Goal: Transaction & Acquisition: Purchase product/service

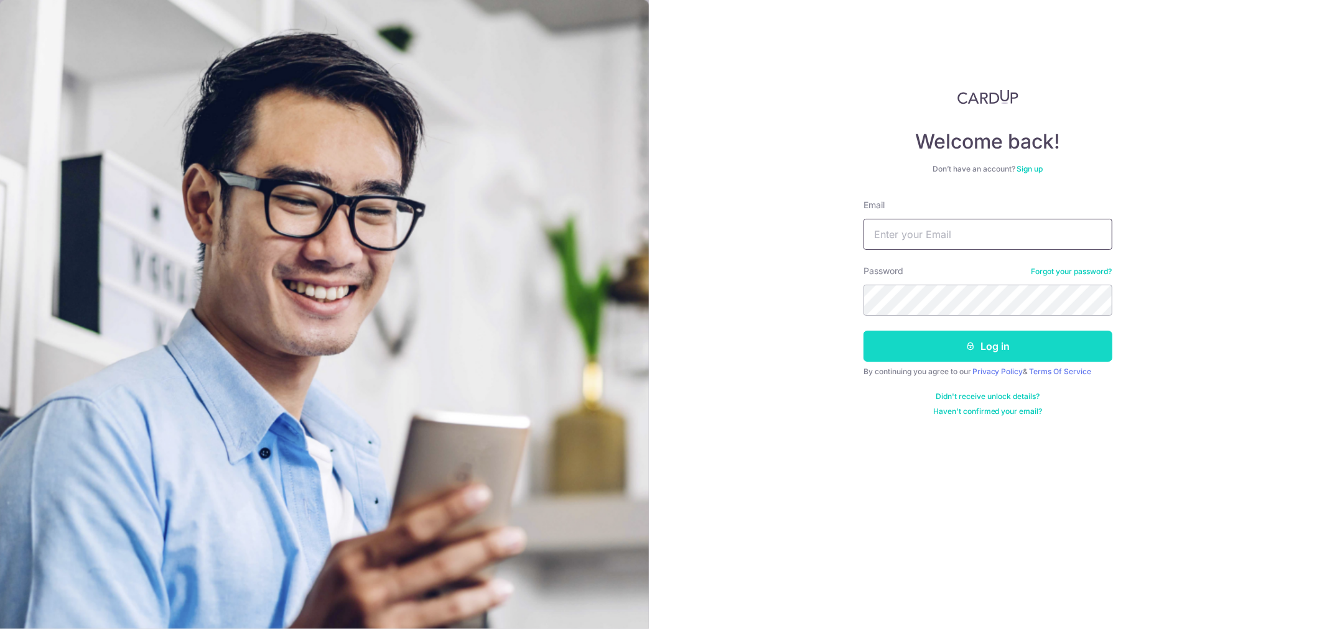
type input "[EMAIL_ADDRESS][DOMAIN_NAME]"
click at [981, 343] on button "Log in" at bounding box center [987, 346] width 249 height 31
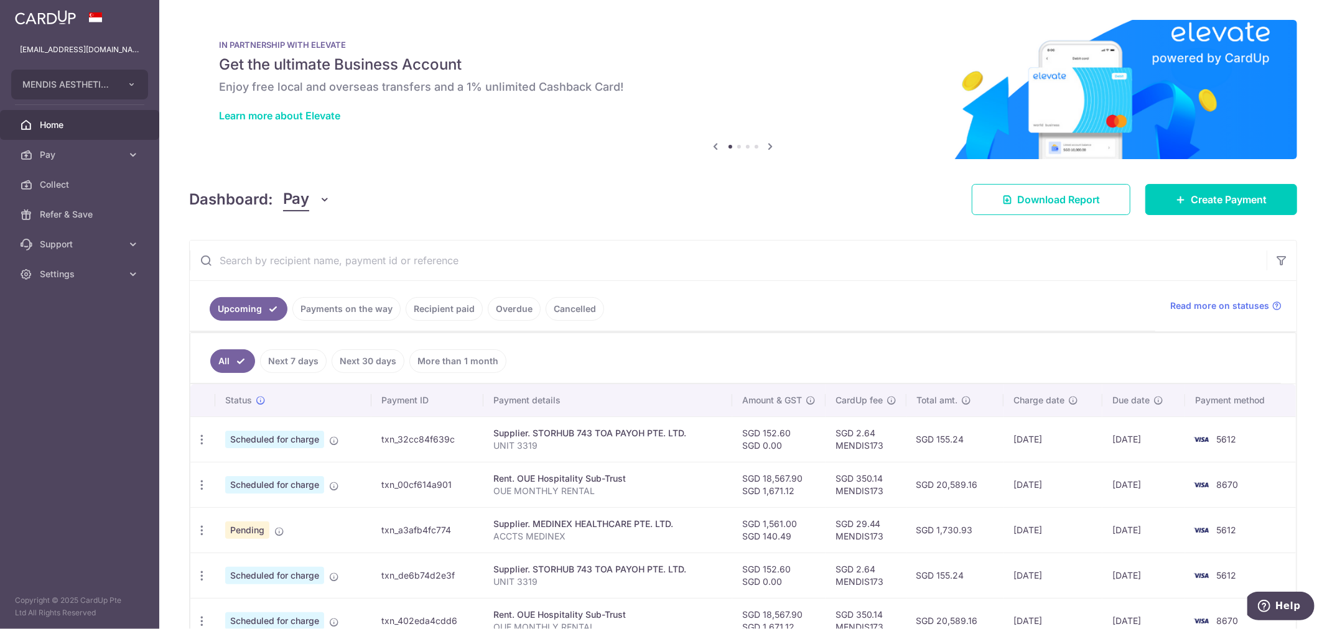
scroll to position [207, 0]
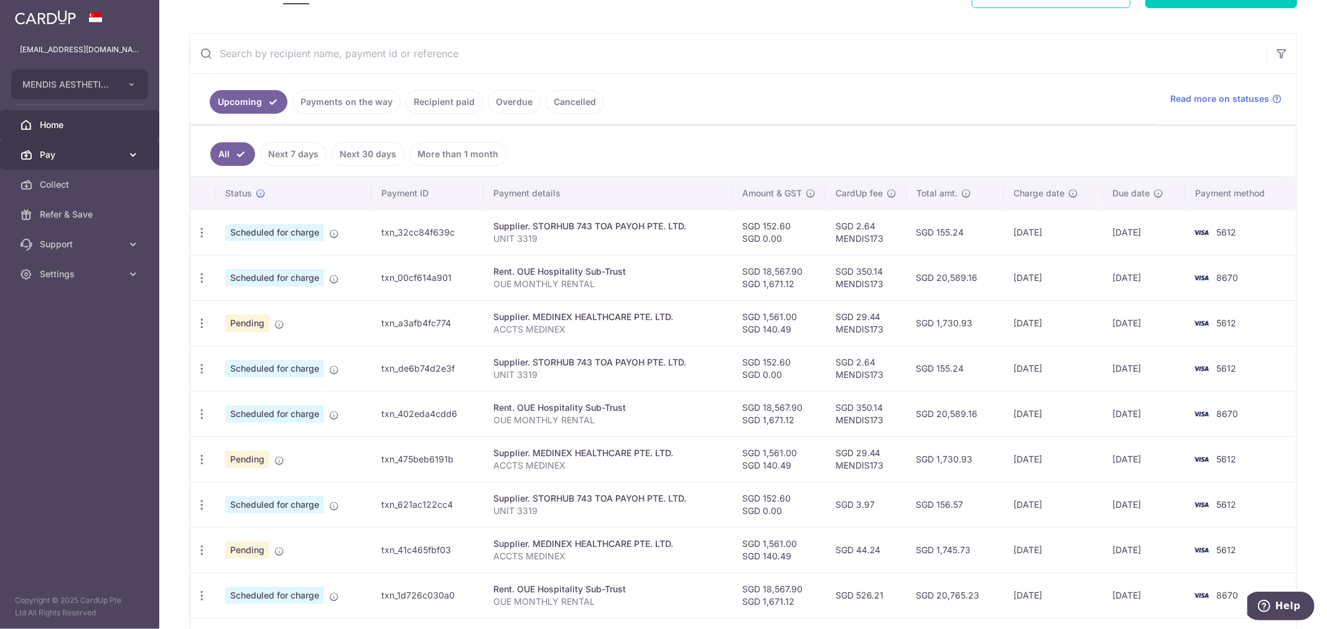
drag, startPoint x: 72, startPoint y: 153, endPoint x: 80, endPoint y: 159, distance: 9.3
click at [72, 153] on span "Pay" at bounding box center [81, 155] width 82 height 12
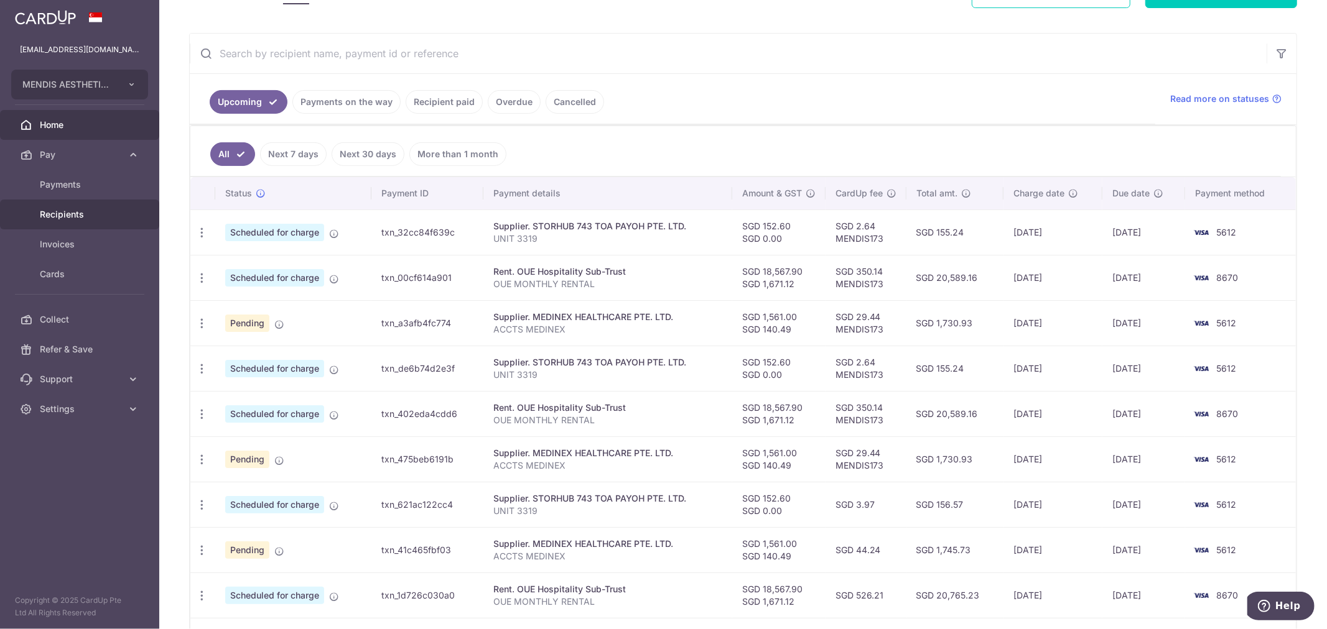
click at [70, 208] on span "Recipients" at bounding box center [81, 214] width 82 height 12
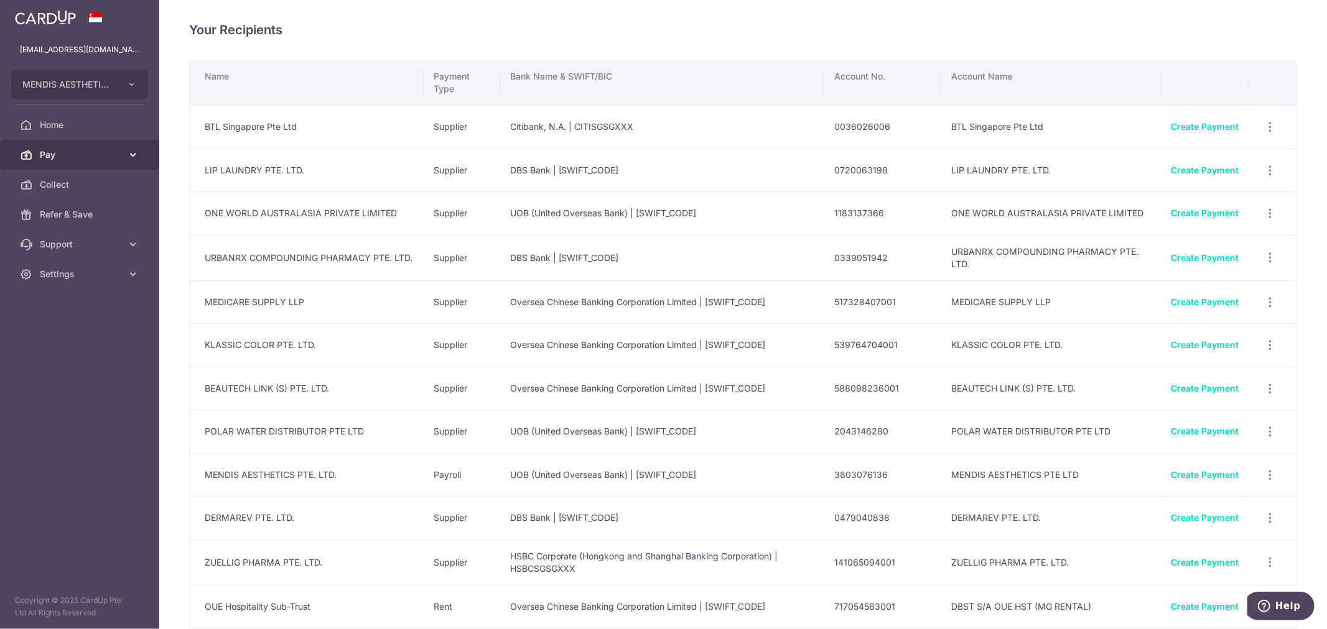
click at [61, 160] on span "Pay" at bounding box center [81, 155] width 82 height 12
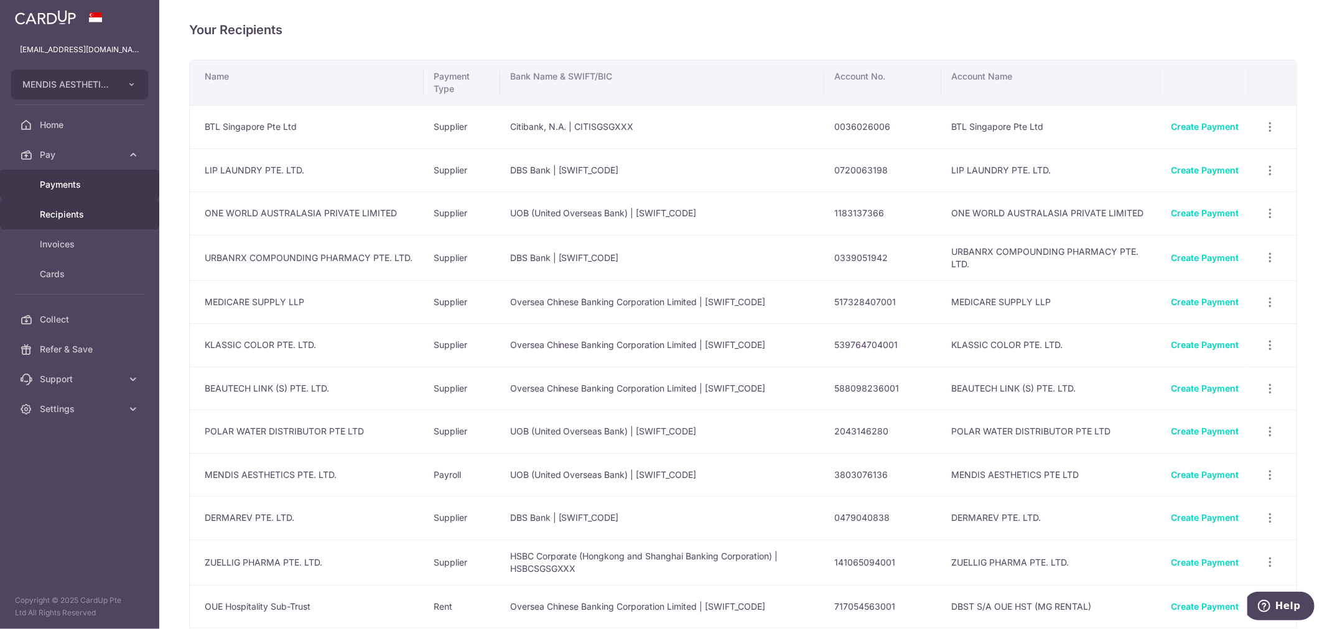
click at [49, 181] on span "Payments" at bounding box center [81, 185] width 82 height 12
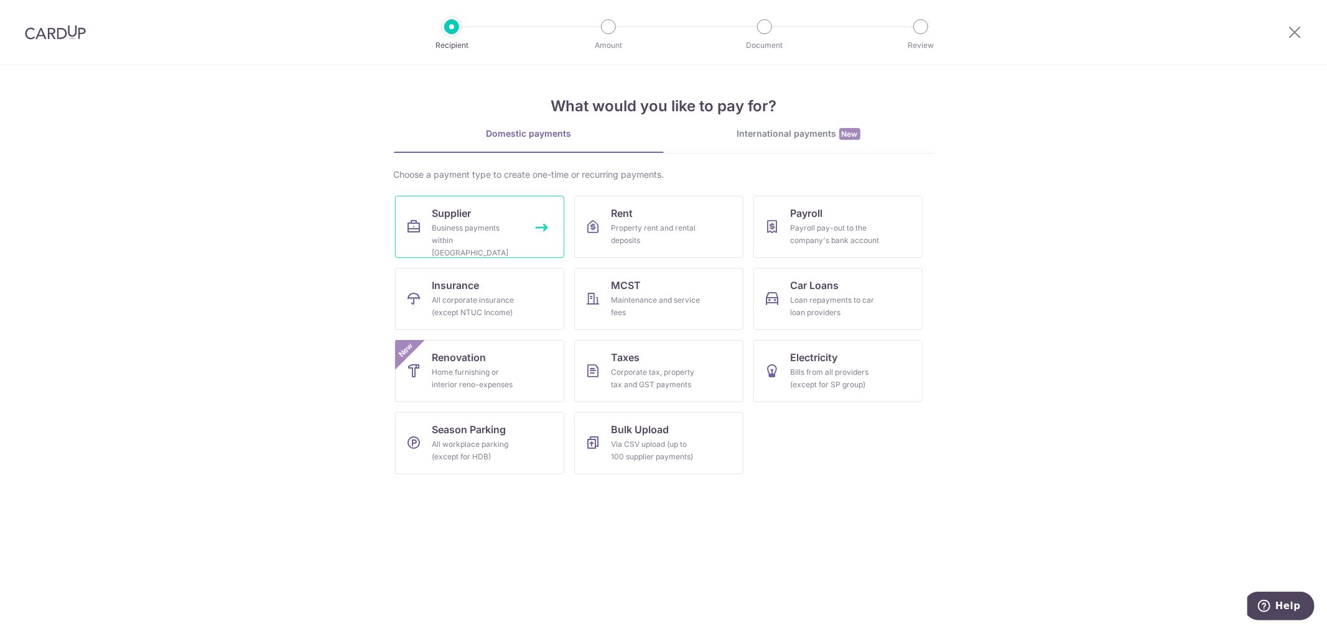
click at [498, 210] on link "Supplier Business payments within Singapore" at bounding box center [479, 227] width 169 height 62
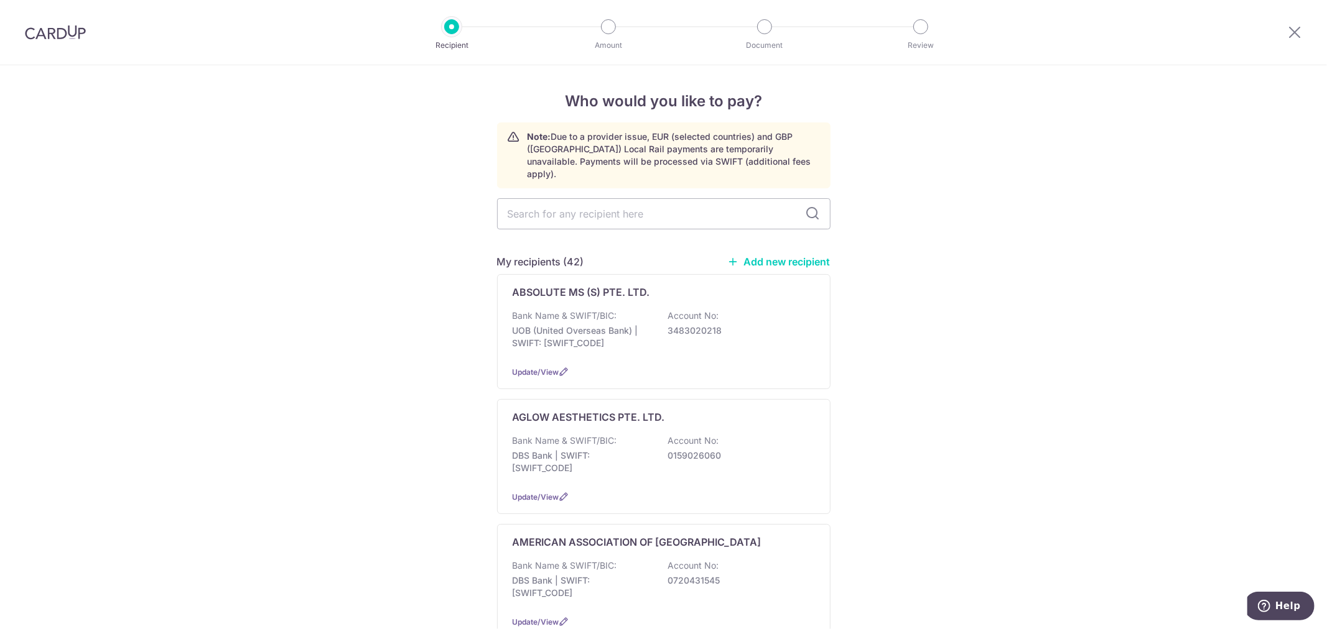
click at [779, 256] on link "Add new recipient" at bounding box center [779, 262] width 103 height 12
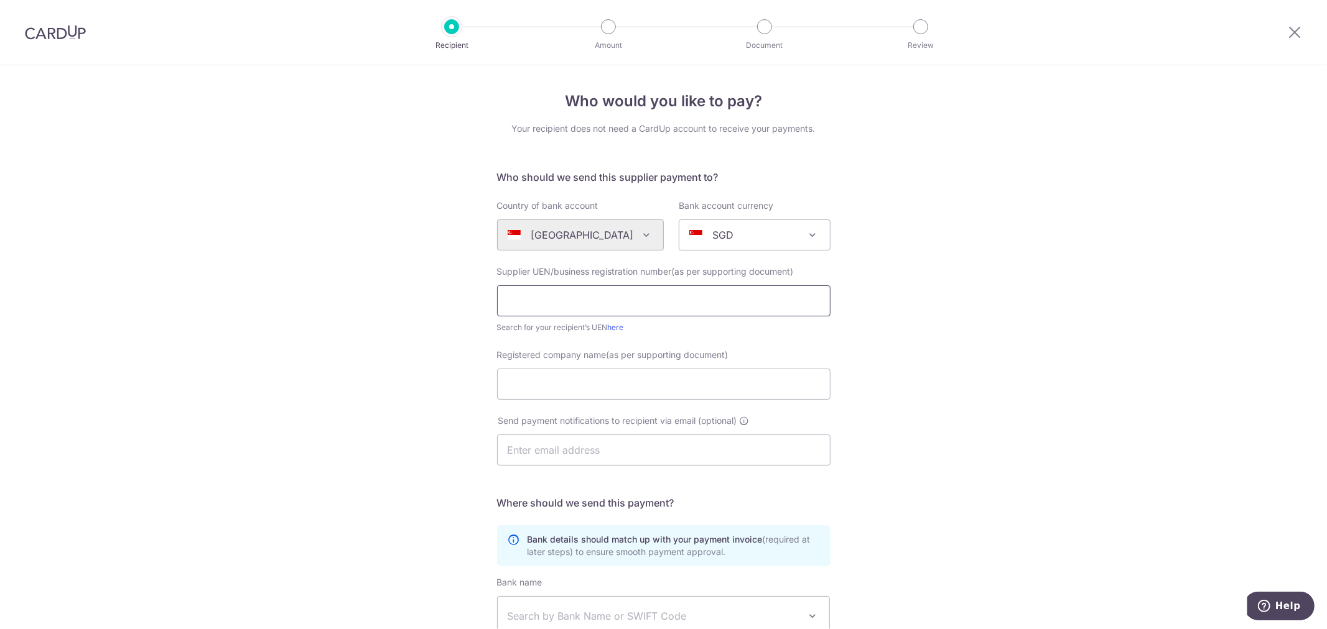
click at [629, 300] on input "text" at bounding box center [663, 300] width 333 height 31
click at [503, 378] on input "Registered company name(as per supporting document)" at bounding box center [663, 384] width 333 height 31
paste input "SPRING PUBLISHING PTE. LTD."
type input "SPRING PUBLISHING PTE. LTD."
click at [585, 297] on input "text" at bounding box center [663, 300] width 333 height 31
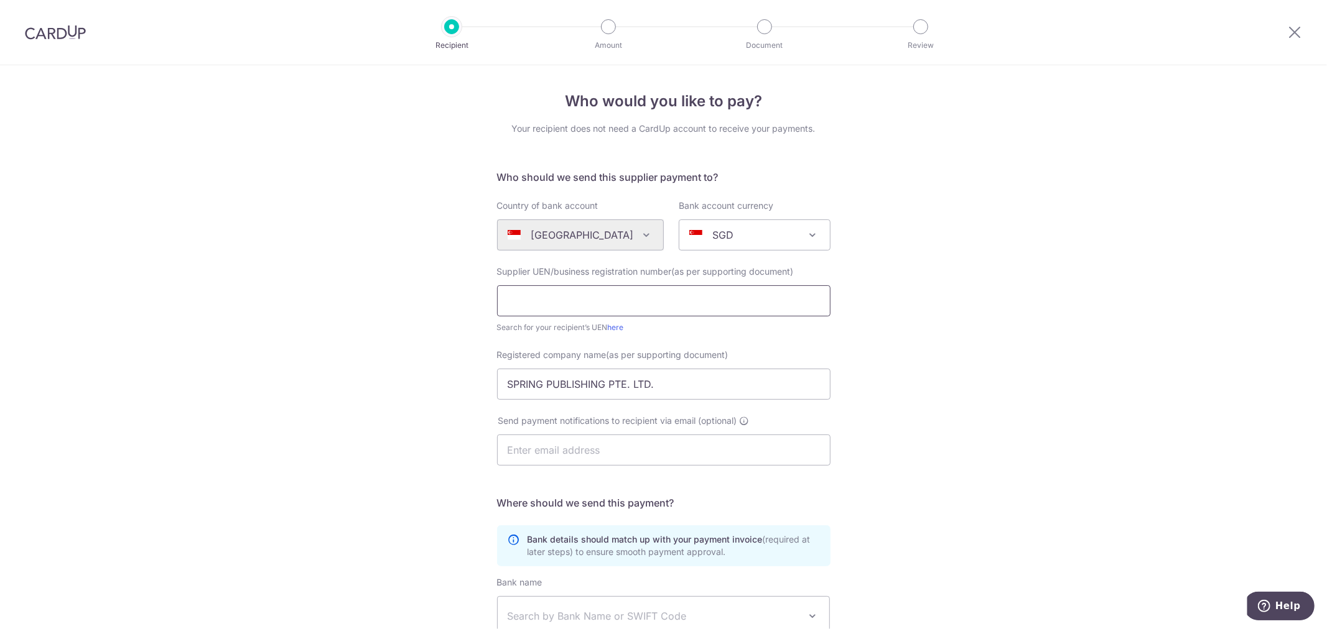
paste input "200603175G"
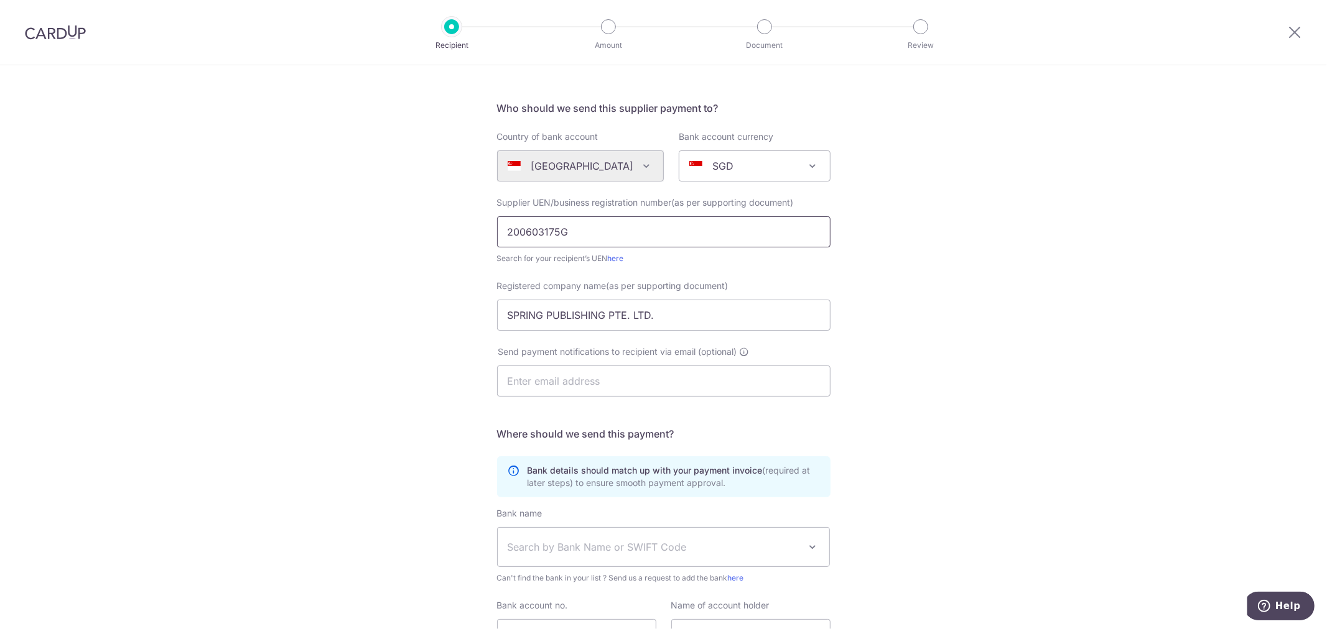
scroll to position [189, 0]
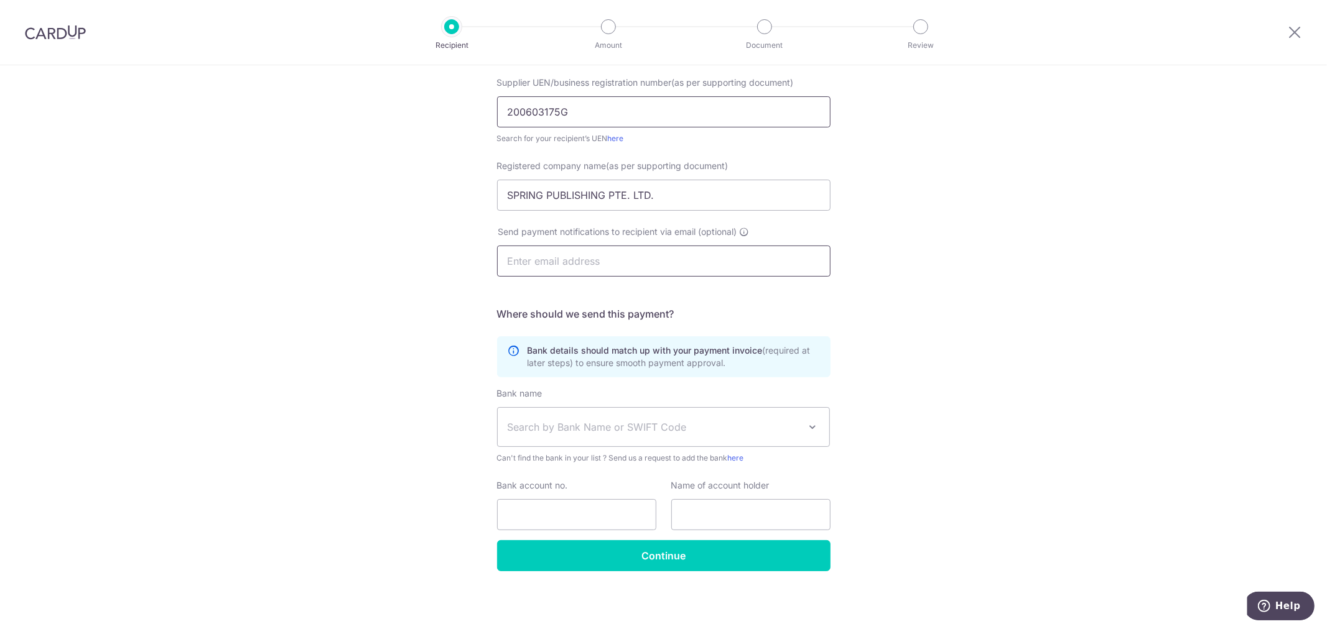
type input "200603175G"
click at [557, 266] on input "text" at bounding box center [663, 261] width 333 height 31
click at [1055, 361] on div "Who would you like to pay? Your recipient does not need a CardUp account to rec…" at bounding box center [663, 253] width 1327 height 754
click at [563, 258] on input "text" at bounding box center [663, 261] width 333 height 31
paste input "jen@spring.com.sg"
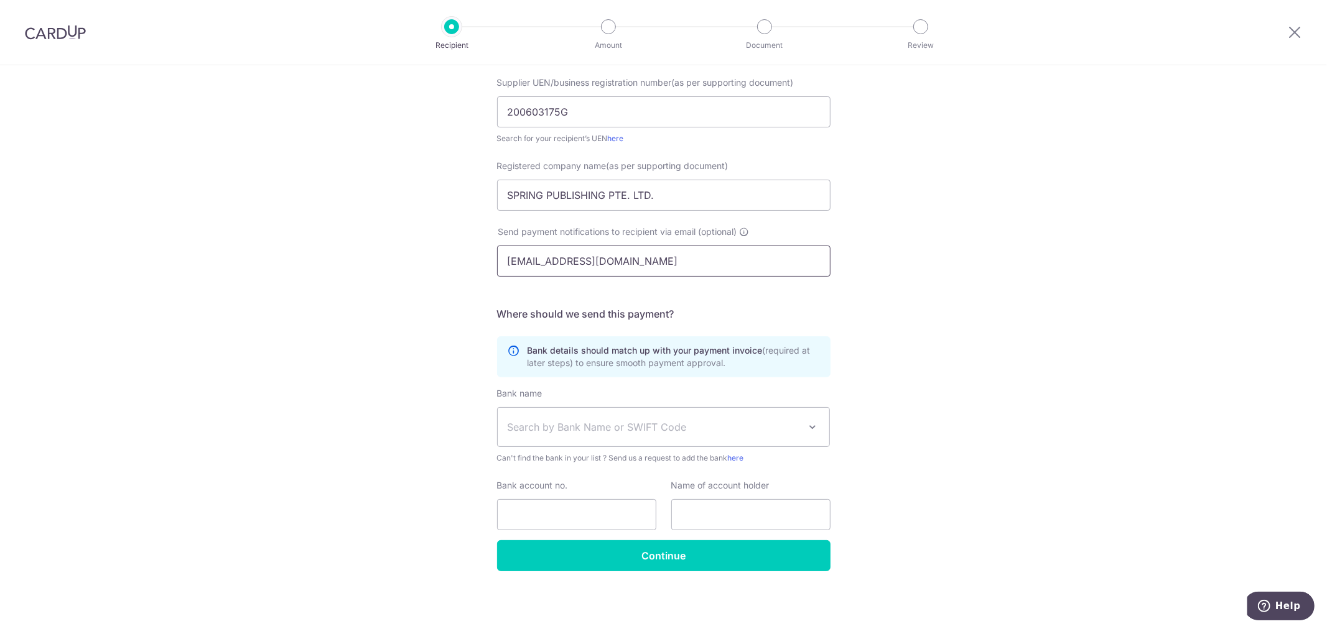
type input "jen@spring.com.sg"
click at [560, 428] on span "Search by Bank Name or SWIFT Code" at bounding box center [654, 427] width 292 height 15
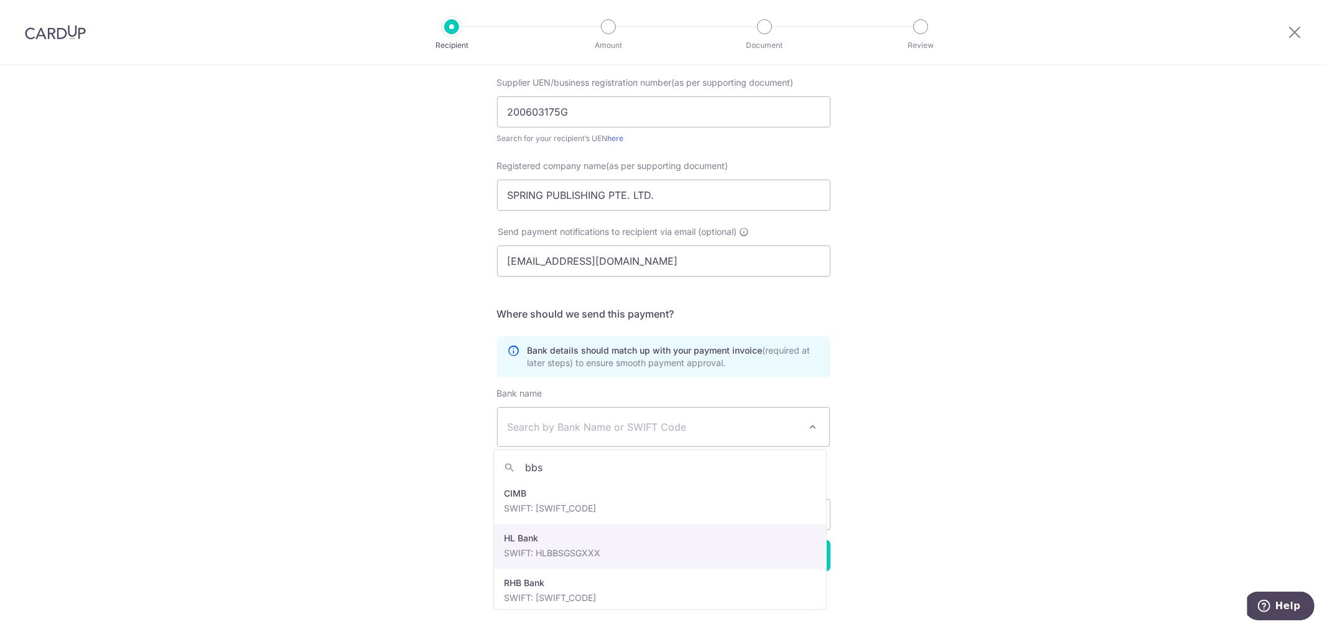
scroll to position [9, 0]
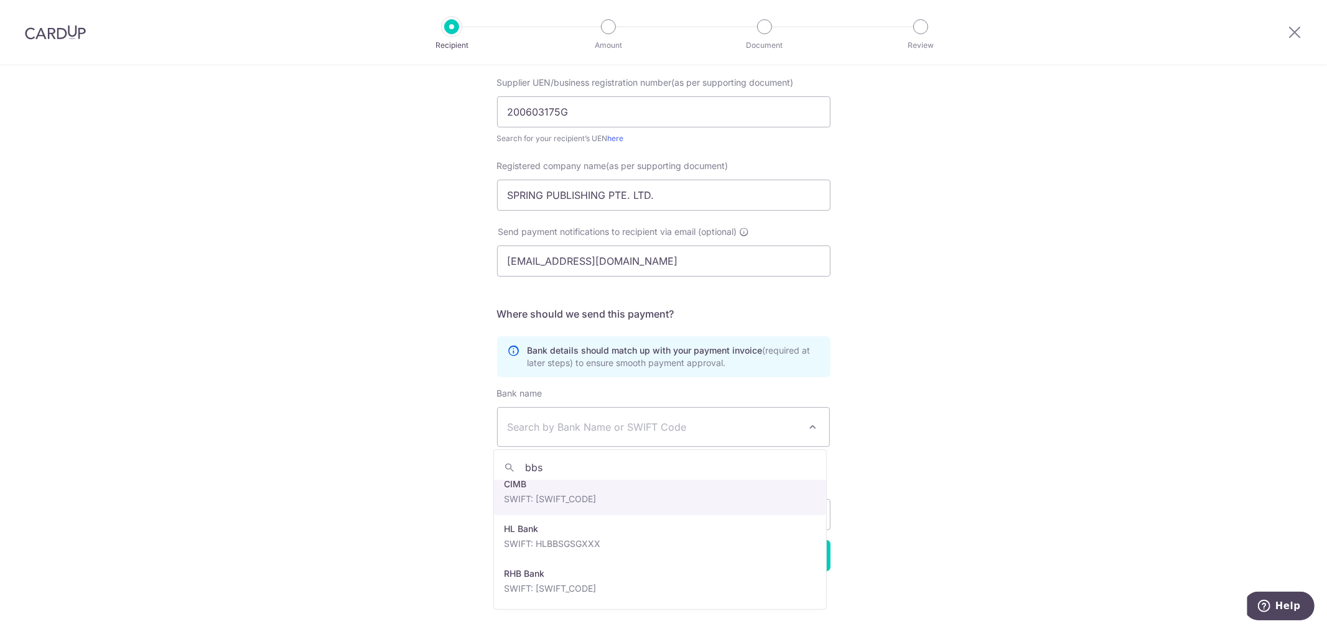
type input "bbs"
click at [573, 418] on span "Search by Bank Name or SWIFT Code" at bounding box center [664, 427] width 332 height 39
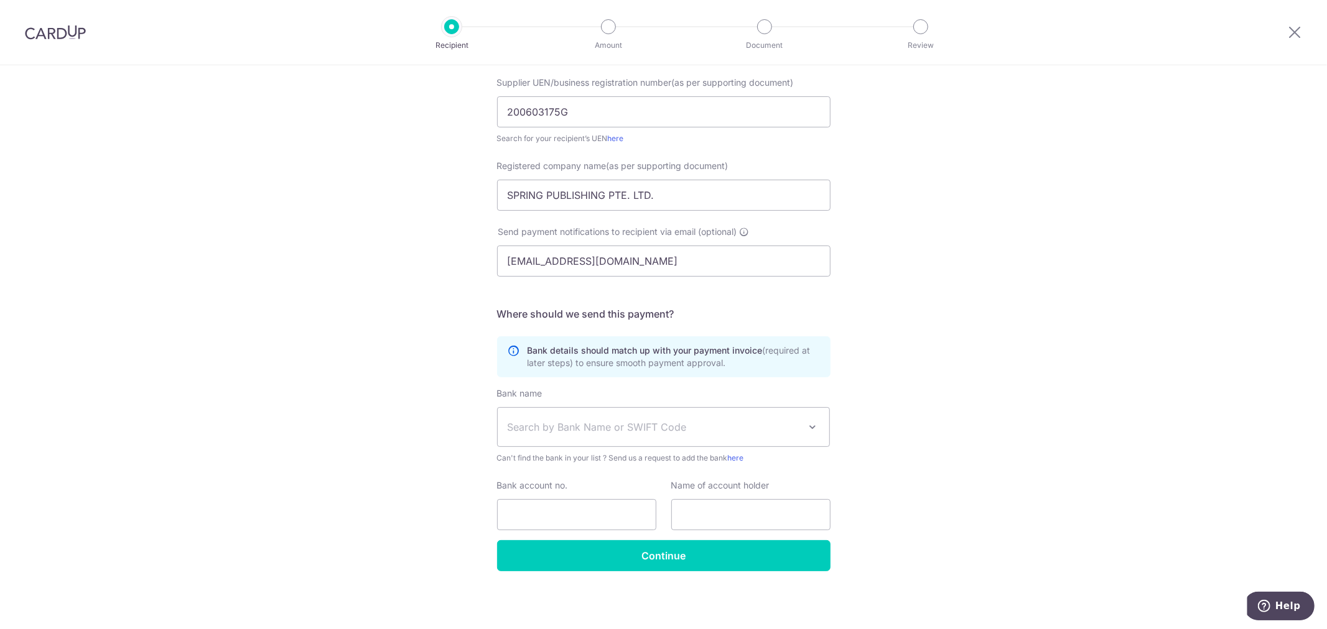
click at [570, 424] on span "Search by Bank Name or SWIFT Code" at bounding box center [654, 427] width 292 height 15
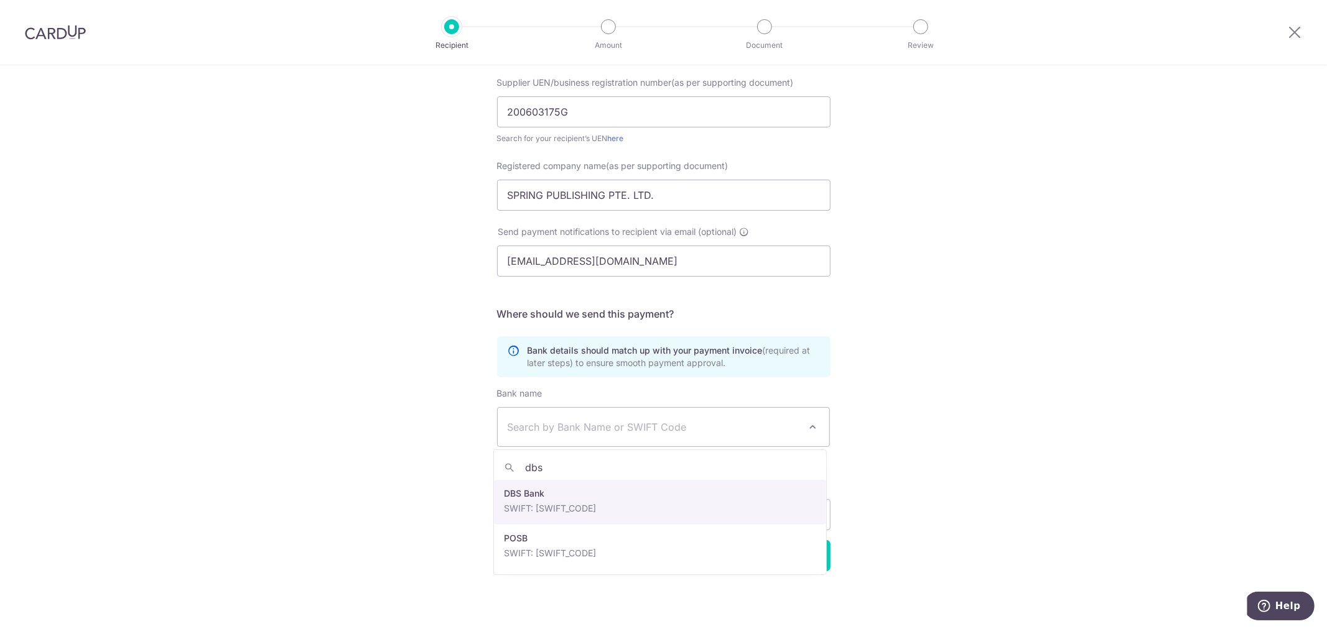
type input "dbs"
select select "6"
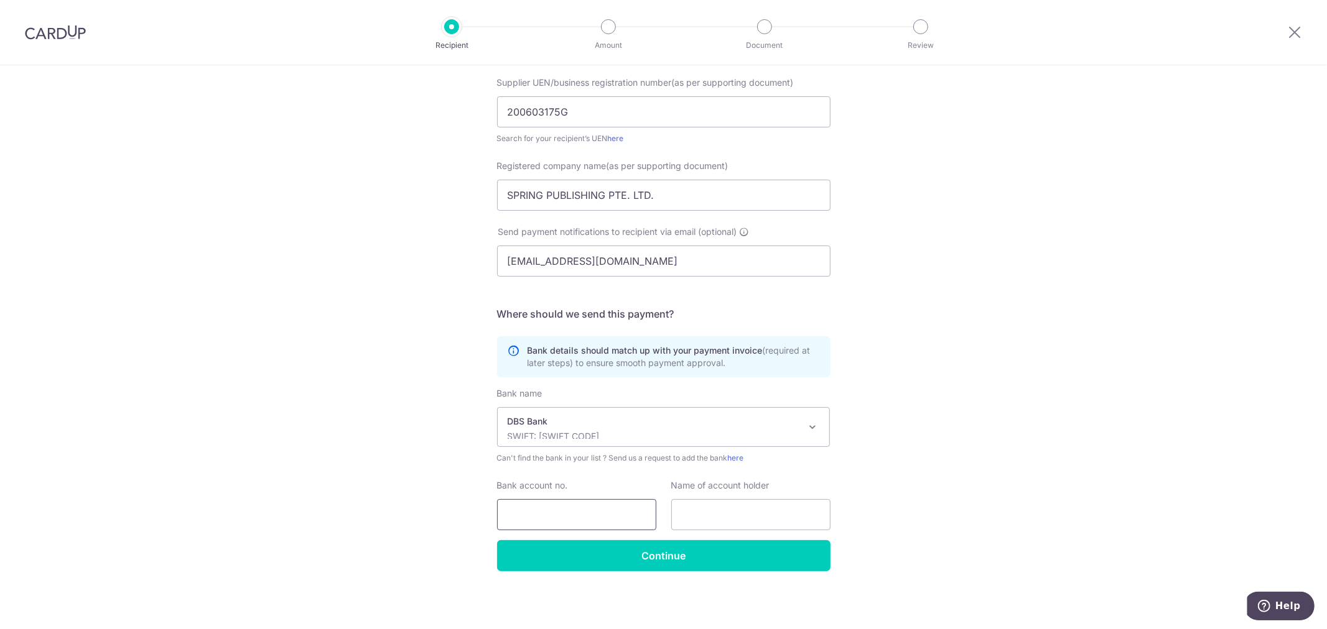
click at [595, 517] on input "Bank account no." at bounding box center [576, 514] width 159 height 31
click at [559, 511] on input "Bank account no." at bounding box center [576, 514] width 159 height 31
type input "0059011587"
click at [708, 521] on input "text" at bounding box center [750, 514] width 159 height 31
drag, startPoint x: 659, startPoint y: 197, endPoint x: 435, endPoint y: 187, distance: 224.1
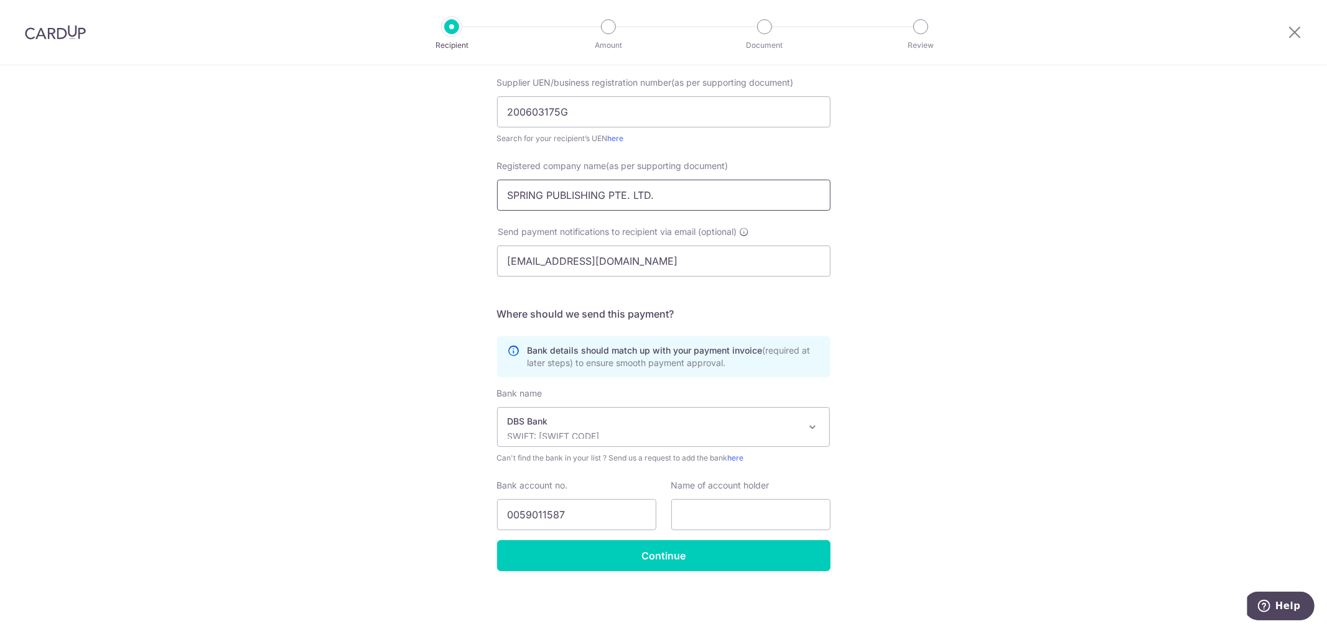
click at [435, 187] on div "Who would you like to pay? Your recipient does not need a CardUp account to rec…" at bounding box center [663, 253] width 1327 height 754
click at [735, 522] on input "text" at bounding box center [750, 514] width 159 height 31
paste input "SPRING PUBLISHING PTE. LTD."
type input "SPRING PUBLISHING PTE. LTD."
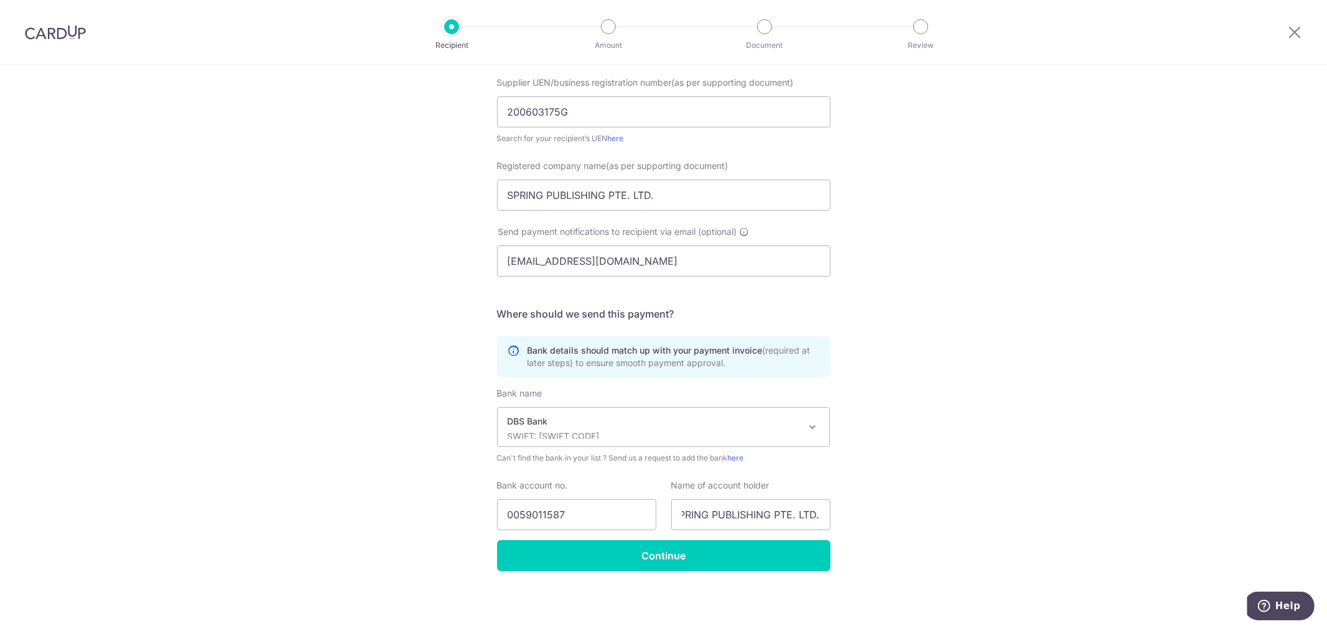
click at [903, 532] on div "Who would you like to pay? Your recipient does not need a CardUp account to rec…" at bounding box center [663, 253] width 1327 height 754
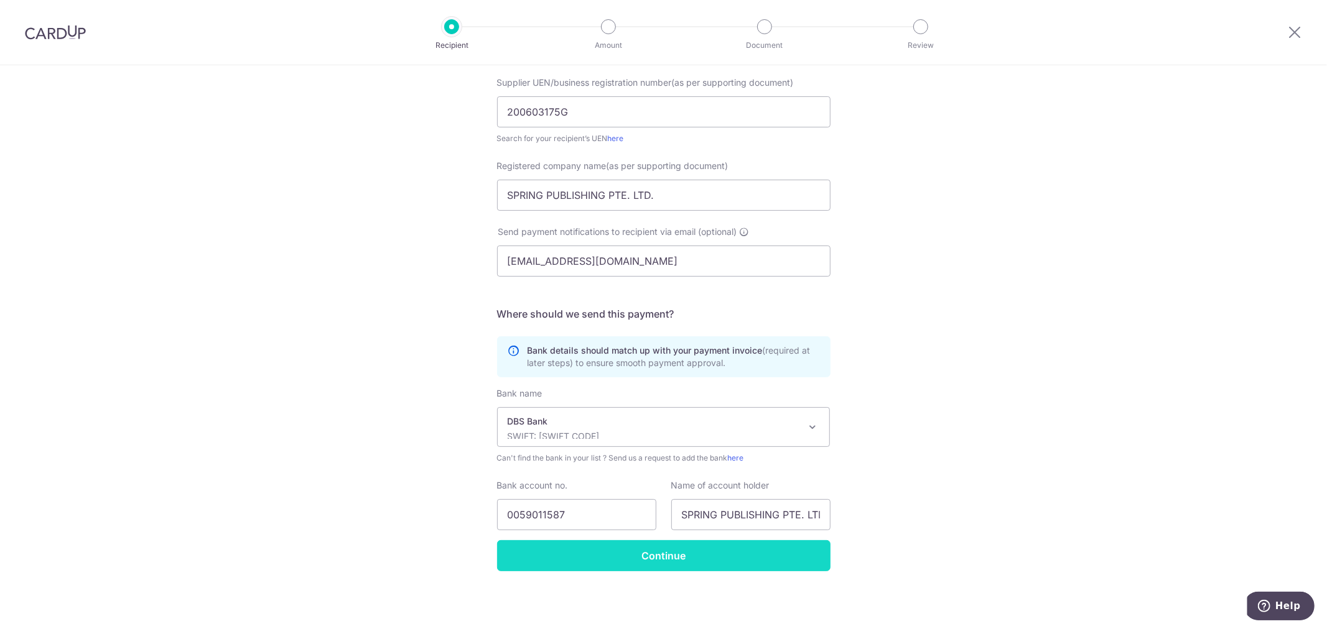
click at [695, 567] on input "Continue" at bounding box center [663, 555] width 333 height 31
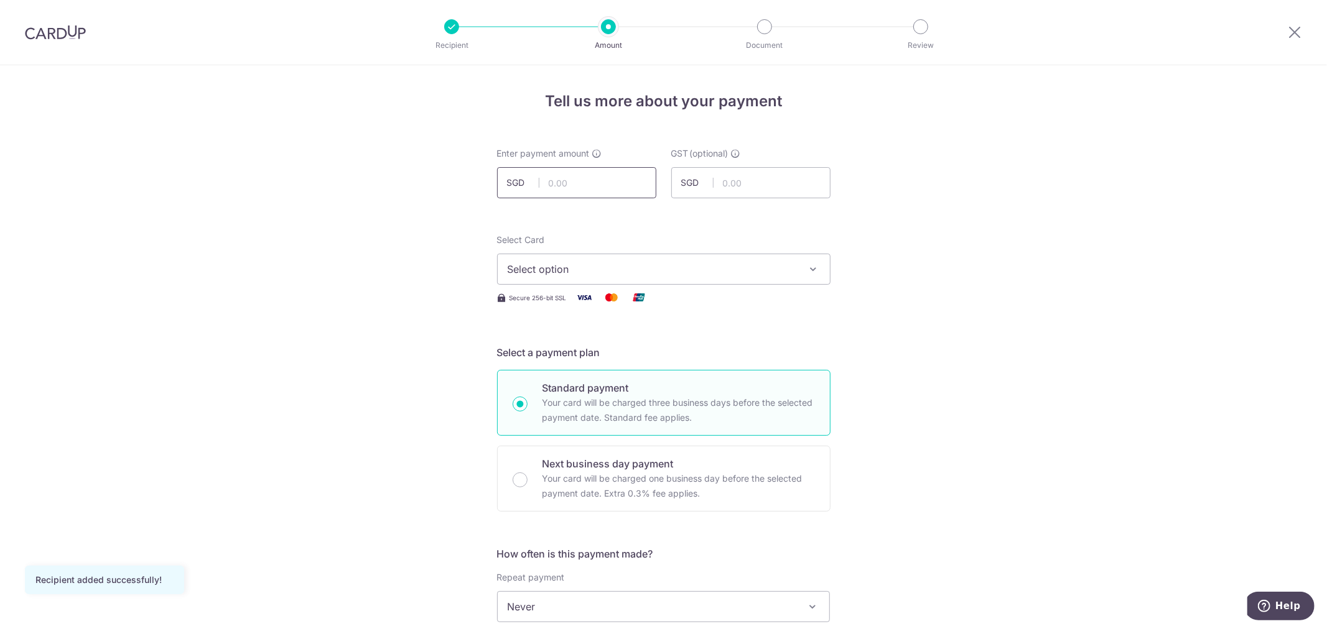
click at [578, 177] on input "text" at bounding box center [576, 182] width 159 height 31
type input "540.00"
type input "48.60"
click at [692, 281] on button "Select option" at bounding box center [663, 269] width 333 height 31
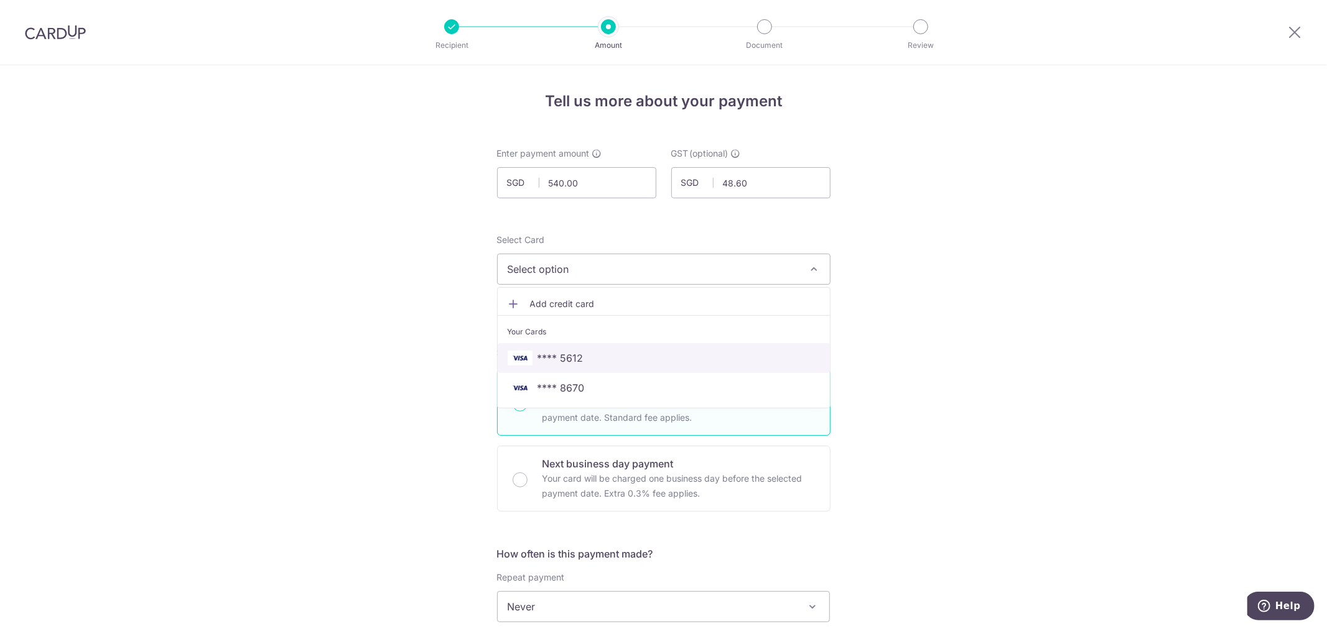
click at [585, 368] on link "**** 5612" at bounding box center [664, 358] width 332 height 30
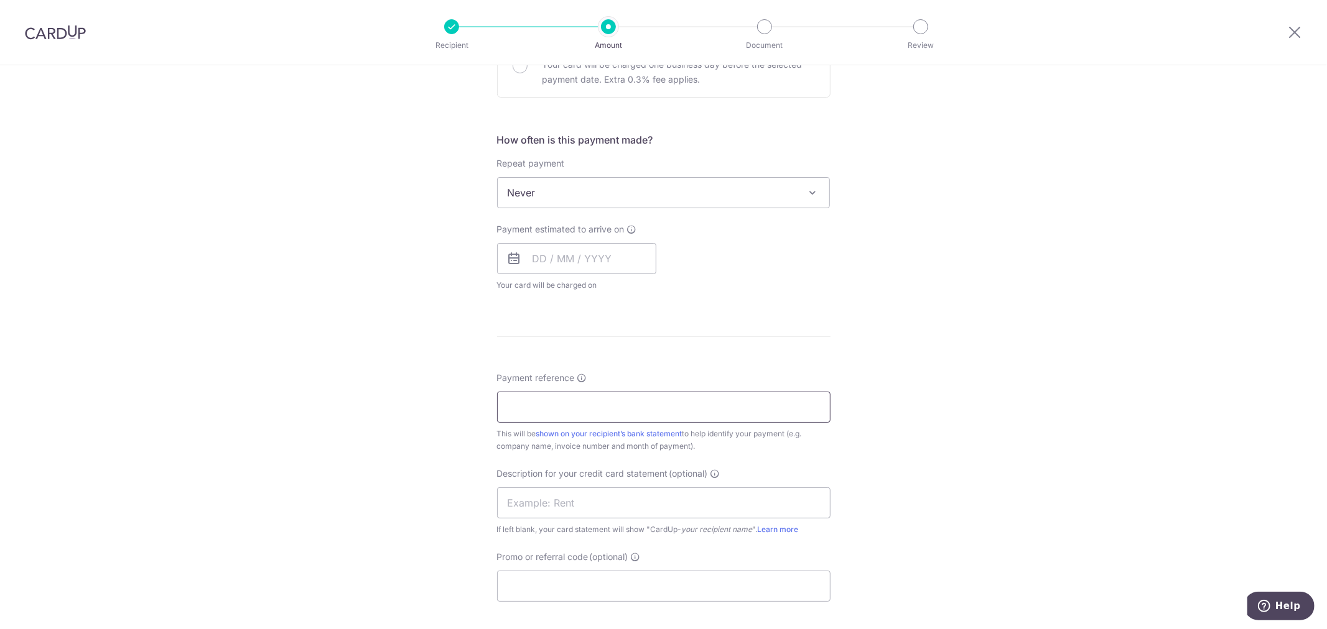
click at [595, 407] on input "Payment reference" at bounding box center [663, 407] width 333 height 31
click at [629, 409] on input "Payment reference" at bounding box center [663, 407] width 333 height 31
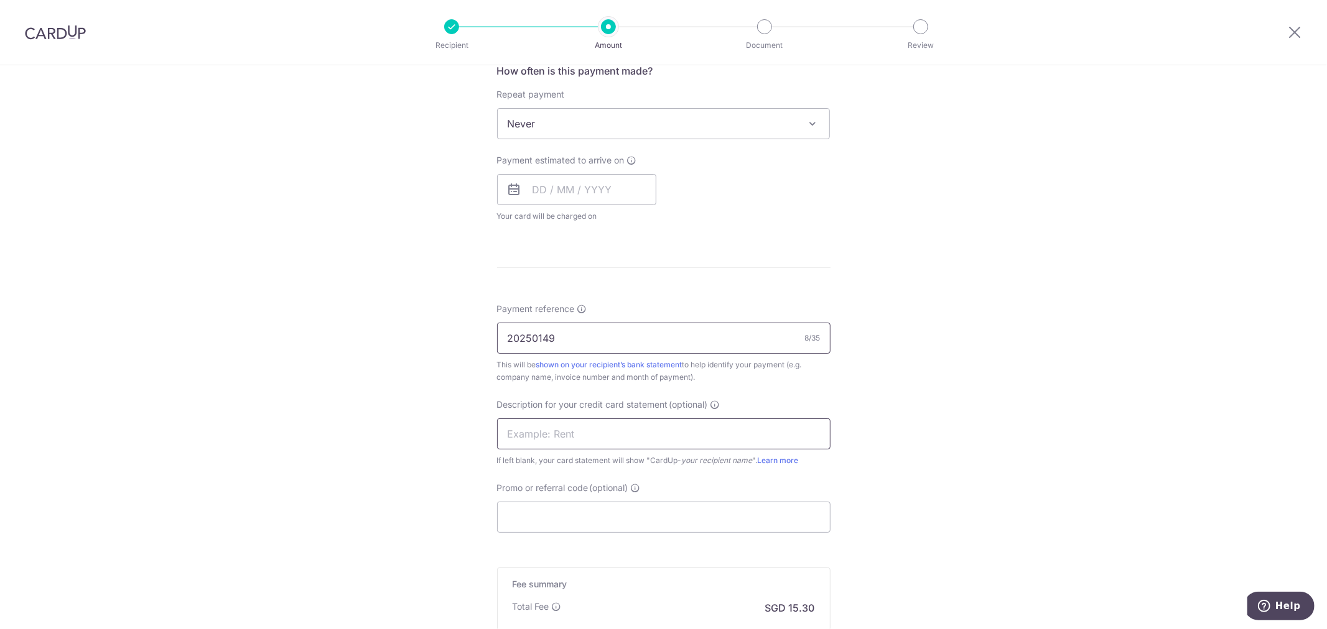
type input "20250149"
click at [562, 435] on input "text" at bounding box center [663, 434] width 333 height 31
type input "m"
type input "MARKETING"
click at [537, 510] on input "Promo or referral code (optional)" at bounding box center [663, 517] width 333 height 31
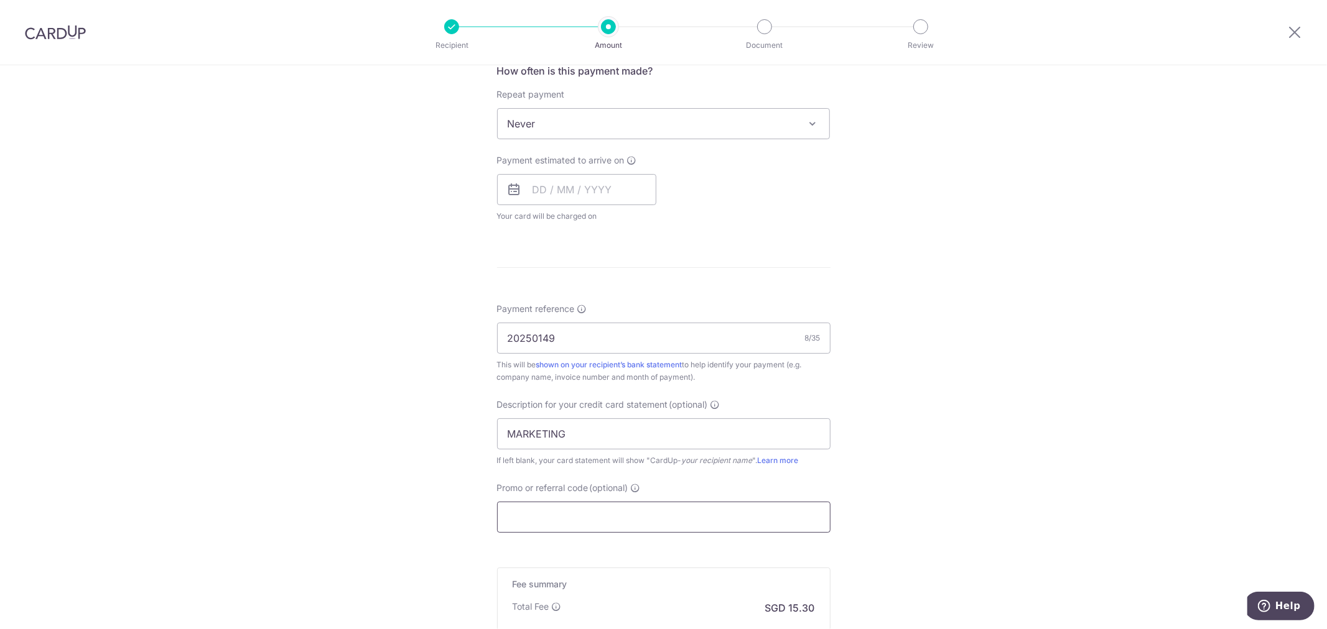
click at [543, 519] on input "Promo or referral code (optional)" at bounding box center [663, 517] width 333 height 31
paste input "MENDIS173"
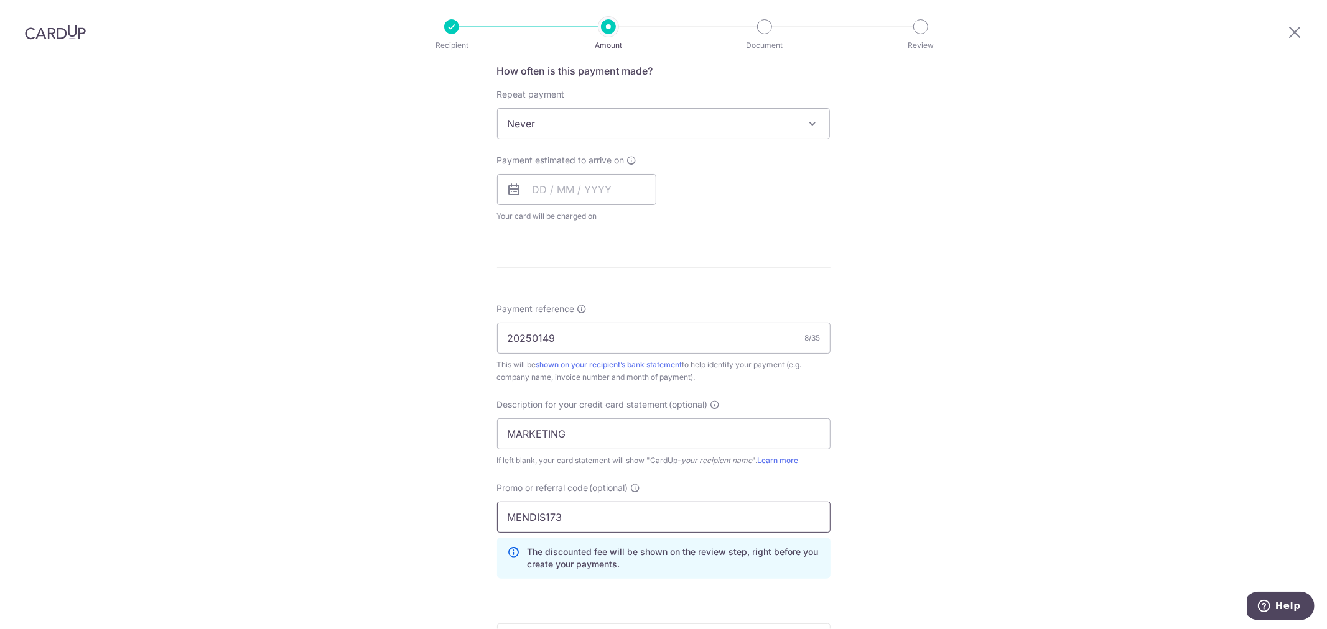
scroll to position [700, 0]
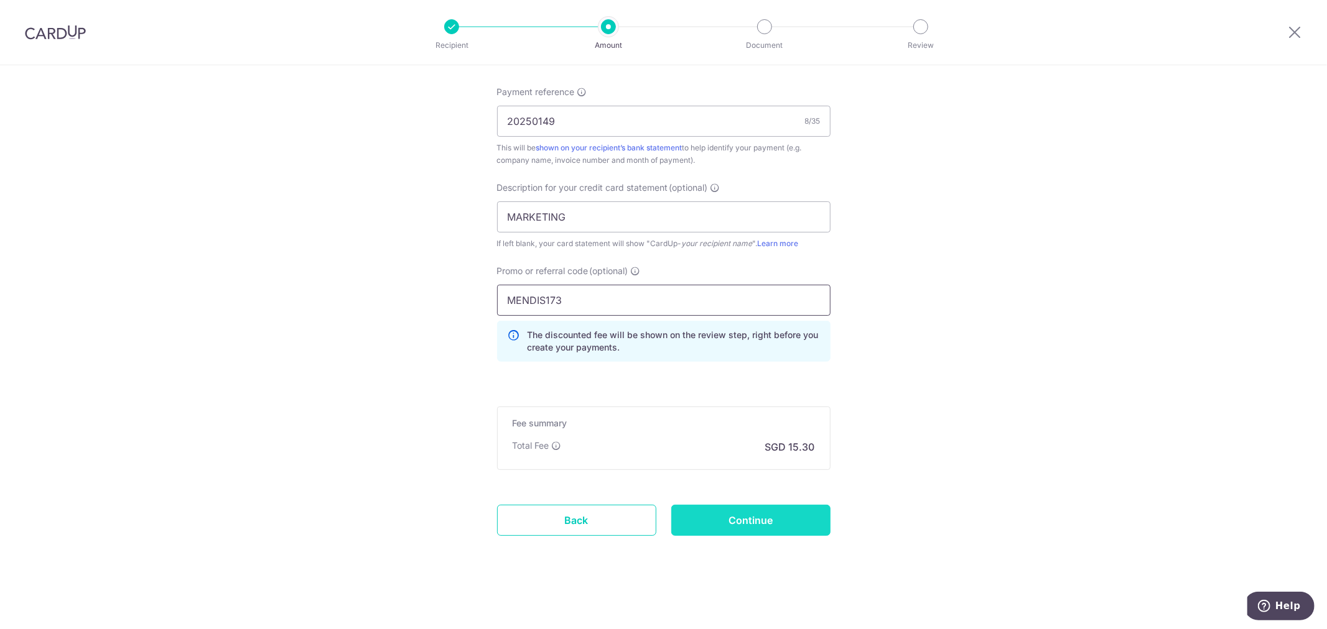
type input "MENDIS173"
click at [761, 516] on input "Continue" at bounding box center [750, 520] width 159 height 31
type input "Create Schedule"
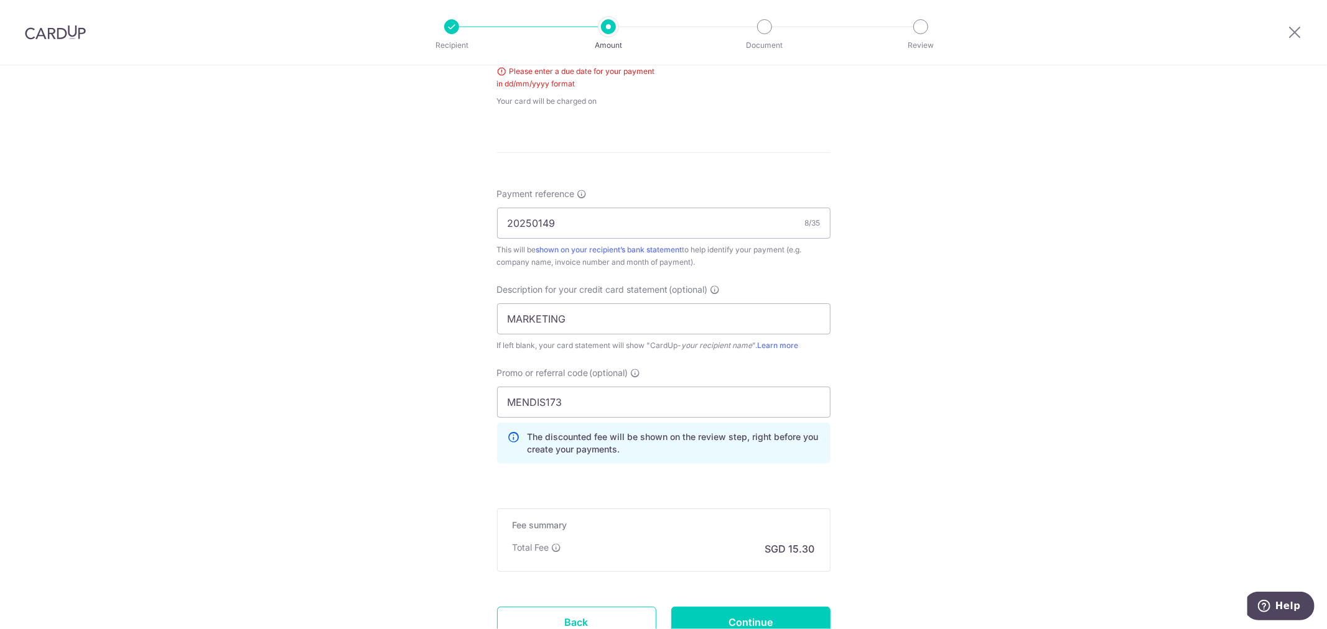
scroll to position [730, 0]
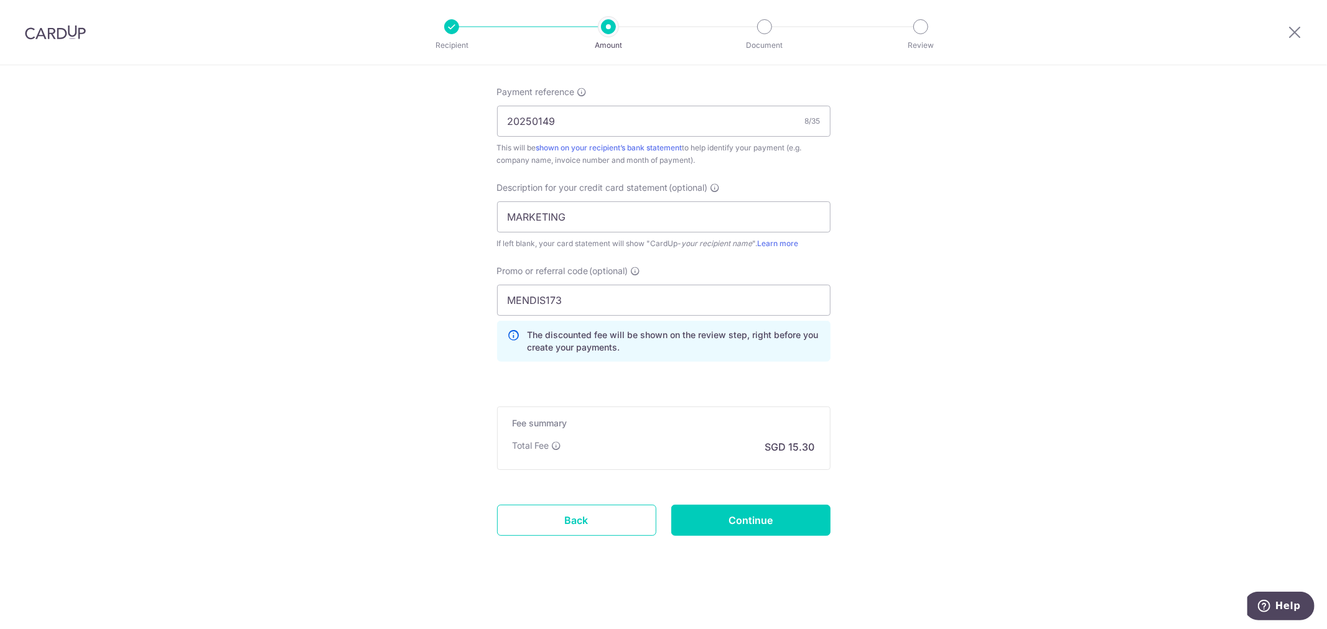
drag, startPoint x: 749, startPoint y: 532, endPoint x: 761, endPoint y: 539, distance: 13.1
click at [747, 520] on input "Continue" at bounding box center [750, 520] width 159 height 31
type input "Create Schedule"
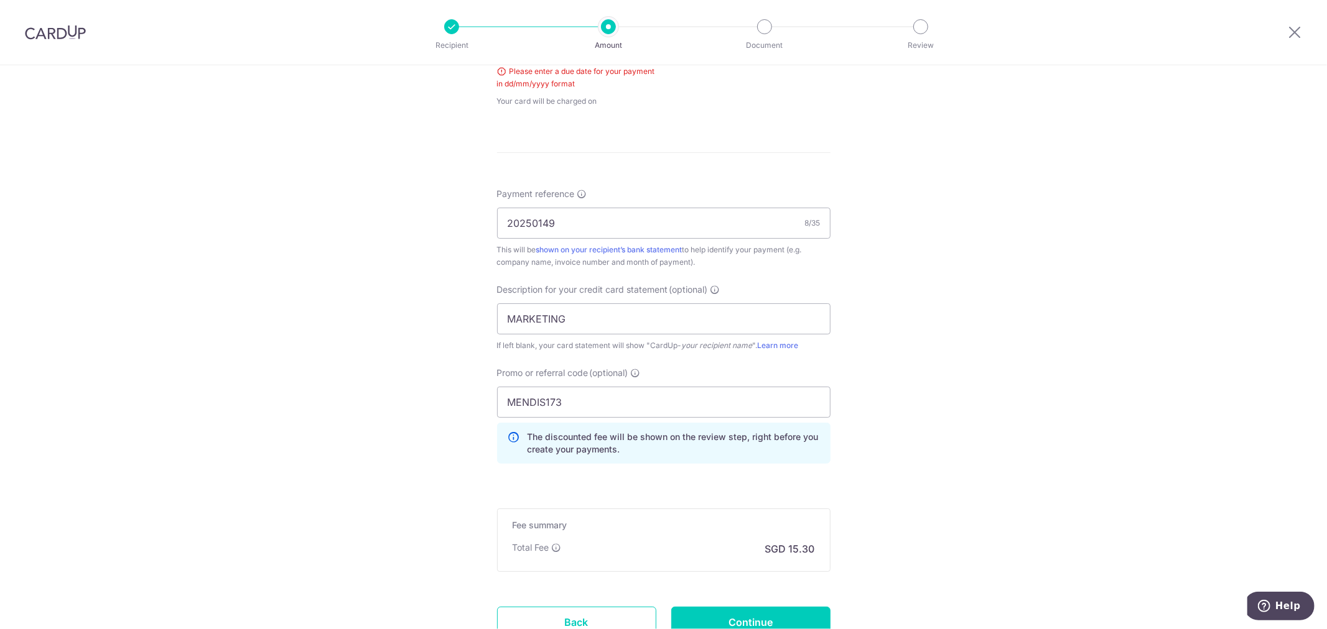
scroll to position [351, 0]
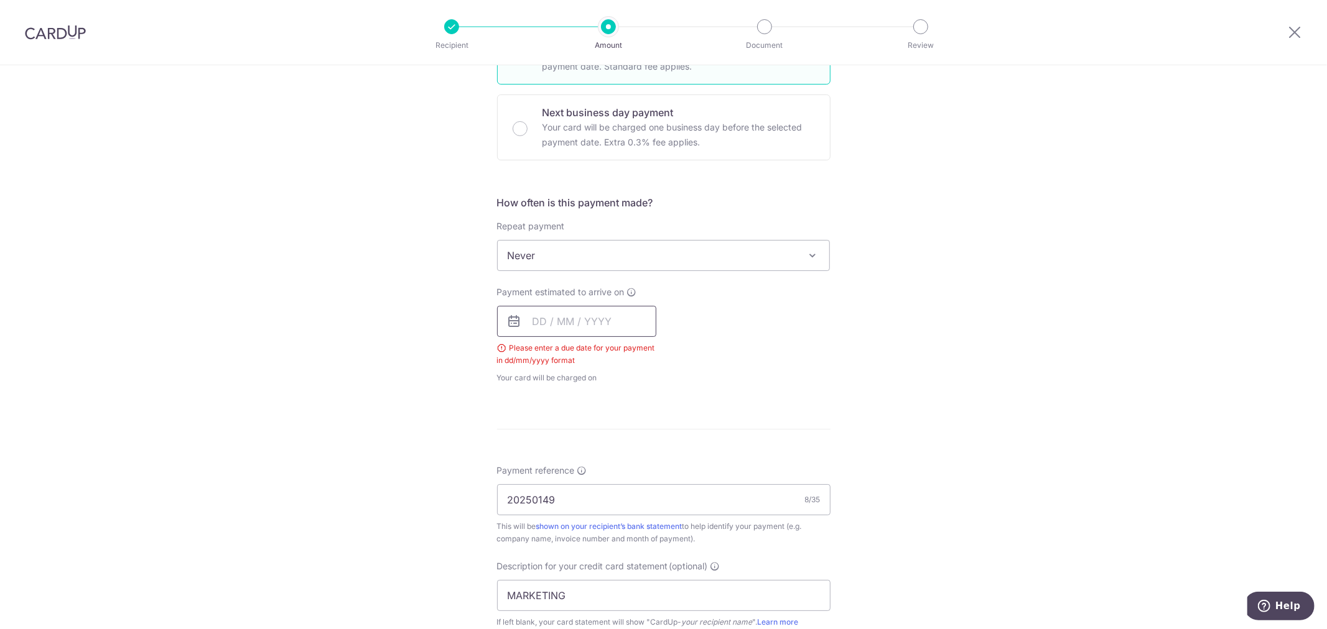
click at [560, 324] on input "text" at bounding box center [576, 321] width 159 height 31
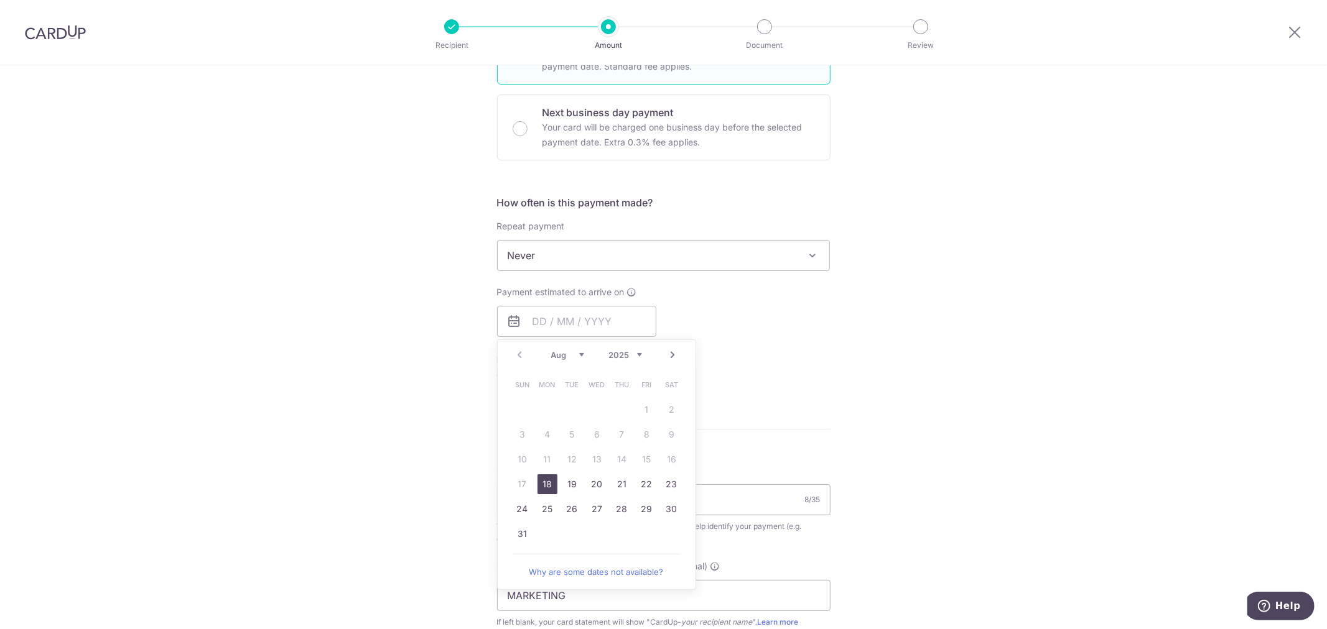
click at [547, 485] on link "18" at bounding box center [547, 485] width 20 height 20
type input "[DATE]"
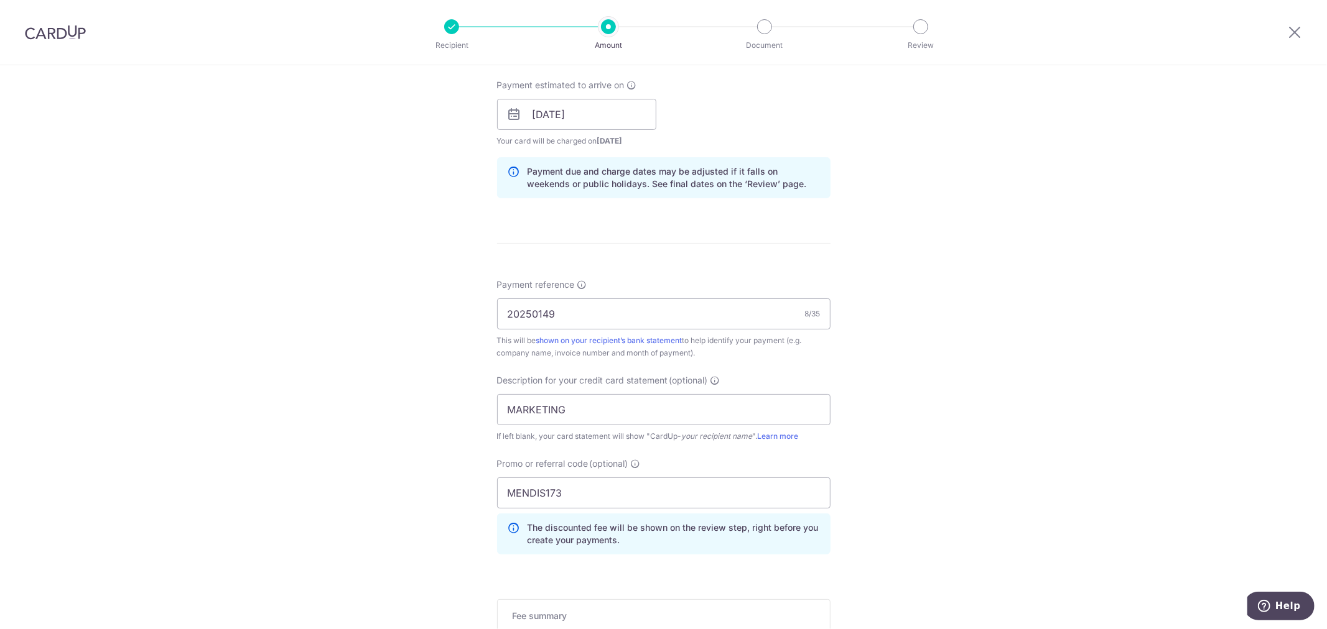
scroll to position [751, 0]
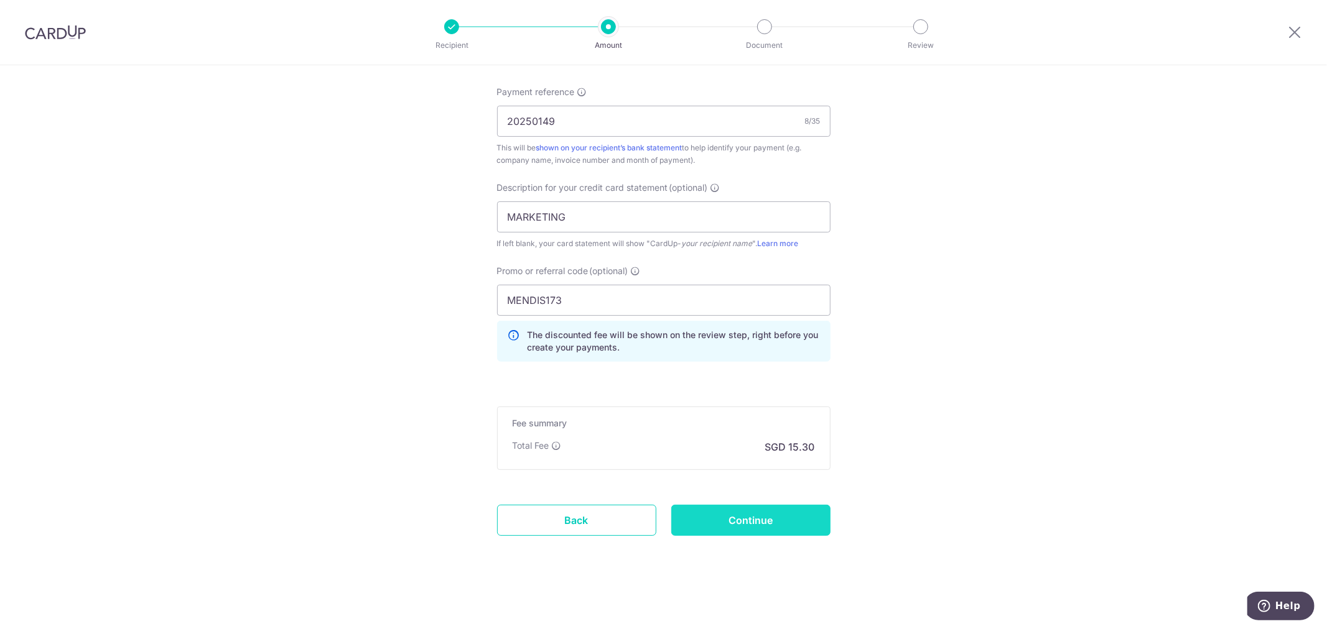
click at [748, 527] on input "Continue" at bounding box center [750, 520] width 159 height 31
type input "Create Schedule"
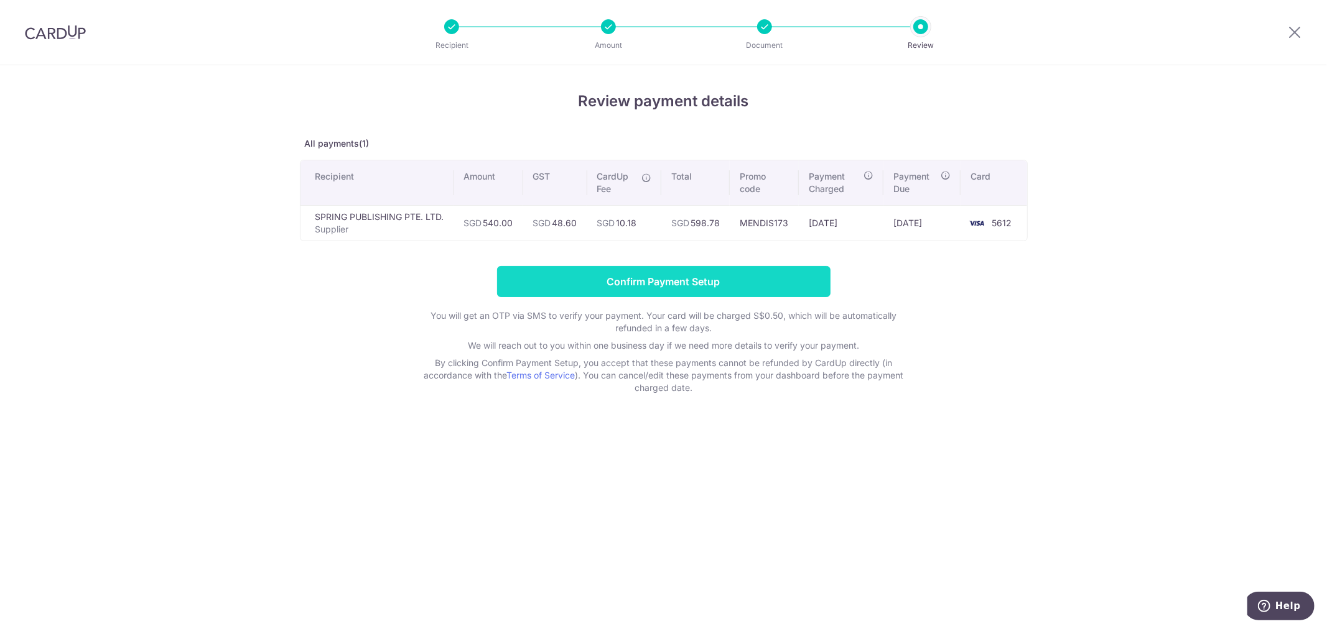
click at [682, 282] on input "Confirm Payment Setup" at bounding box center [663, 281] width 333 height 31
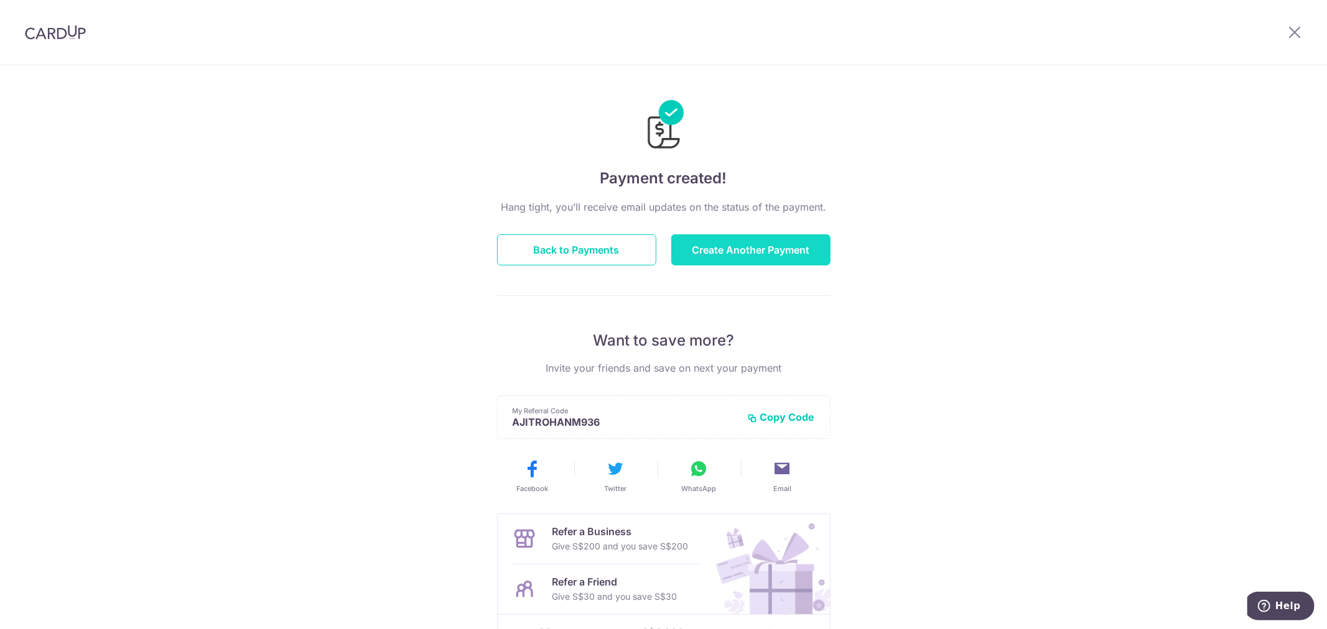
click button "Create Another Payment"
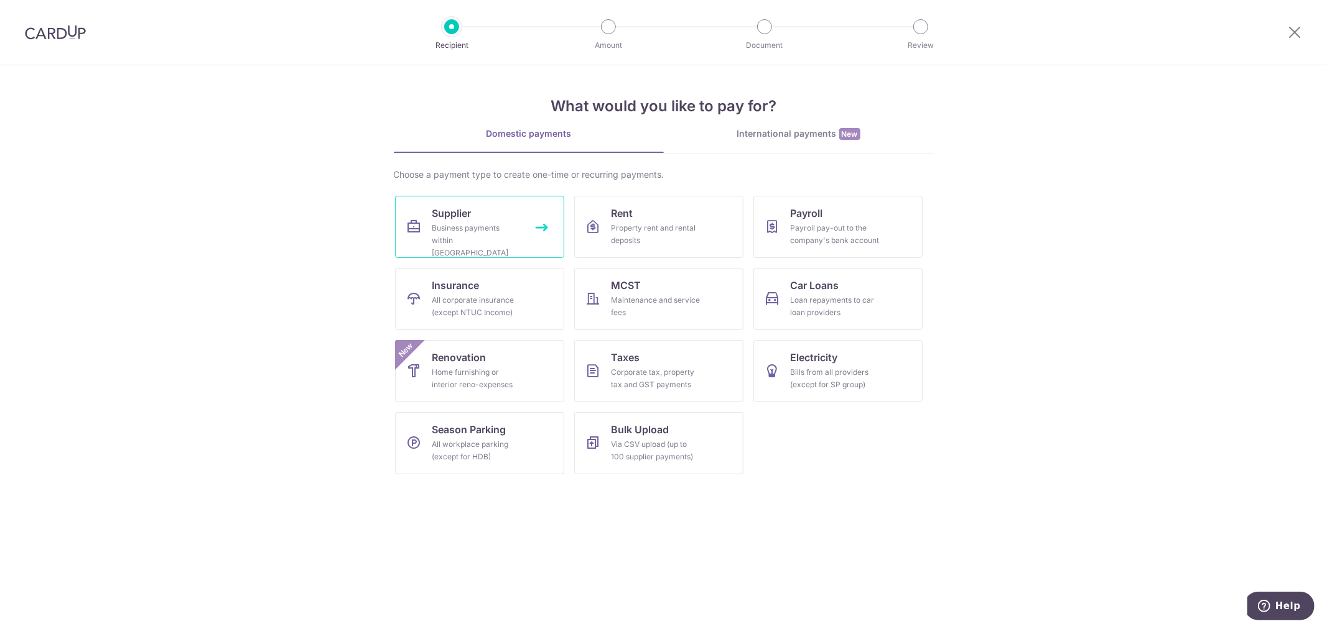
click at [481, 232] on div "Business payments within Singapore" at bounding box center [477, 240] width 90 height 37
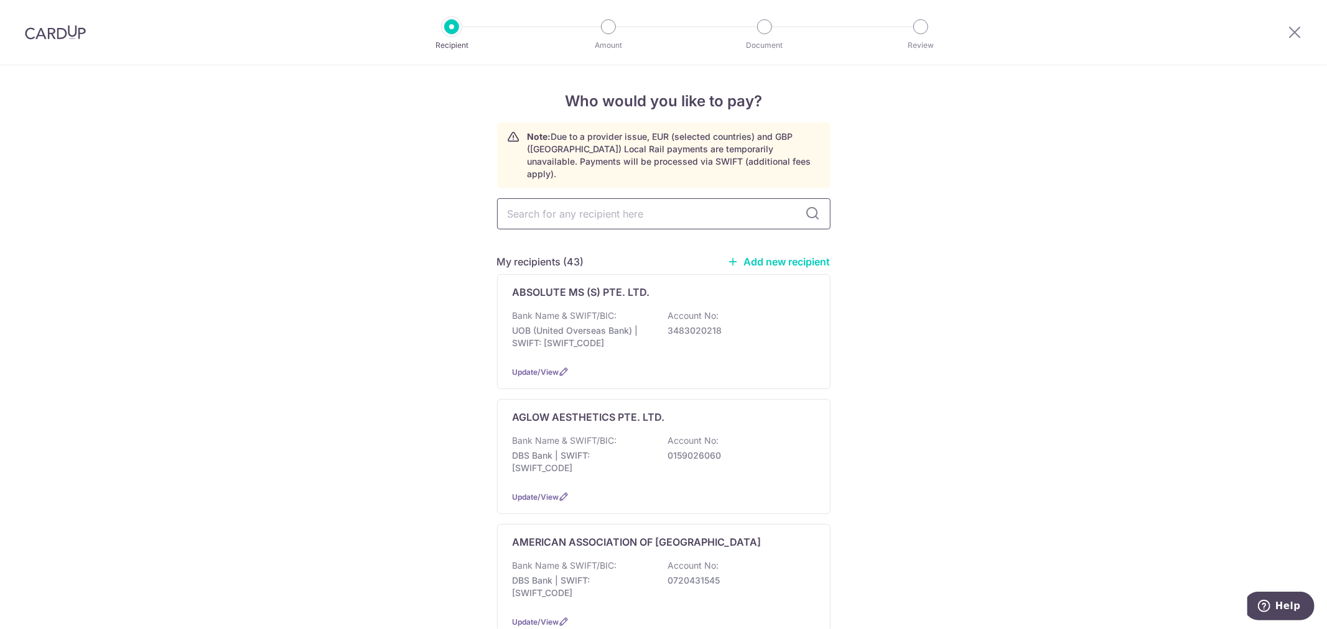
click at [677, 199] on input "text" at bounding box center [663, 213] width 333 height 31
type input "POLAR"
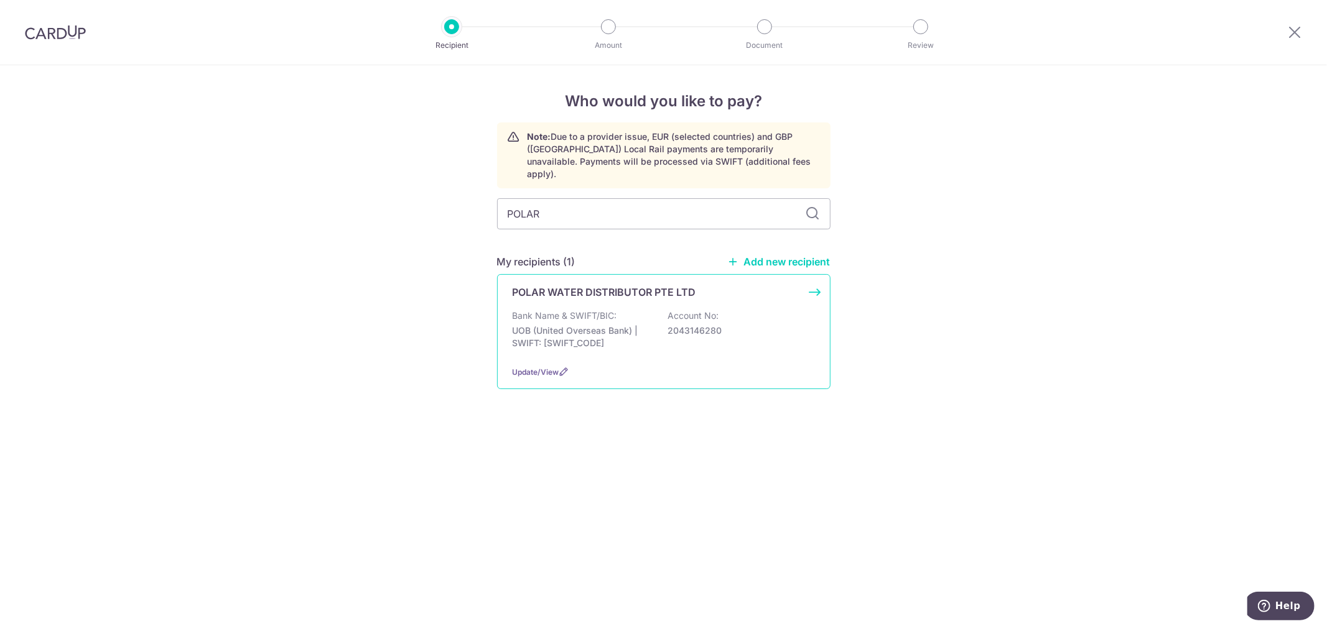
click at [693, 285] on p "POLAR WATER DISTRIBUTOR PTE LTD" at bounding box center [603, 292] width 183 height 15
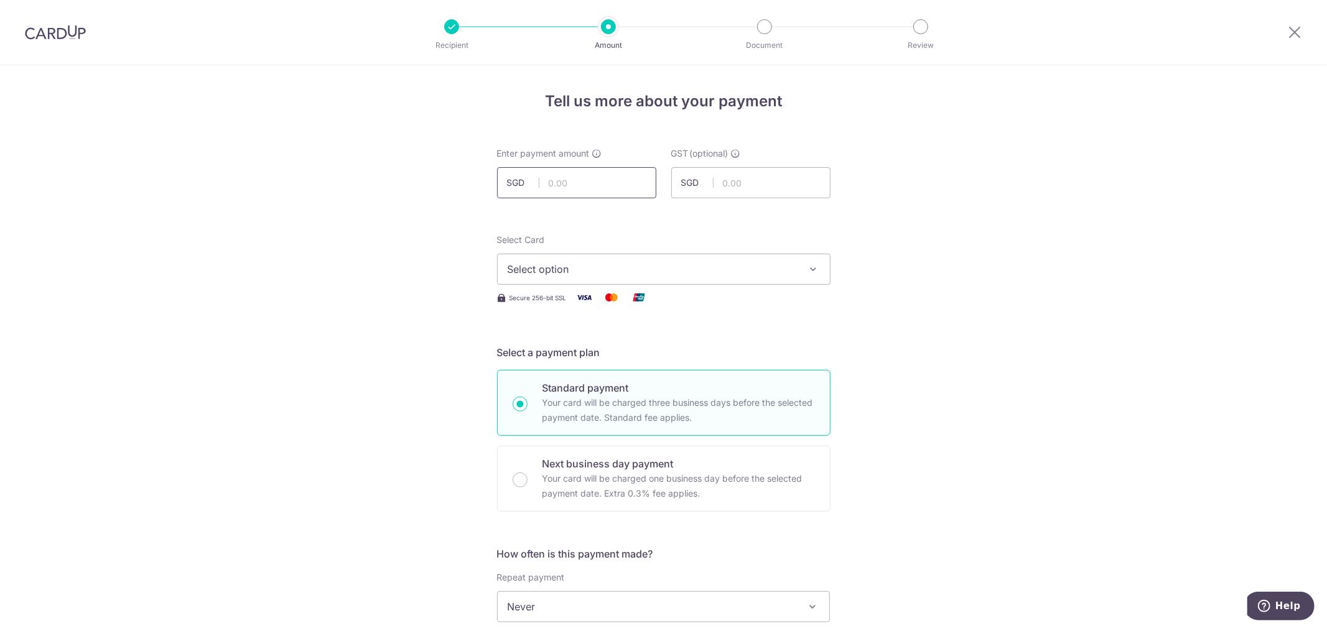
click at [571, 188] on input "text" at bounding box center [576, 182] width 159 height 31
type input "185.86"
click at [707, 187] on span "SGD" at bounding box center [697, 183] width 32 height 12
click at [743, 183] on input "text" at bounding box center [750, 182] width 159 height 31
type input "16.73"
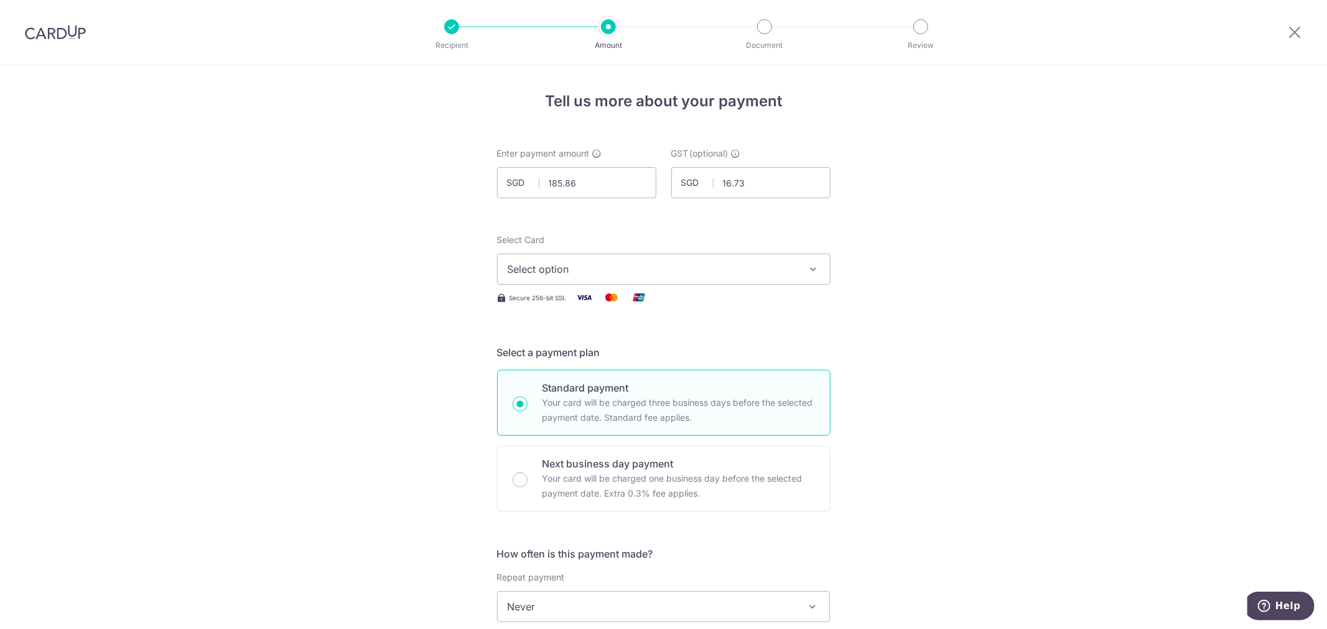
click at [644, 264] on span "Select option" at bounding box center [653, 269] width 290 height 15
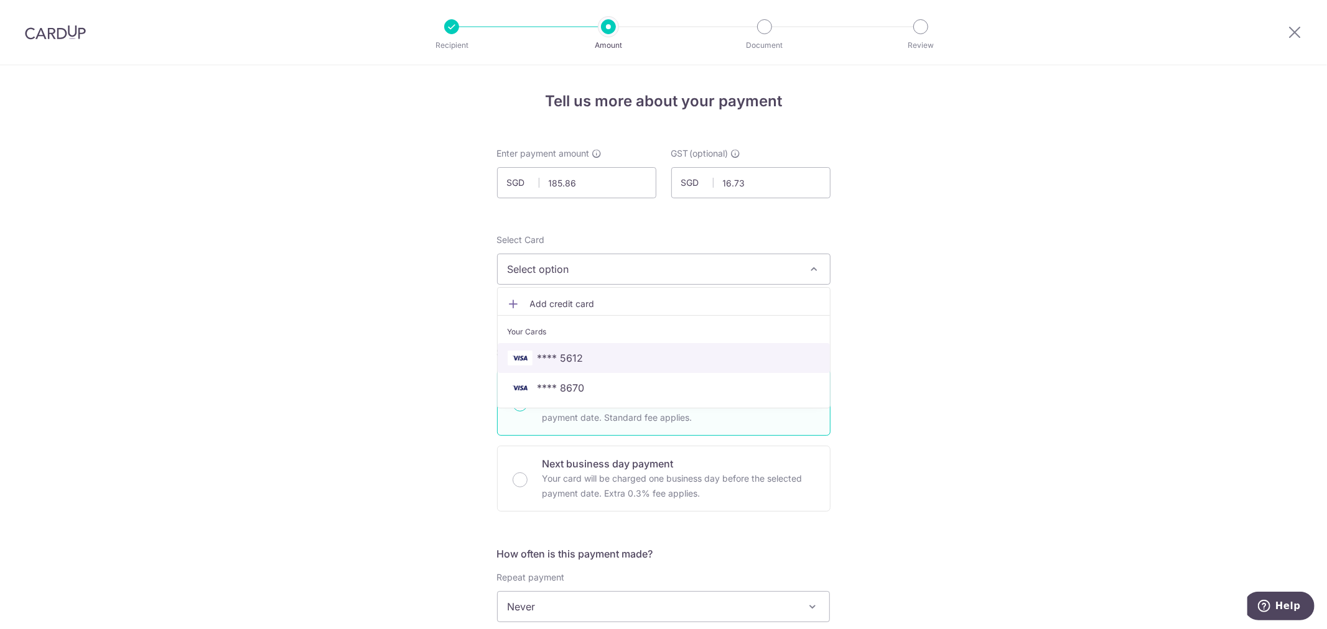
click at [616, 359] on span "**** 5612" at bounding box center [664, 358] width 312 height 15
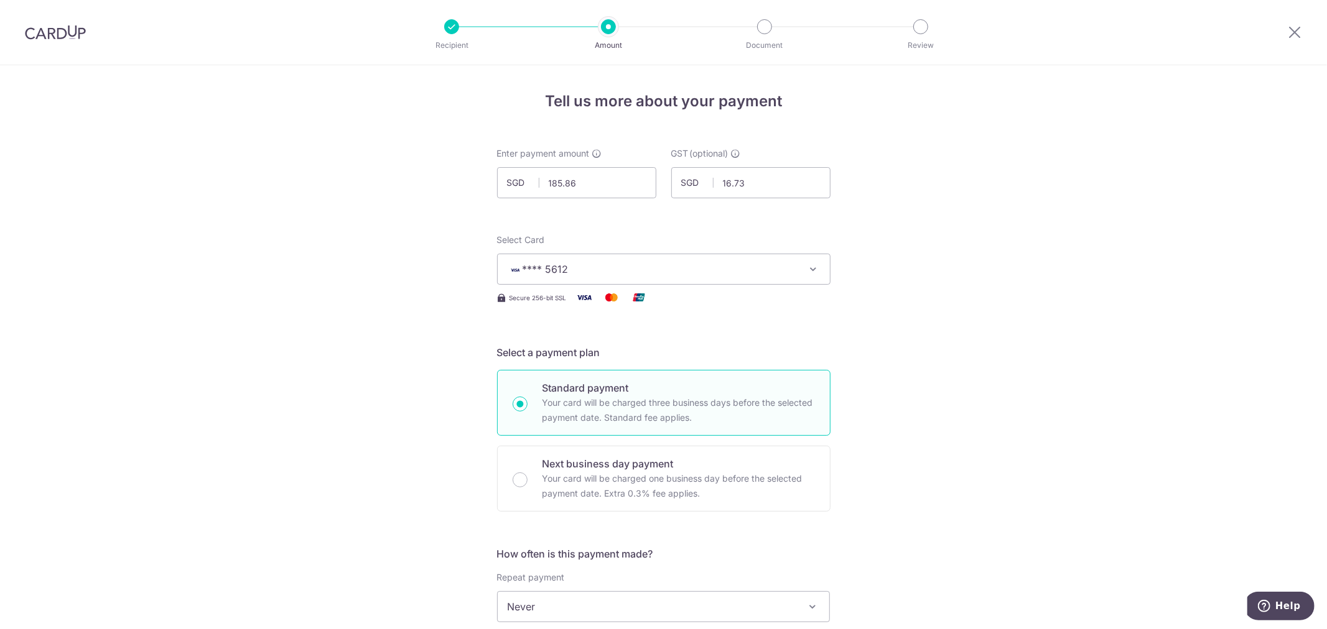
scroll to position [69, 0]
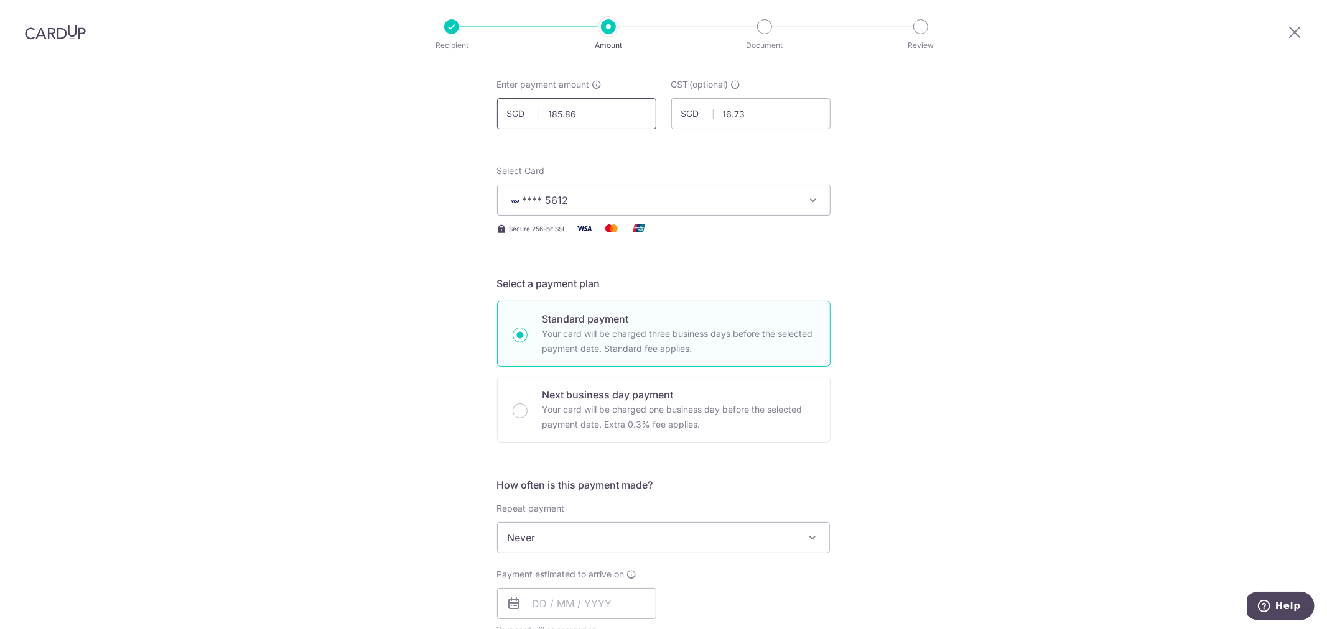
drag, startPoint x: 592, startPoint y: 119, endPoint x: 432, endPoint y: 83, distance: 163.7
click at [470, 113] on div "Tell us more about your payment Enter payment amount SGD 185.86 185.86 GST (opt…" at bounding box center [663, 600] width 1327 height 1208
click at [772, 113] on input "16.73" at bounding box center [750, 113] width 159 height 31
type input "170.50"
type input "1"
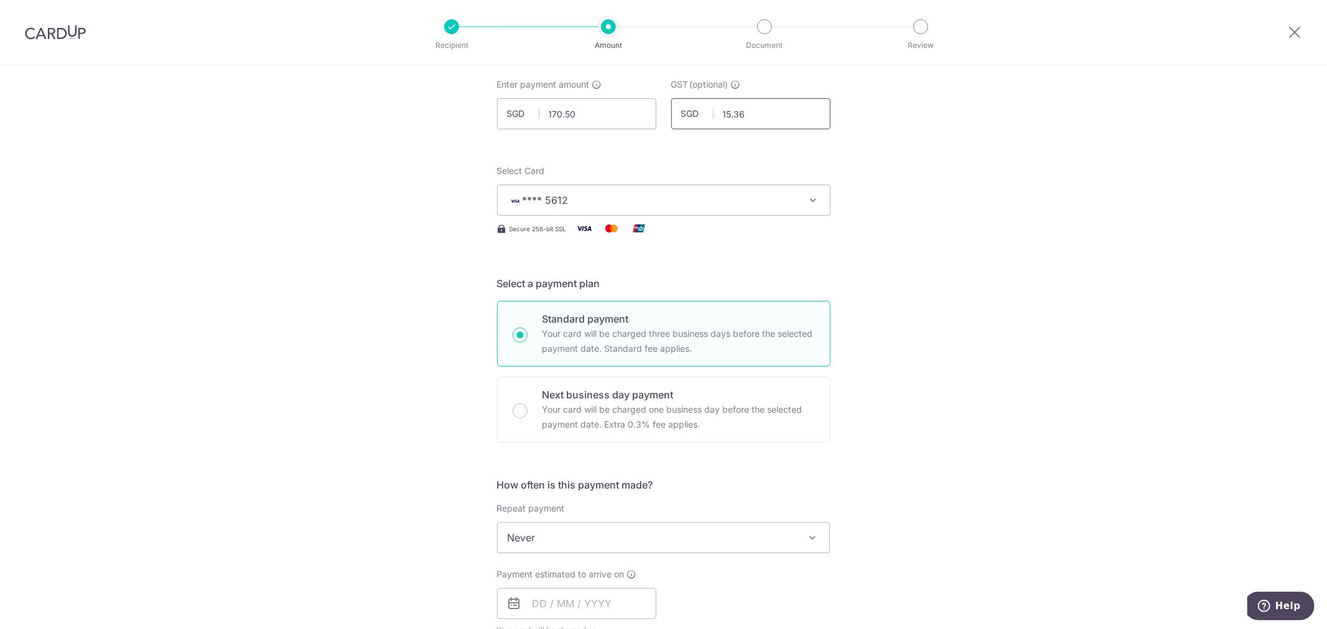
scroll to position [276, 0]
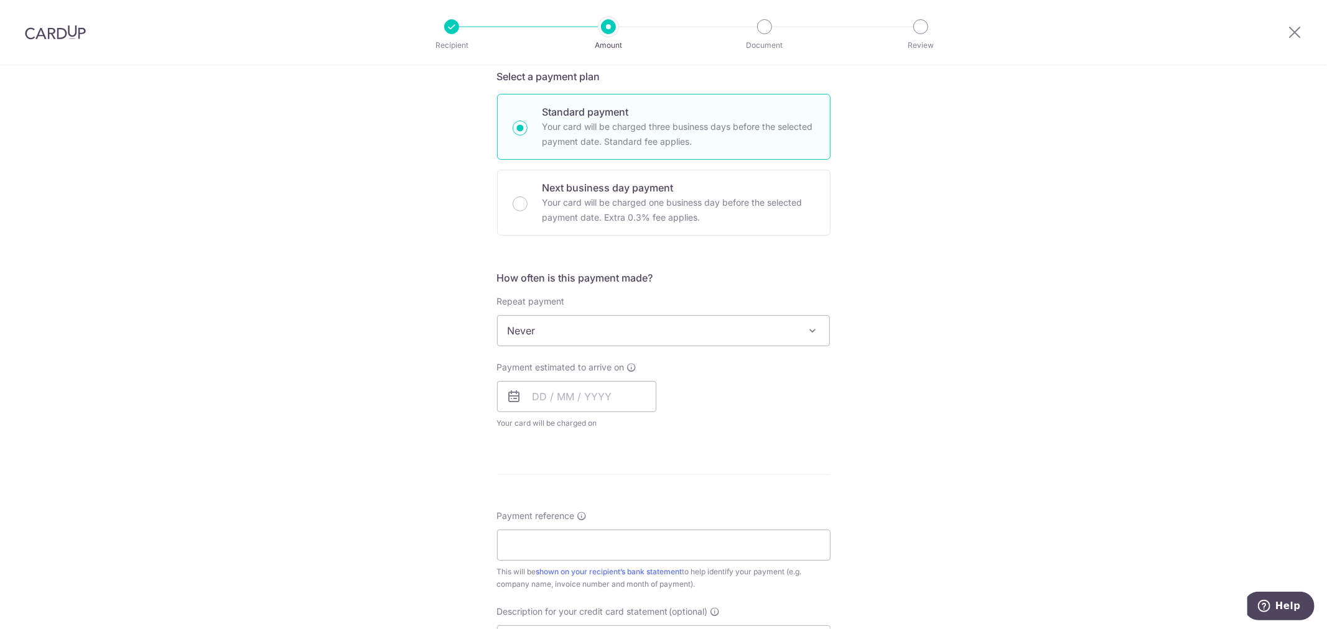
type input "15.36"
click at [682, 331] on span "Never" at bounding box center [664, 331] width 332 height 30
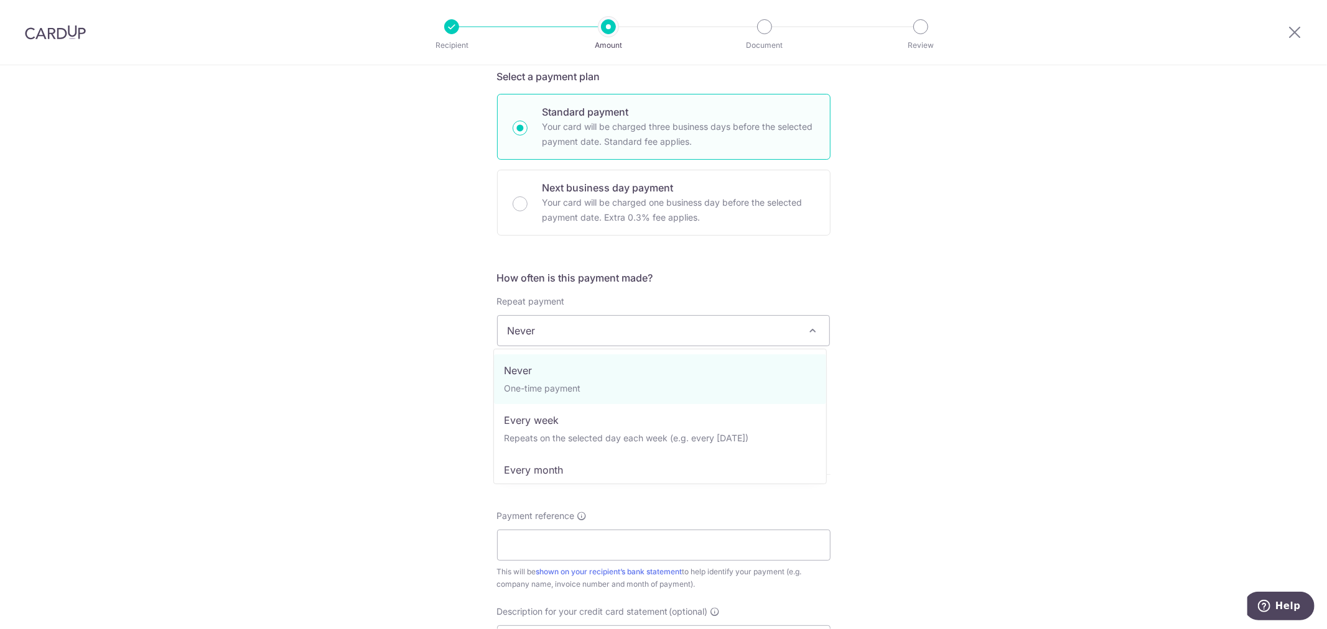
click at [846, 361] on div "Tell us more about your payment Enter payment amount SGD 170.50 170.50 GST (opt…" at bounding box center [663, 393] width 1327 height 1208
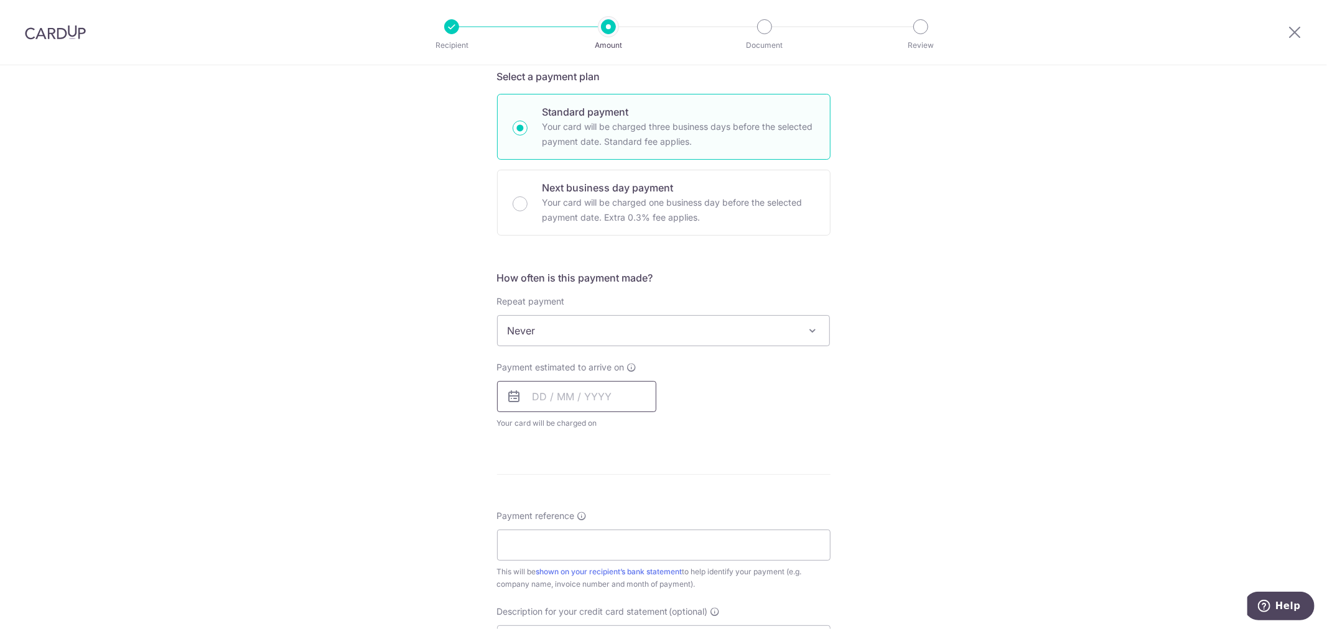
click at [582, 394] on input "text" at bounding box center [576, 396] width 159 height 31
click at [549, 557] on link "18" at bounding box center [547, 560] width 20 height 20
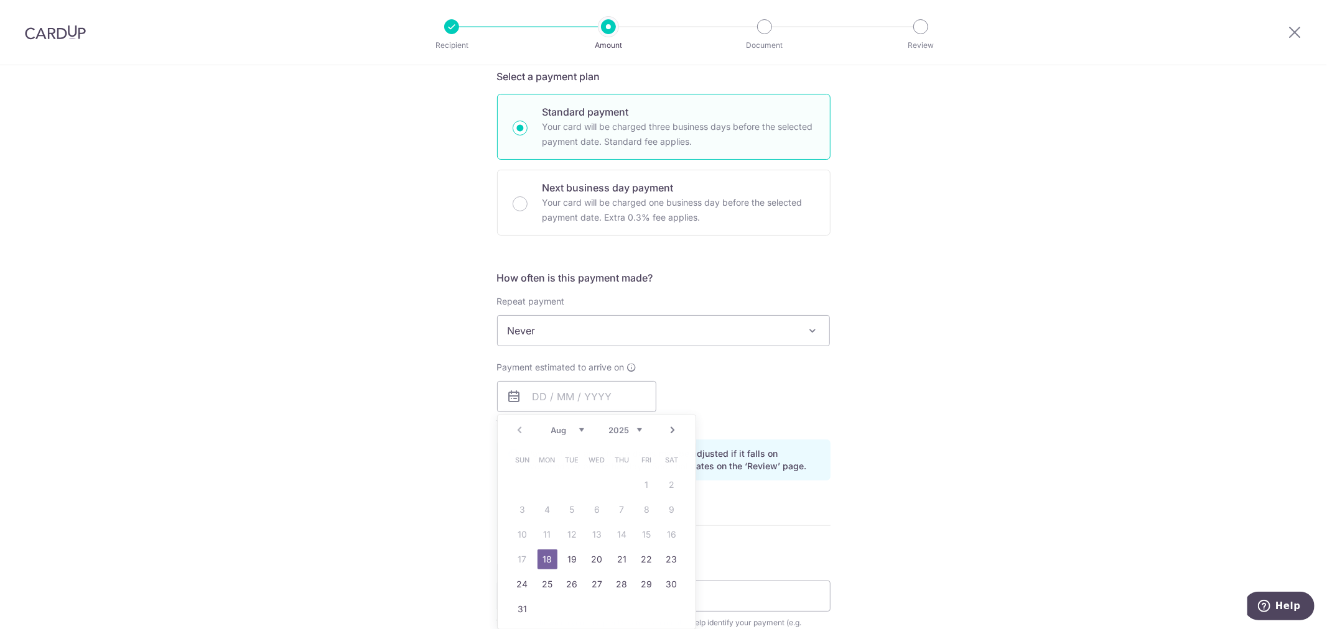
type input "18/08/2025"
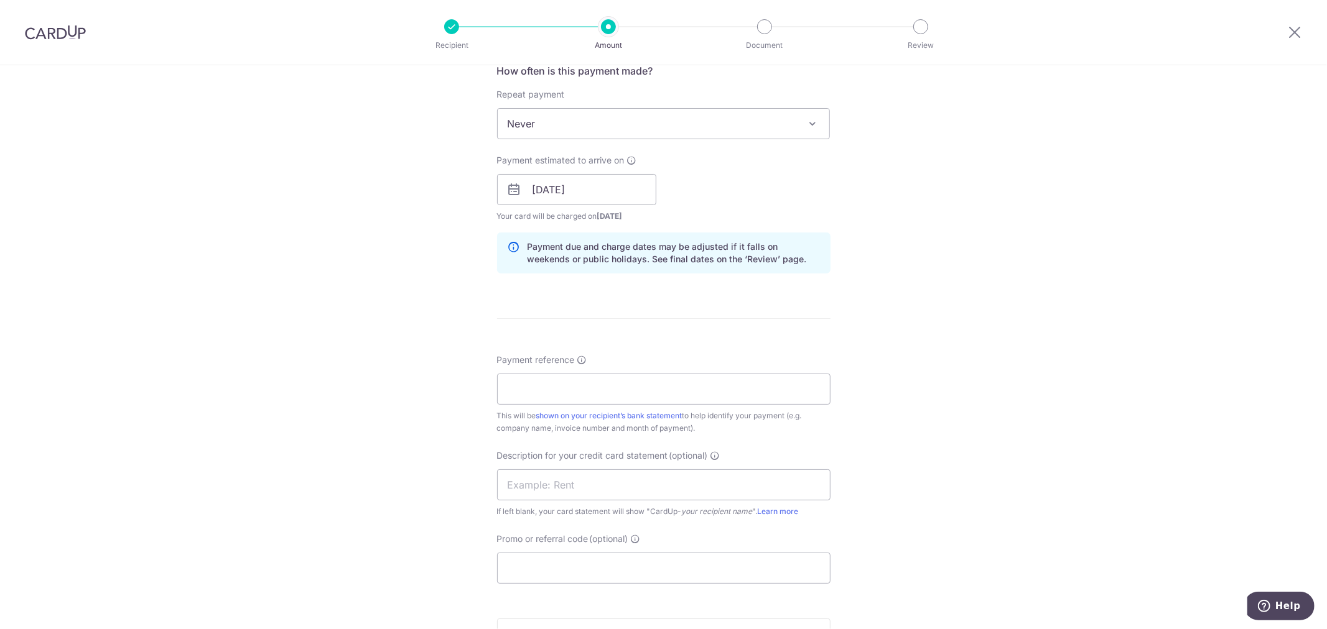
scroll to position [552, 0]
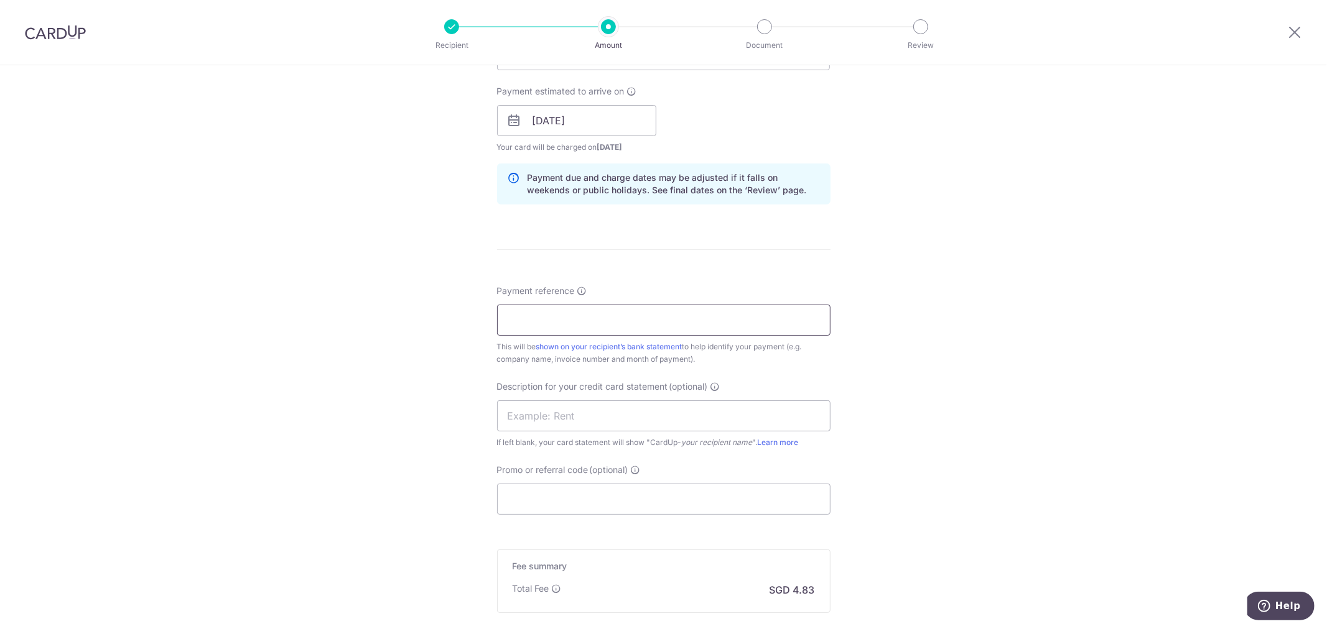
click at [565, 321] on input "Payment reference" at bounding box center [663, 320] width 333 height 31
click at [534, 313] on input "Payment reference" at bounding box center [663, 320] width 333 height 31
drag, startPoint x: 480, startPoint y: 318, endPoint x: 396, endPoint y: 317, distance: 84.0
click at [426, 318] on div "Tell us more about your payment Enter payment amount SGD 170.50 170.50 GST (opt…" at bounding box center [663, 142] width 1327 height 1259
paste input "250604318"
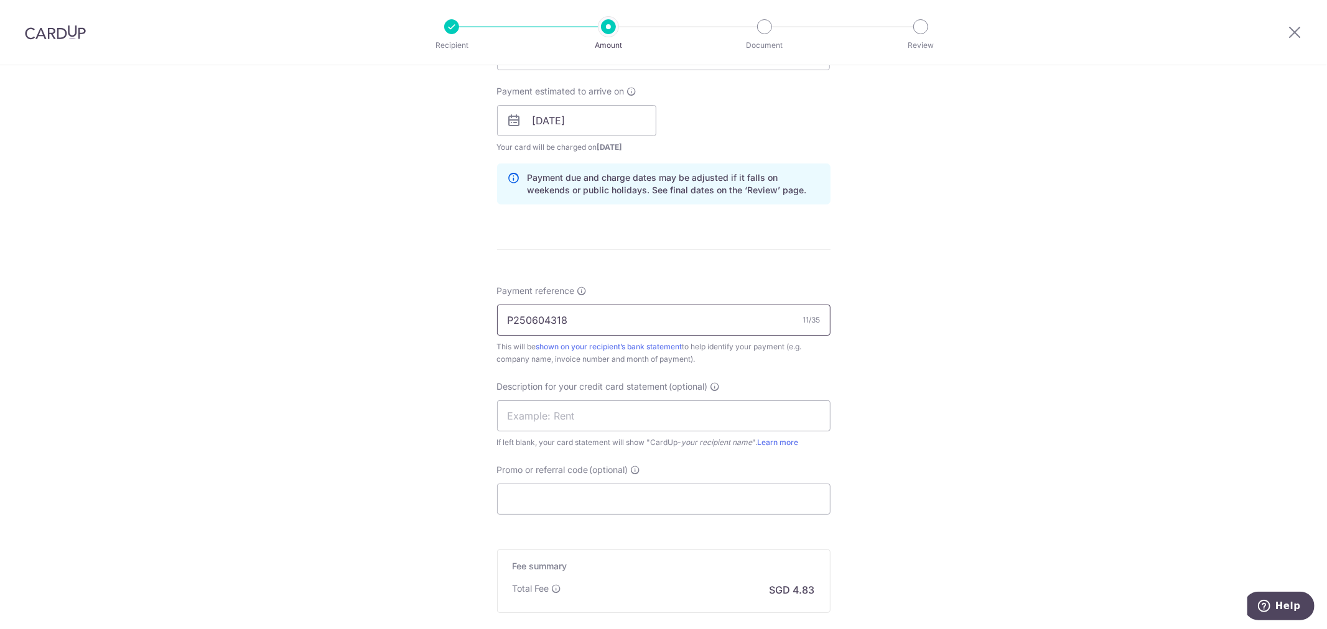
paste input "P250704104"
paste input "P250802258"
click at [568, 321] on input "P250604318 P250704104 P250802258" at bounding box center [663, 320] width 333 height 31
type input "P250604318 P250704104 P250802258"
click at [549, 414] on input "text" at bounding box center [663, 416] width 333 height 31
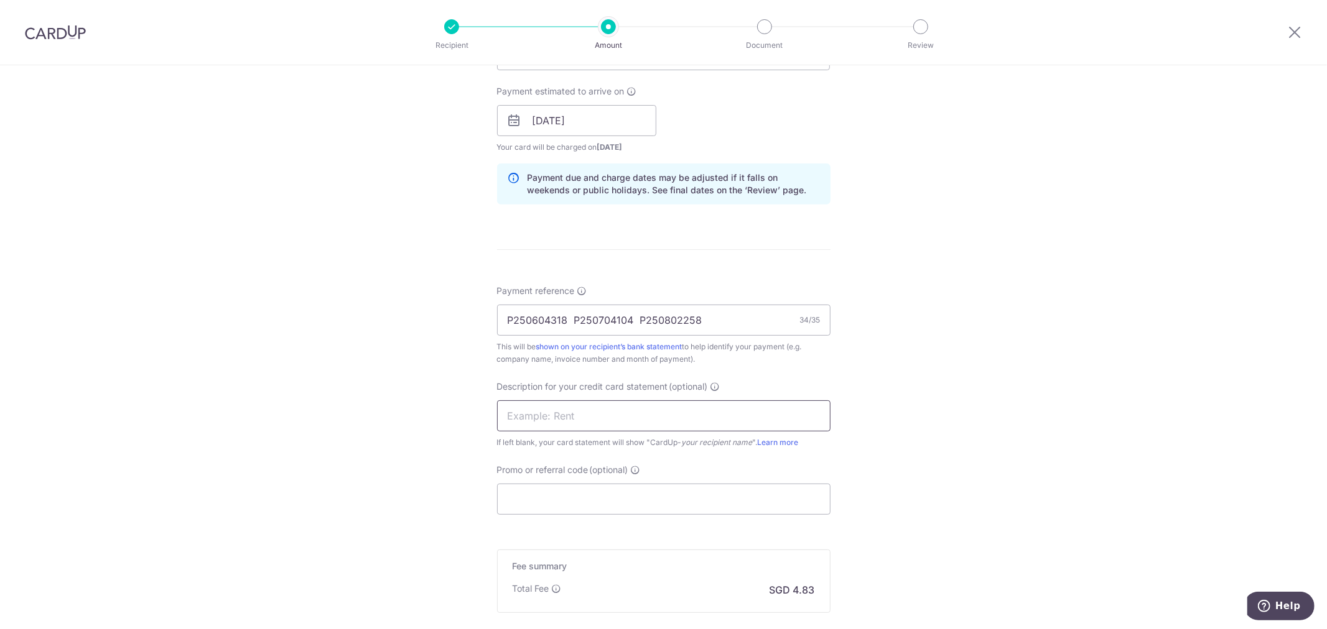
type input "CONSUMABLES"
click at [547, 498] on input "Promo or referral code (optional)" at bounding box center [663, 499] width 333 height 31
click at [532, 498] on input "Promo or referral code (optional)" at bounding box center [663, 499] width 333 height 31
paste input "MENDIS173"
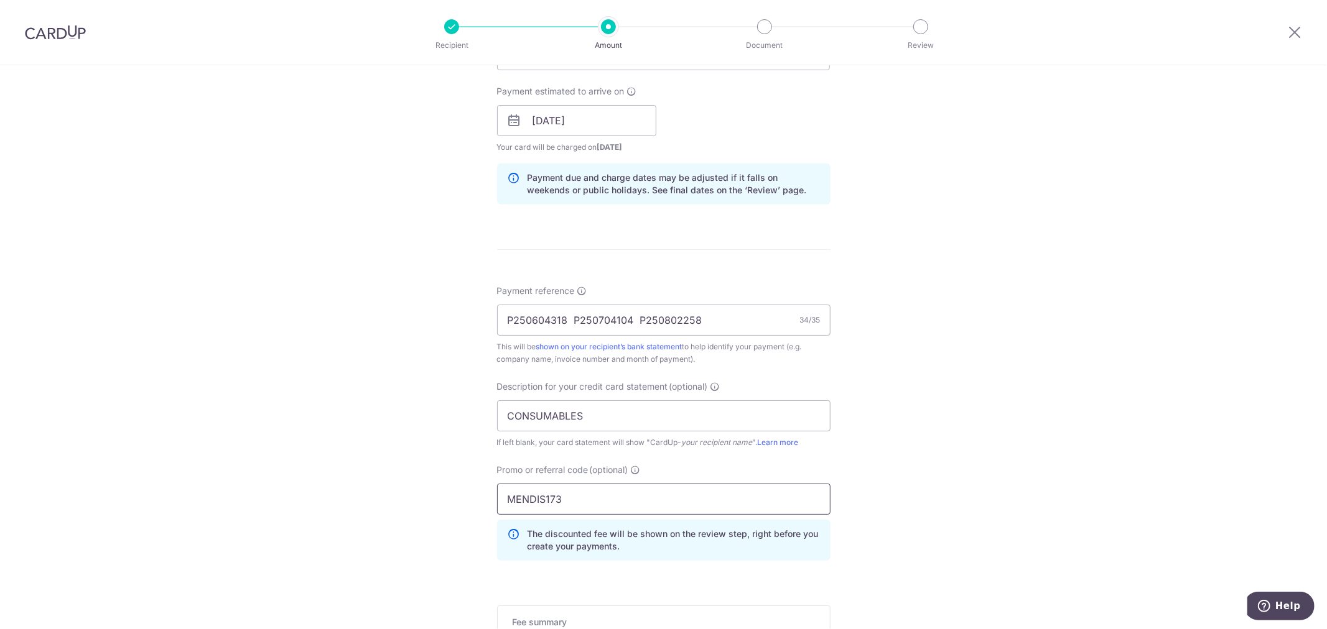
scroll to position [751, 0]
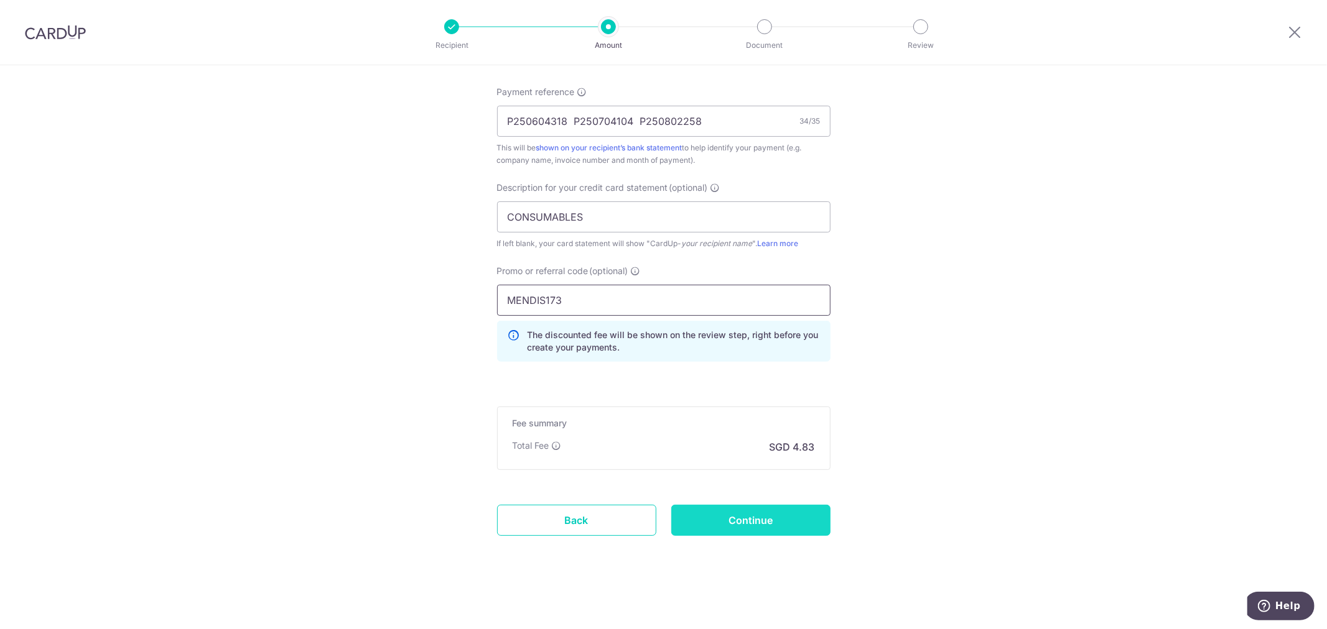
type input "MENDIS173"
click at [781, 527] on input "Continue" at bounding box center [750, 520] width 159 height 31
type input "Create Schedule"
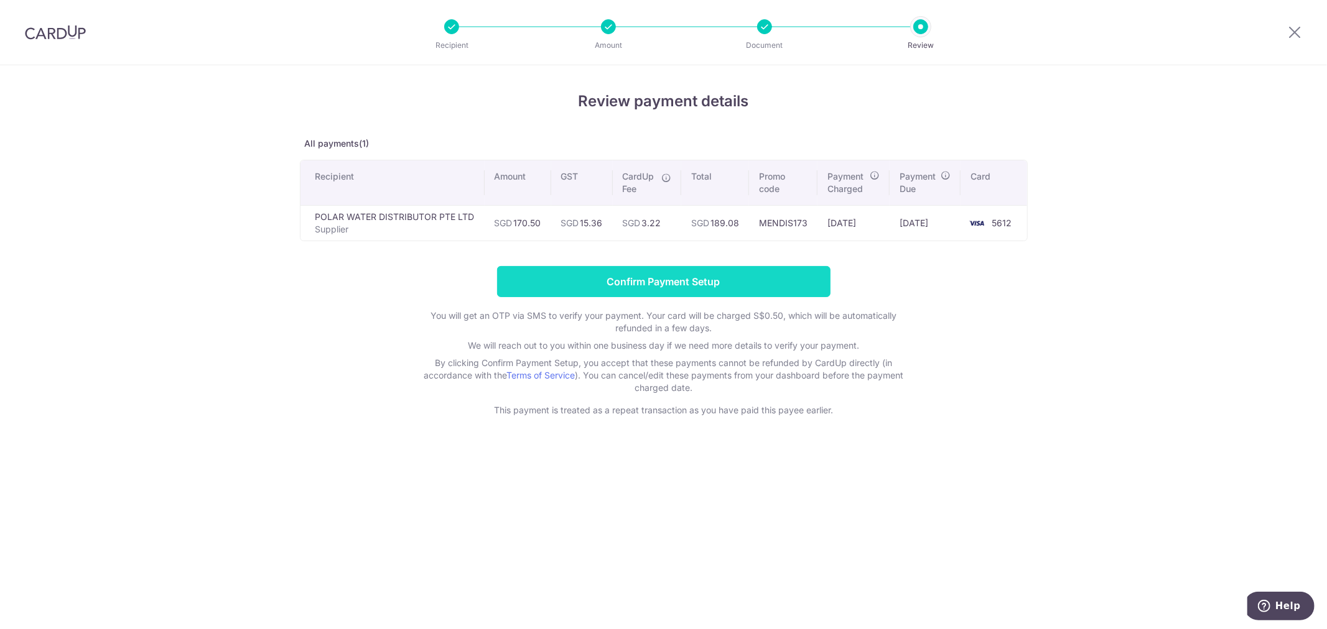
click at [718, 287] on input "Confirm Payment Setup" at bounding box center [663, 281] width 333 height 31
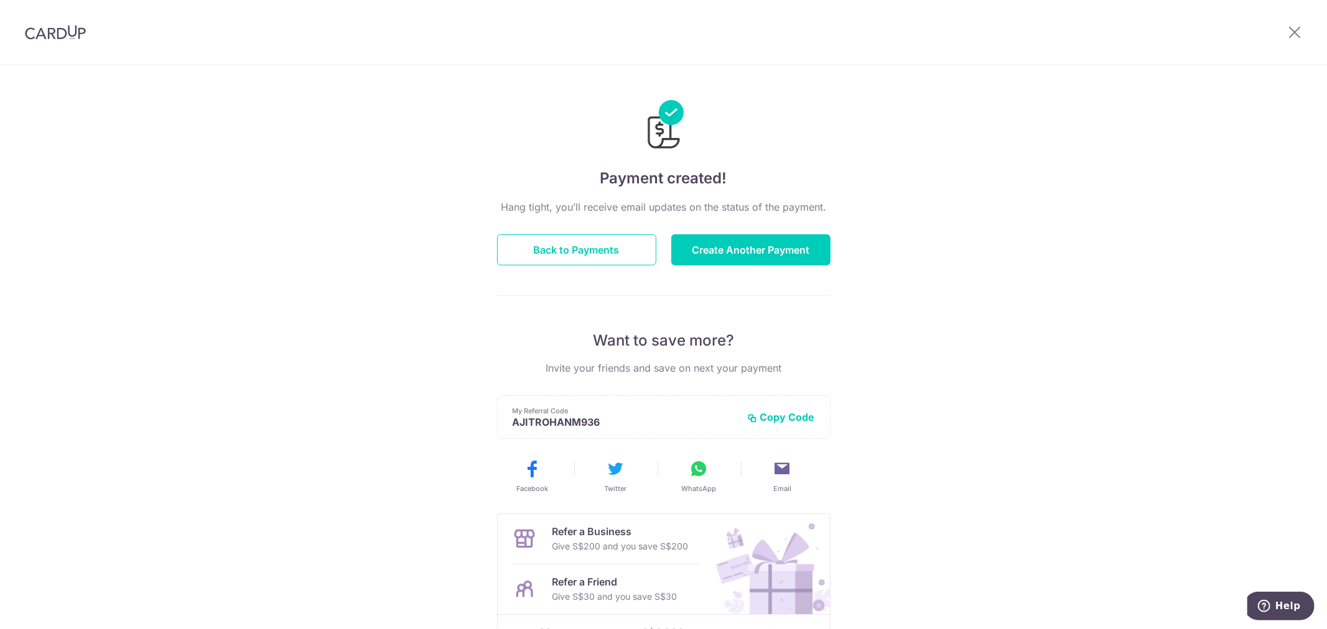
click at [1164, 226] on div "Payment created! Hang tight, you’ll receive email updates on the status of the …" at bounding box center [663, 397] width 1327 height 664
click at [902, 250] on div "Payment created! Hang tight, you’ll receive email updates on the status of the …" at bounding box center [663, 397] width 1327 height 664
click at [715, 243] on button "Create Another Payment" at bounding box center [750, 249] width 159 height 31
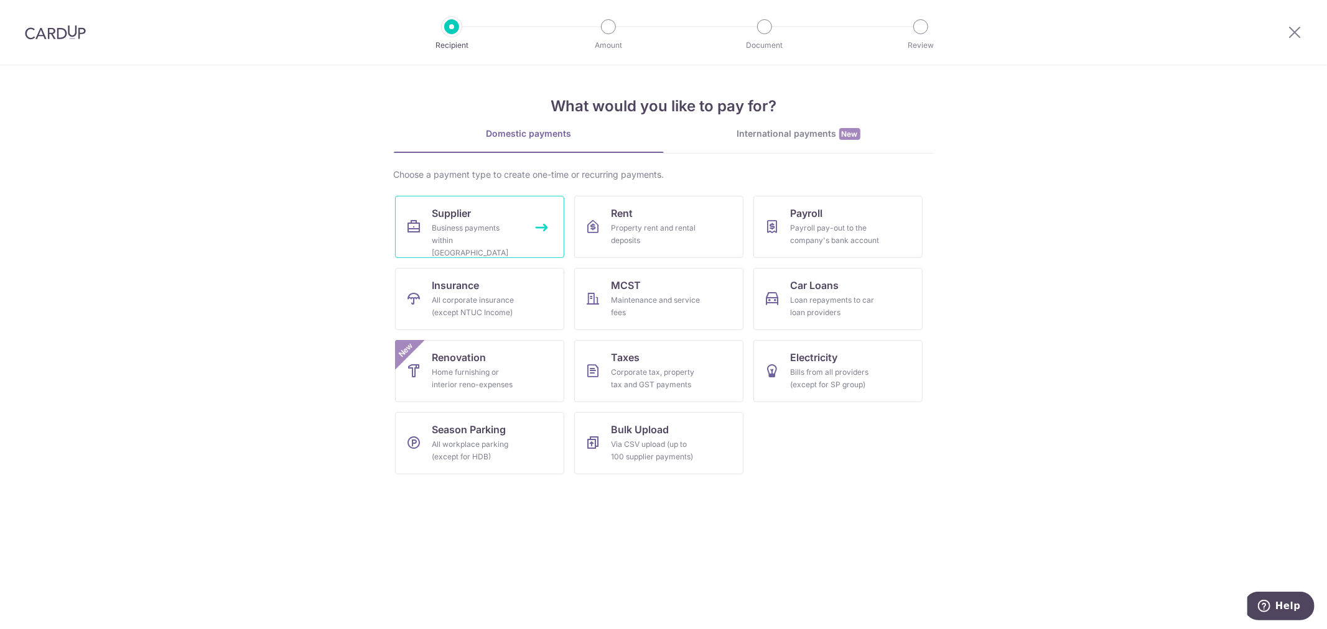
click at [526, 229] on link "Supplier Business payments within Singapore" at bounding box center [479, 227] width 169 height 62
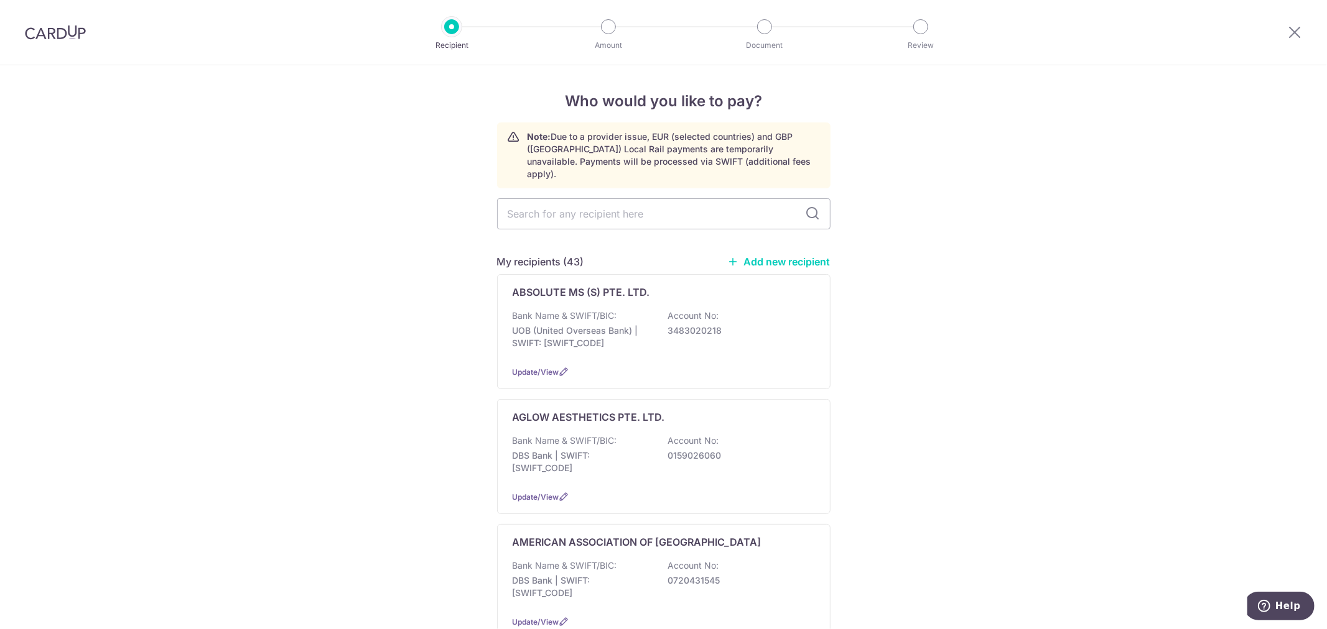
click at [680, 198] on input "text" at bounding box center [663, 213] width 333 height 31
type input "LAUNDRY"
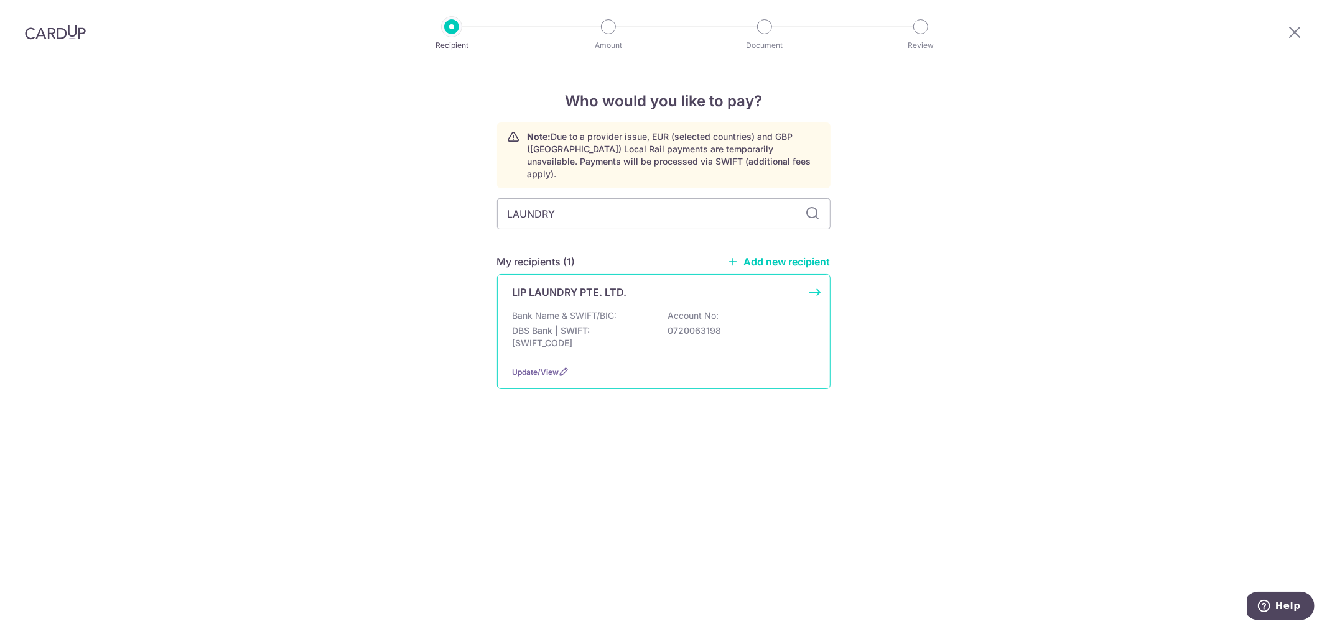
click at [649, 290] on div "LIP LAUNDRY PTE. LTD. Bank Name & SWIFT/BIC: DBS Bank | SWIFT: DBSSSGSGXXX Acco…" at bounding box center [663, 331] width 333 height 115
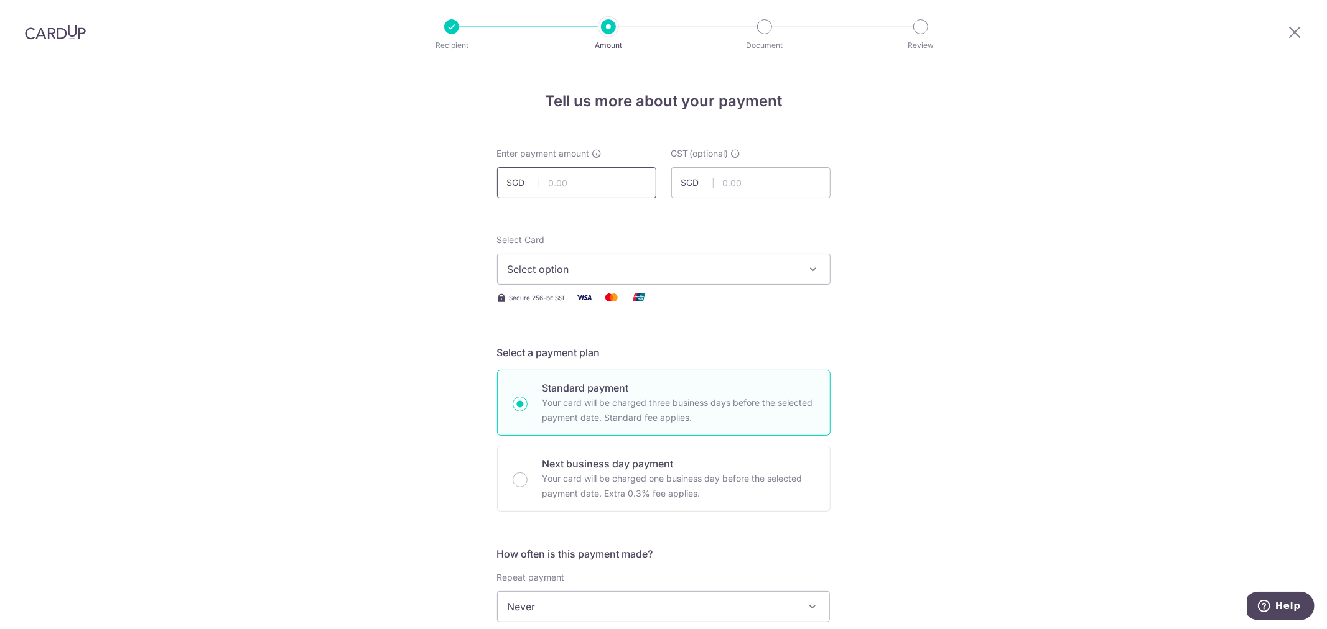
click at [566, 177] on input "text" at bounding box center [576, 182] width 159 height 31
type input "283.50"
click at [697, 264] on span "Select option" at bounding box center [653, 269] width 290 height 15
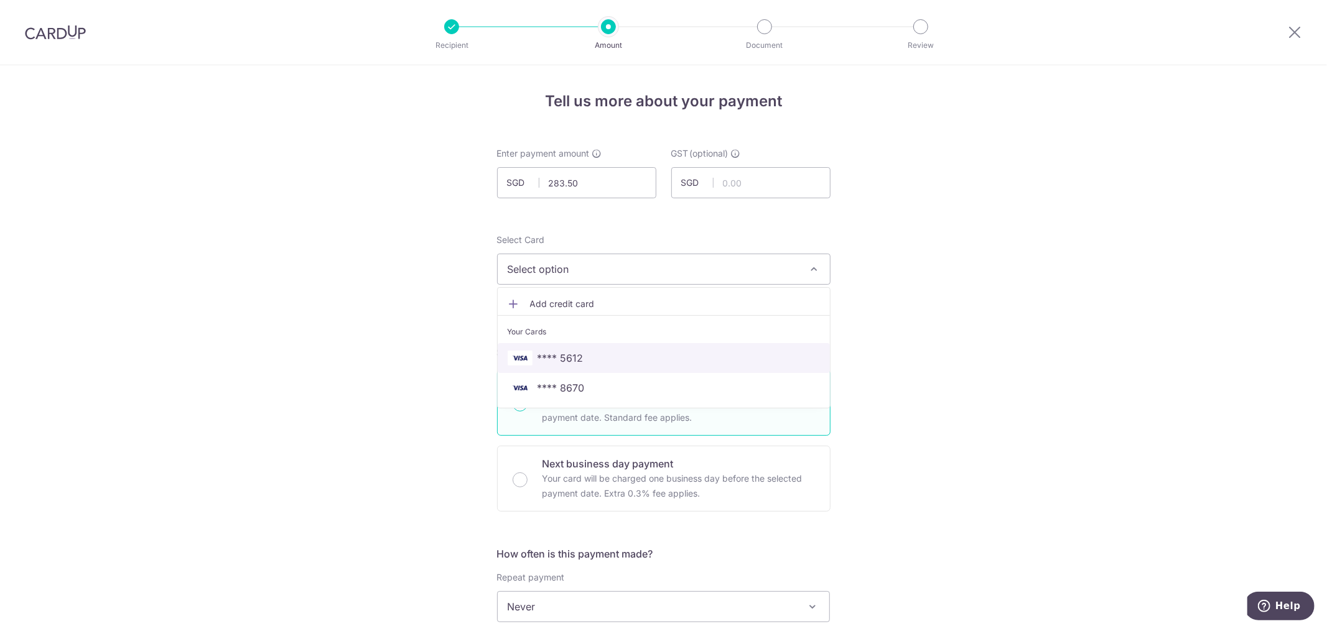
click at [570, 364] on span "**** 5612" at bounding box center [560, 358] width 46 height 15
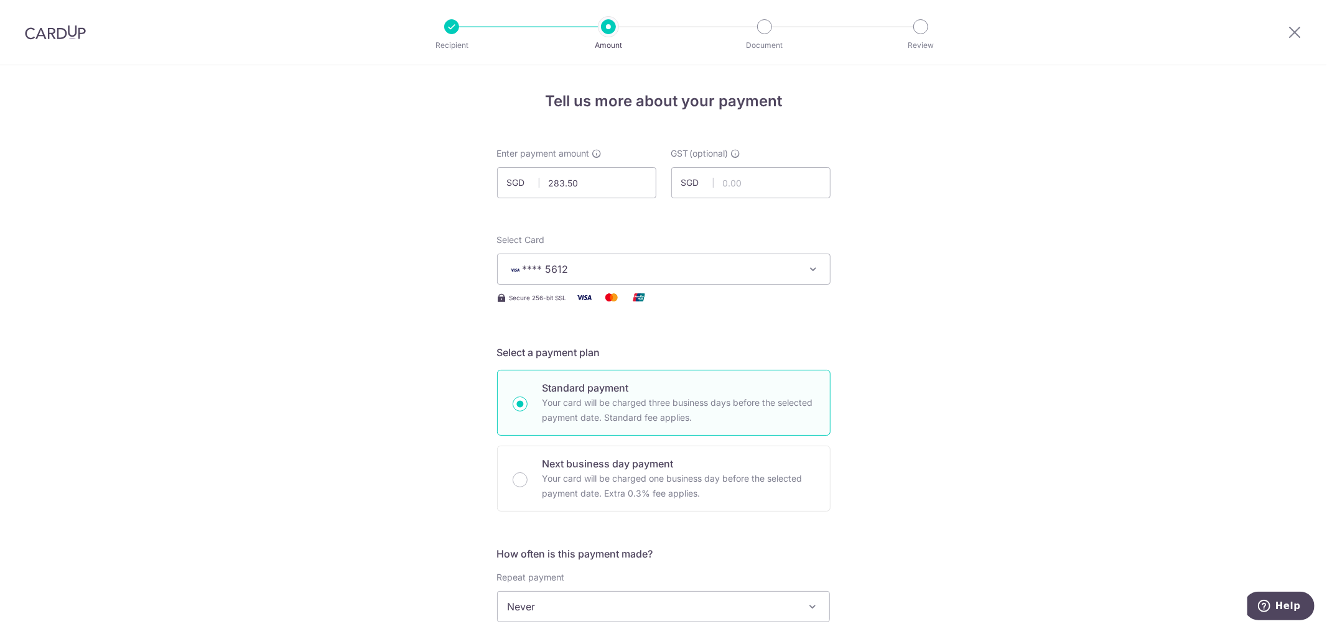
scroll to position [276, 0]
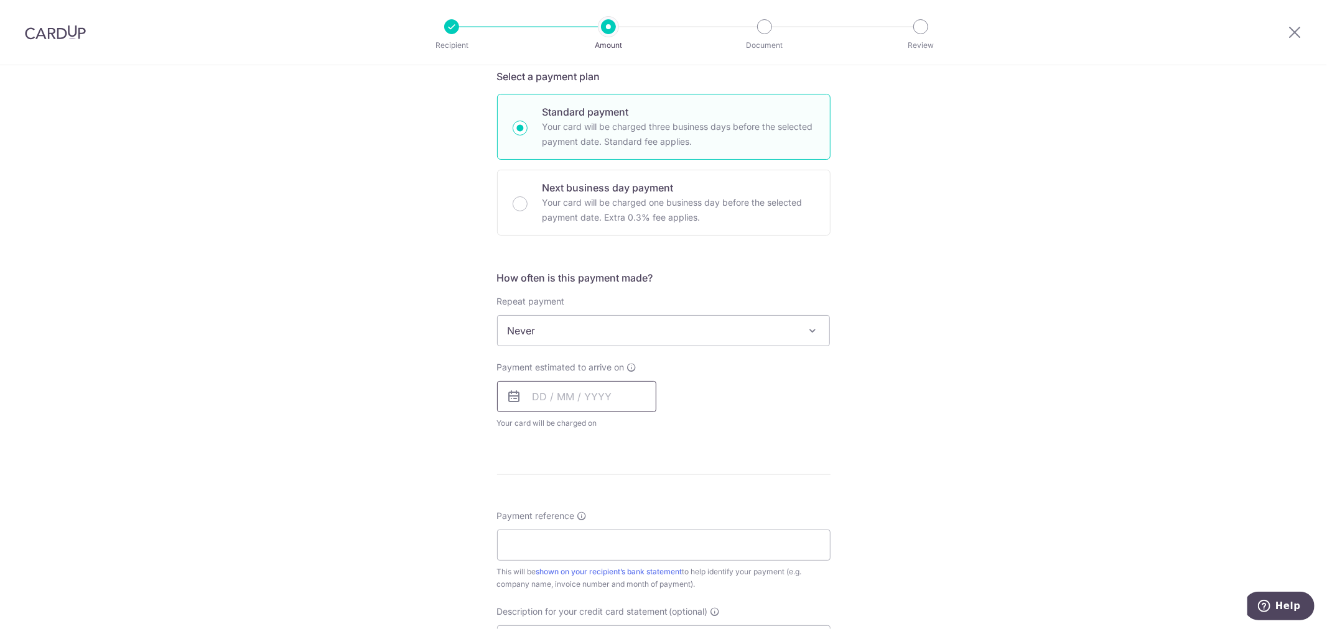
click at [598, 394] on input "text" at bounding box center [576, 396] width 159 height 31
click at [541, 562] on link "18" at bounding box center [547, 560] width 20 height 20
type input "[DATE]"
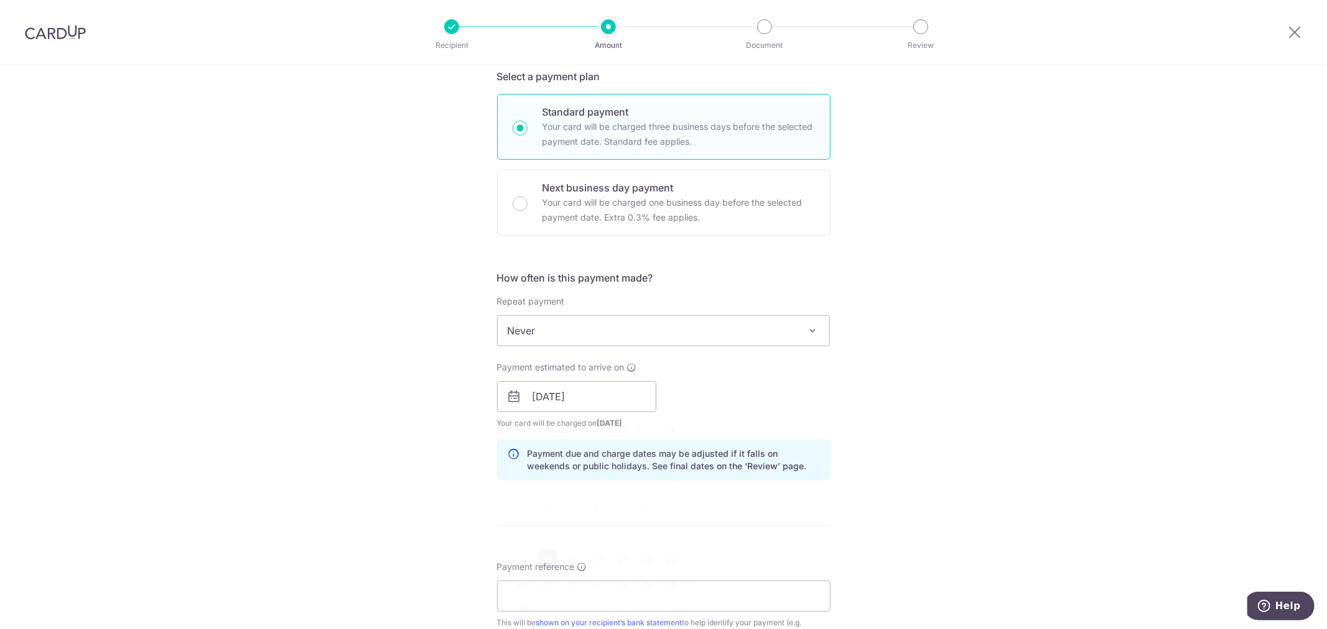
scroll to position [691, 0]
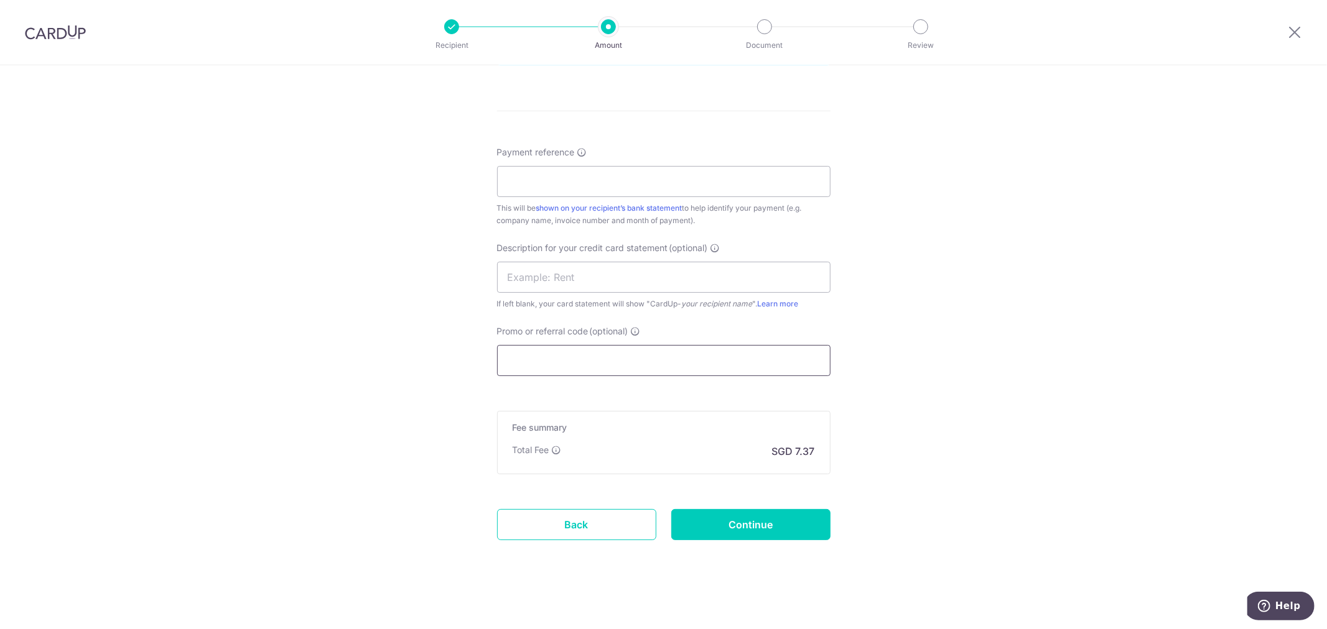
click at [595, 359] on input "Promo or referral code (optional)" at bounding box center [663, 360] width 333 height 31
paste input "MENDIS173"
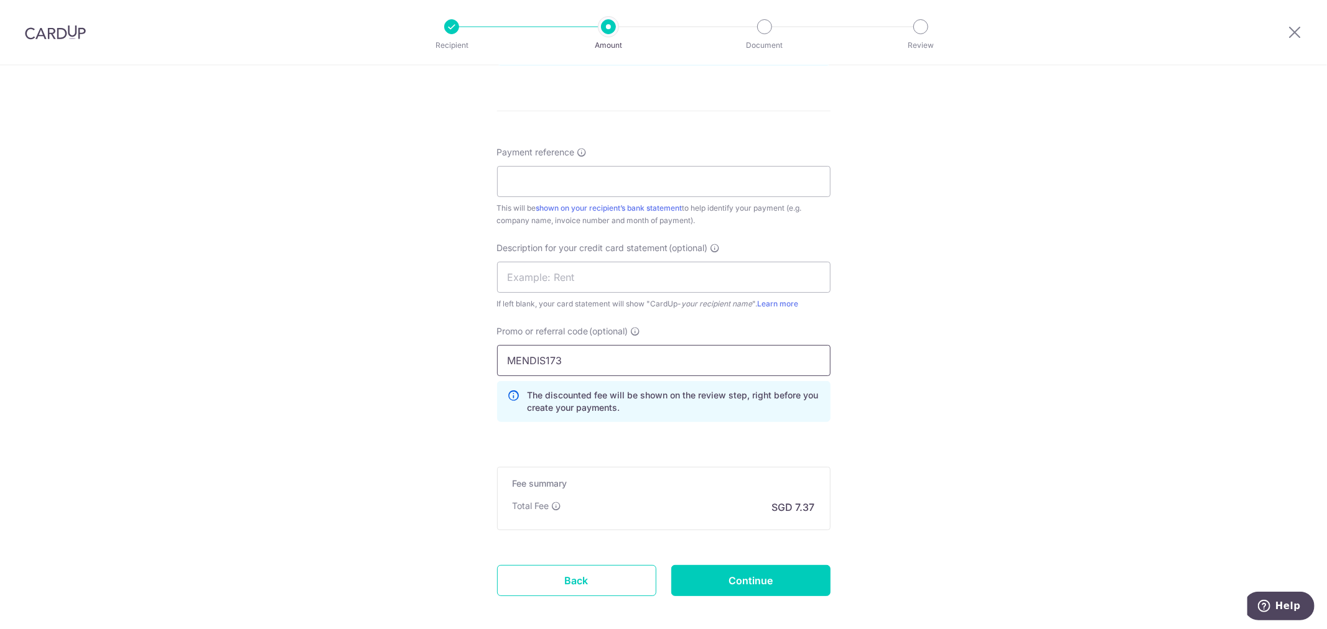
scroll to position [751, 0]
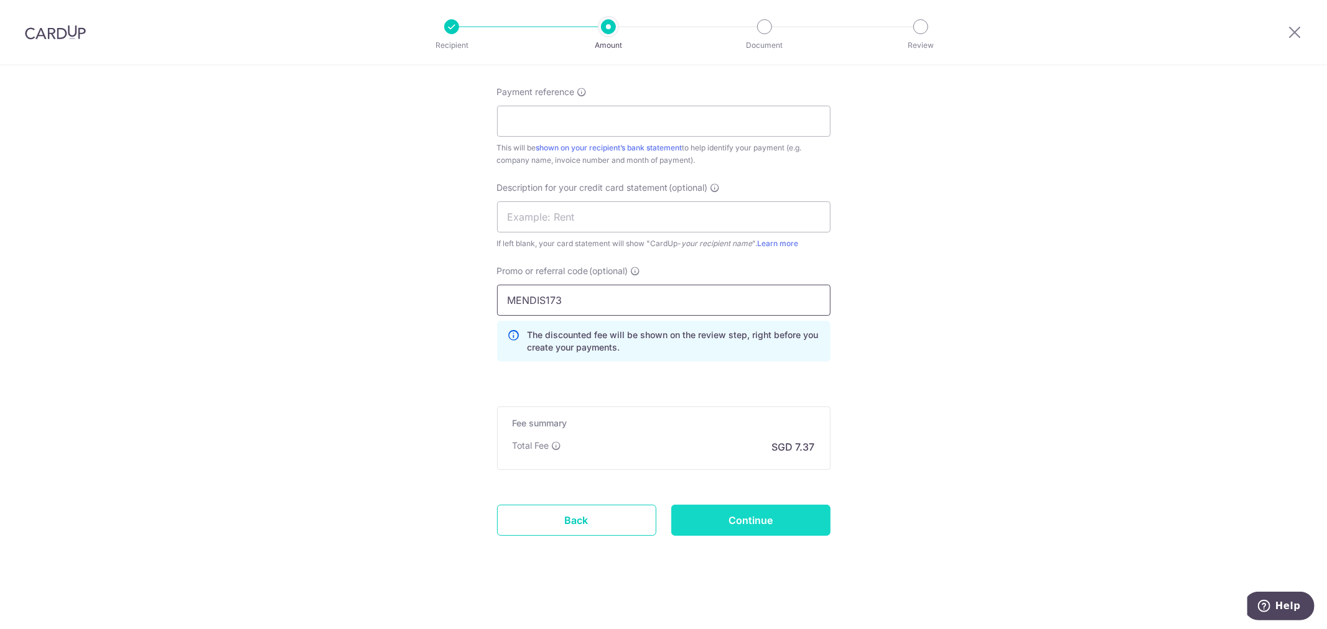
type input "MENDIS173"
click at [782, 514] on input "Continue" at bounding box center [750, 520] width 159 height 31
type input "Create Schedule"
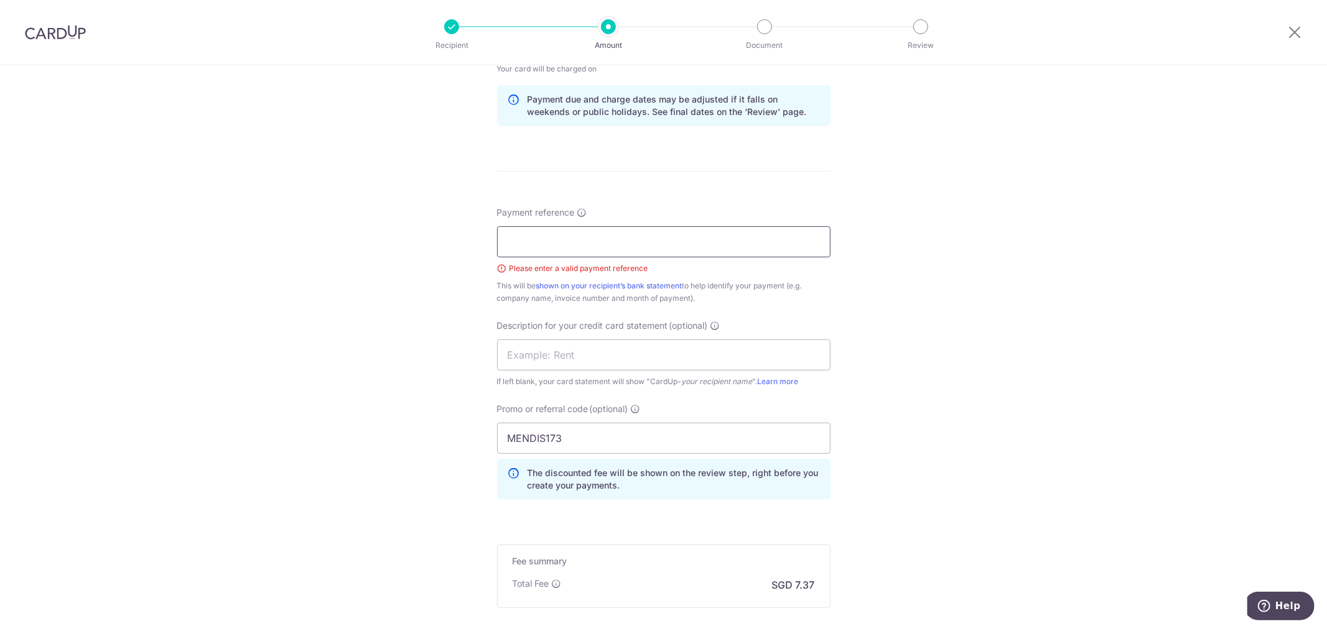
click at [563, 248] on input "Payment reference" at bounding box center [663, 241] width 333 height 31
type input "0348 TO 0351"
click at [586, 353] on input "text" at bounding box center [663, 355] width 333 height 31
type input "LAUNDRY"
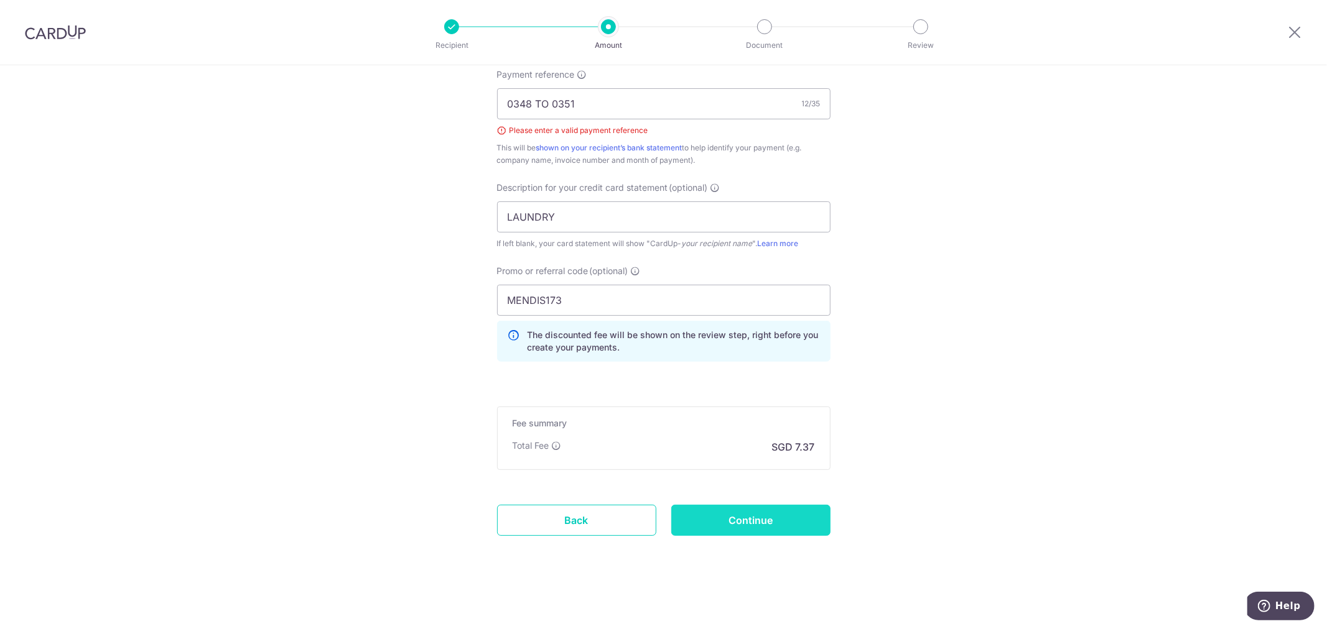
click at [817, 521] on input "Continue" at bounding box center [750, 520] width 159 height 31
type input "Create Schedule"
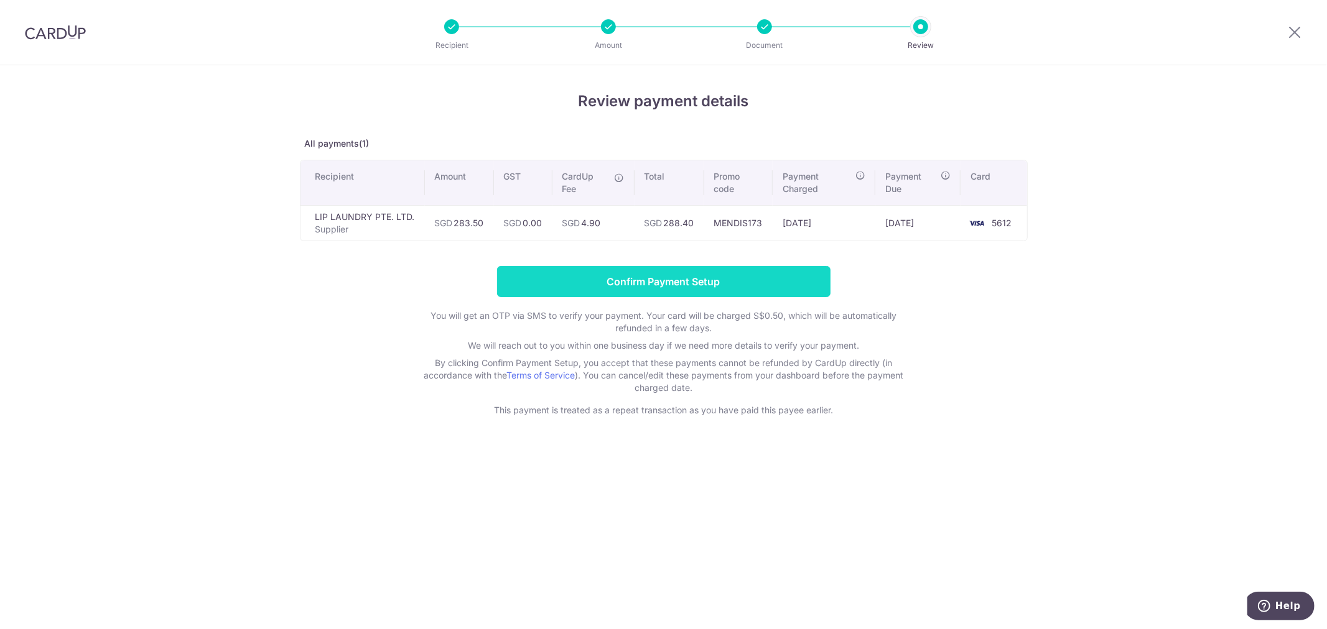
click at [731, 285] on input "Confirm Payment Setup" at bounding box center [663, 281] width 333 height 31
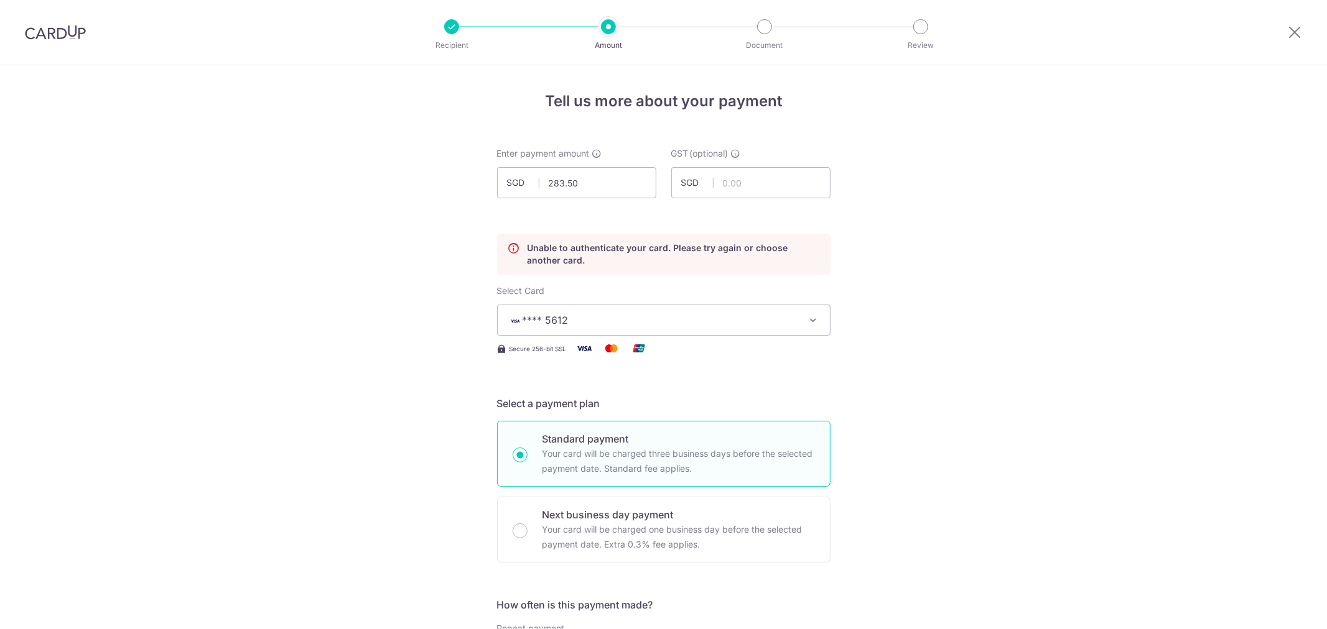
scroll to position [169, 0]
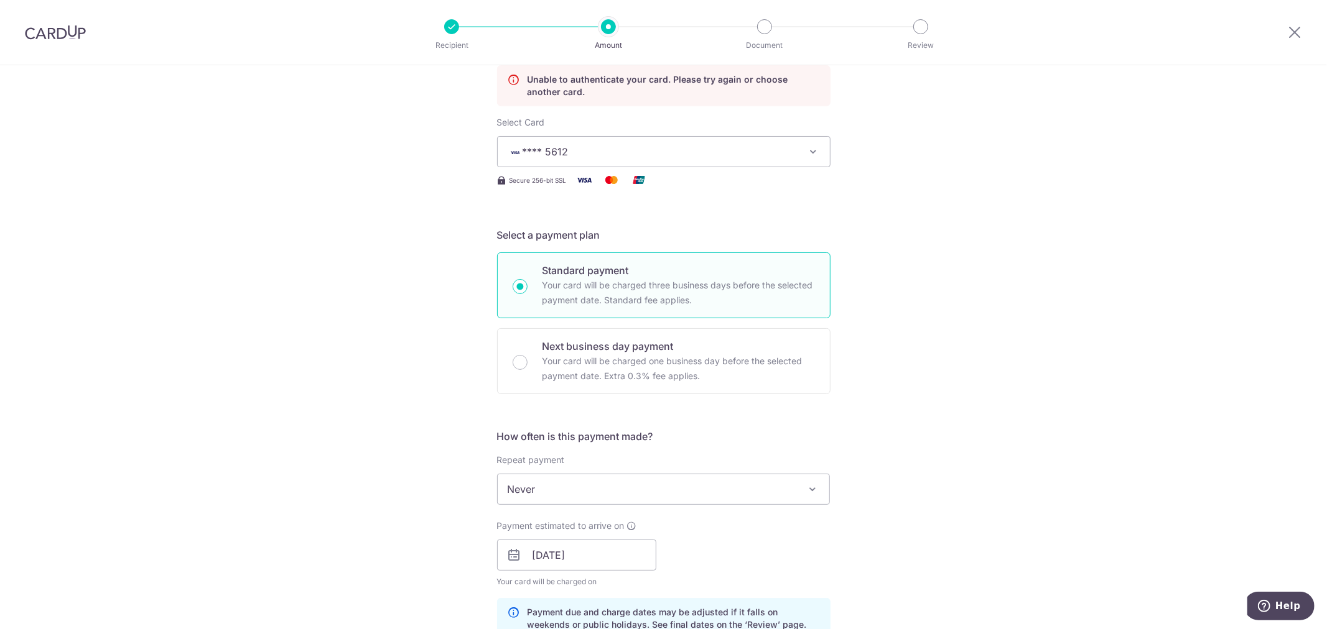
click at [983, 419] on div "Tell us more about your payment Enter payment amount SGD 283.50 283.50 GST (opt…" at bounding box center [663, 580] width 1327 height 1366
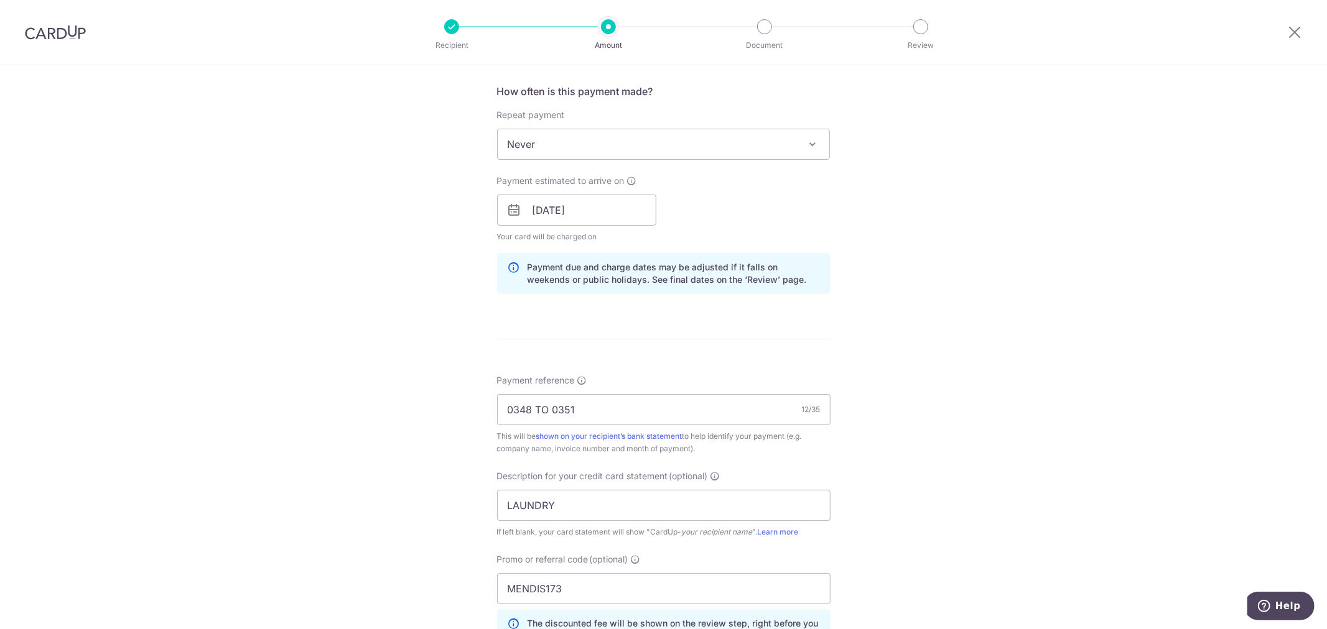
scroll to position [803, 0]
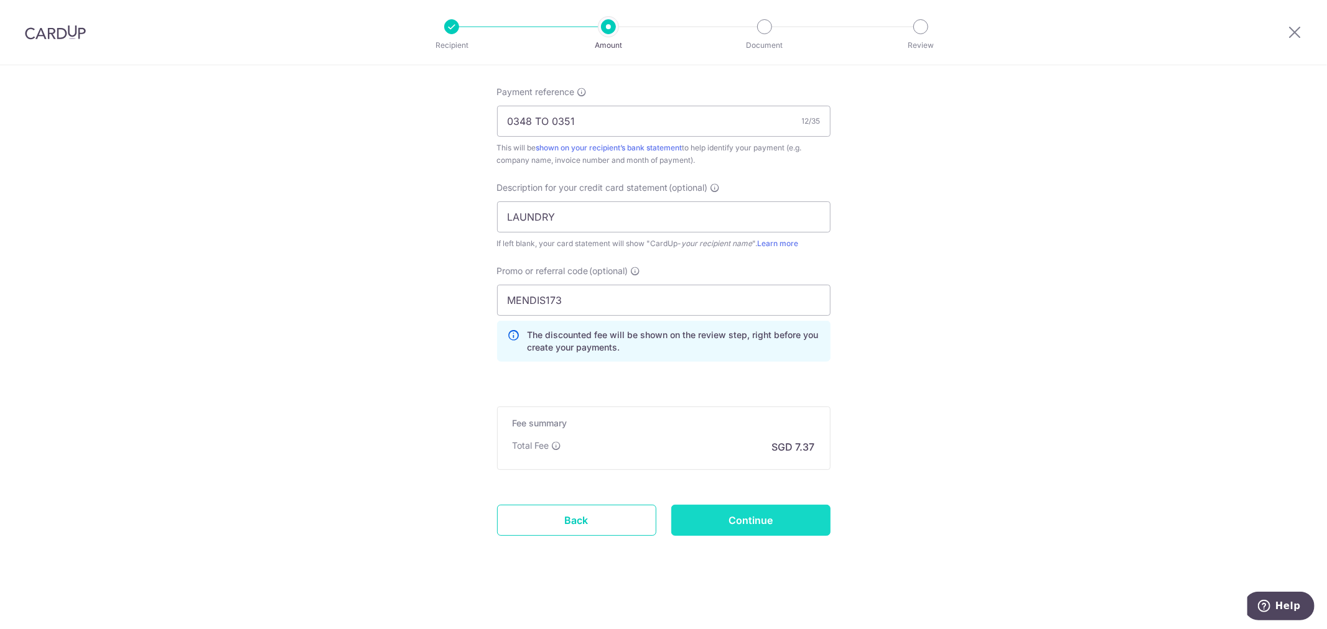
drag, startPoint x: 775, startPoint y: 526, endPoint x: 775, endPoint y: 518, distance: 7.5
click at [775, 524] on input "Continue" at bounding box center [750, 520] width 159 height 31
type input "Update Schedule"
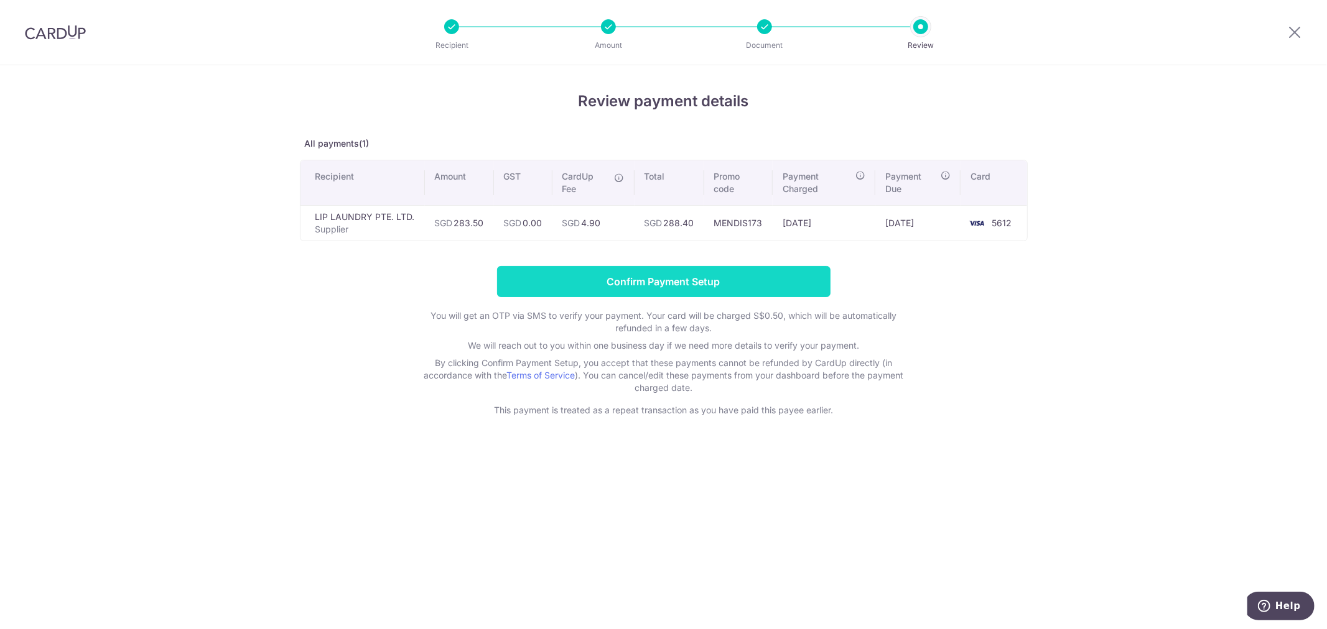
click at [729, 278] on input "Confirm Payment Setup" at bounding box center [663, 281] width 333 height 31
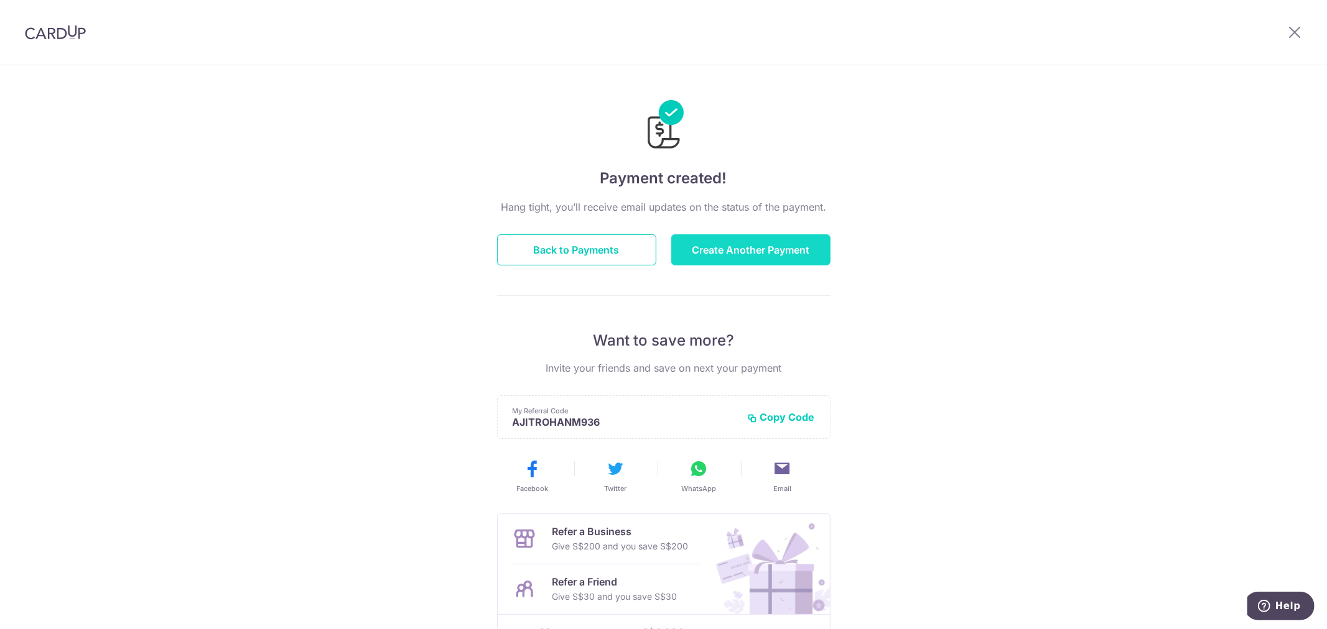
click at [726, 249] on button "Create Another Payment" at bounding box center [750, 249] width 159 height 31
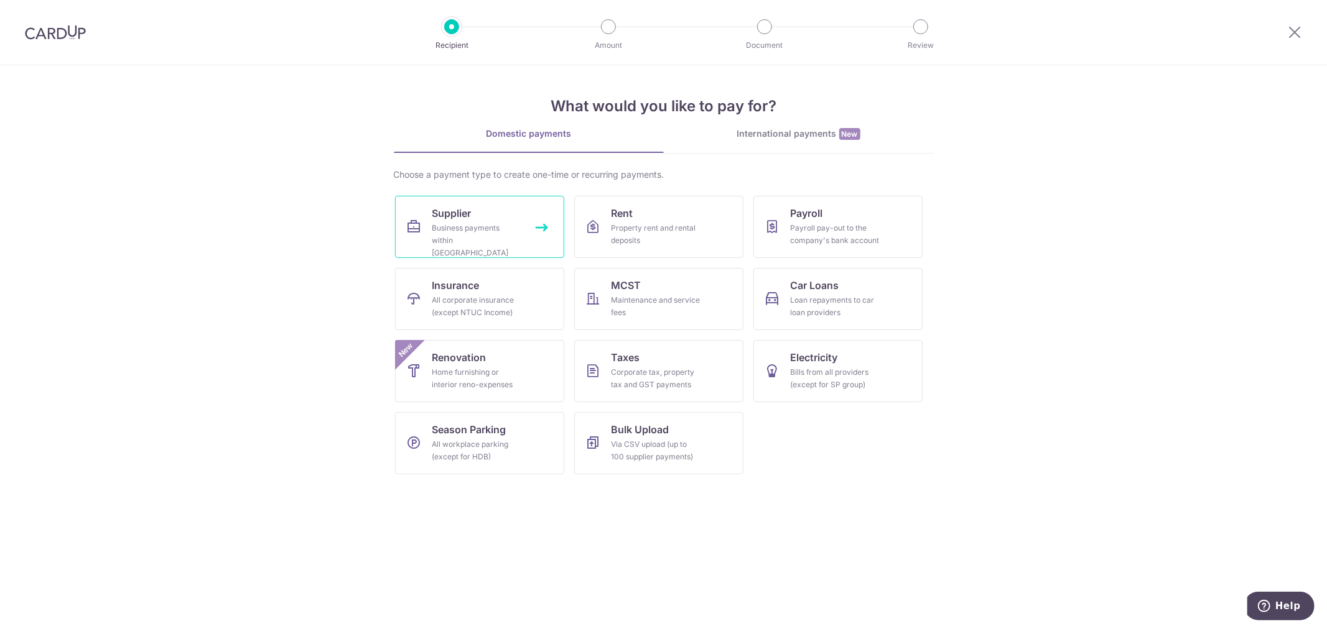
click at [513, 216] on link "Supplier Business payments within [GEOGRAPHIC_DATA]" at bounding box center [479, 227] width 169 height 62
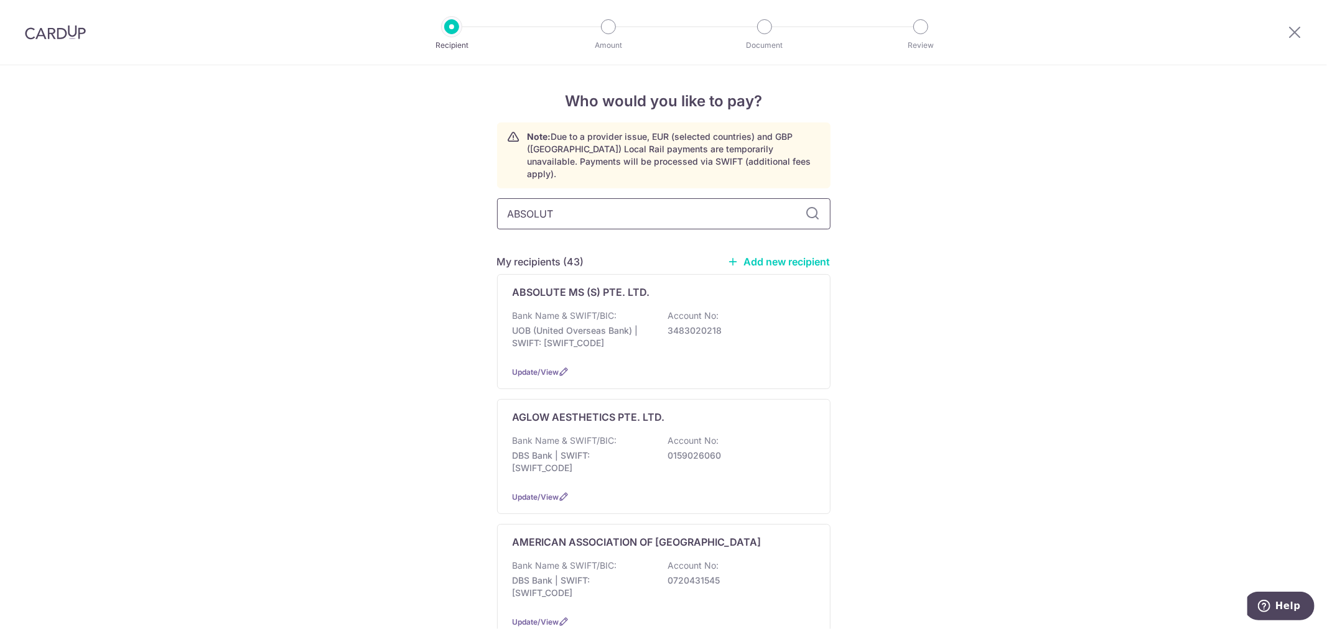
type input "ABSOLUTE"
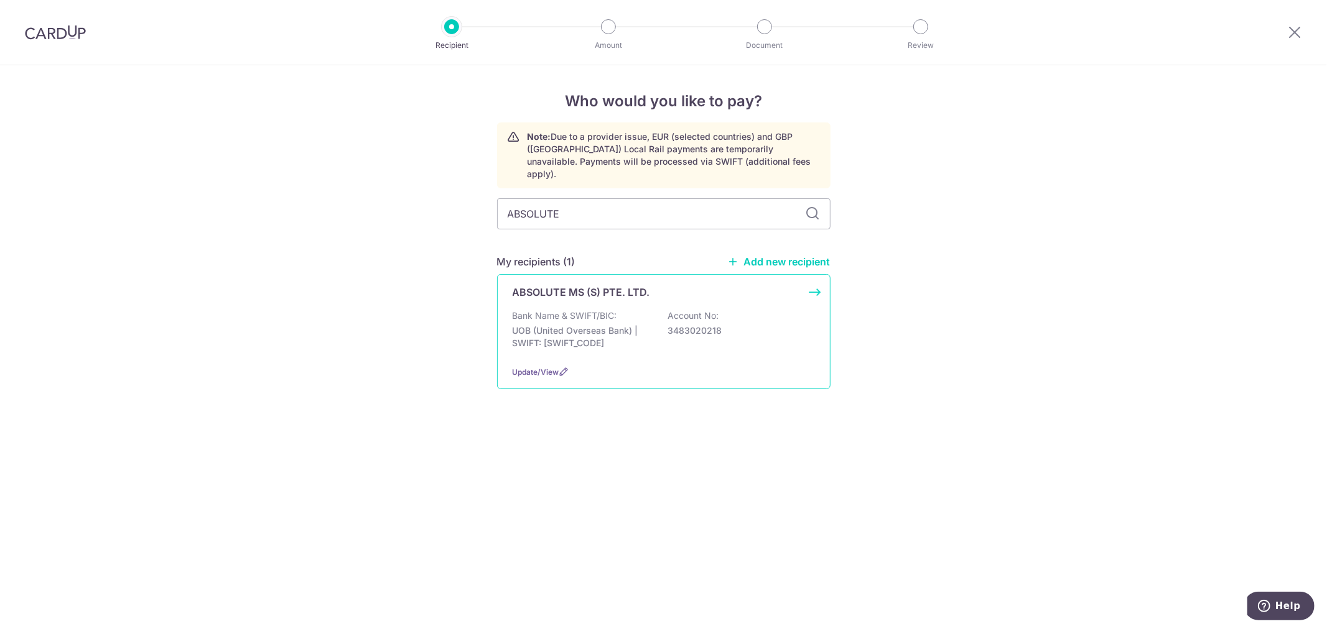
click at [611, 285] on p "ABSOLUTE MS (S) PTE. LTD." at bounding box center [580, 292] width 137 height 15
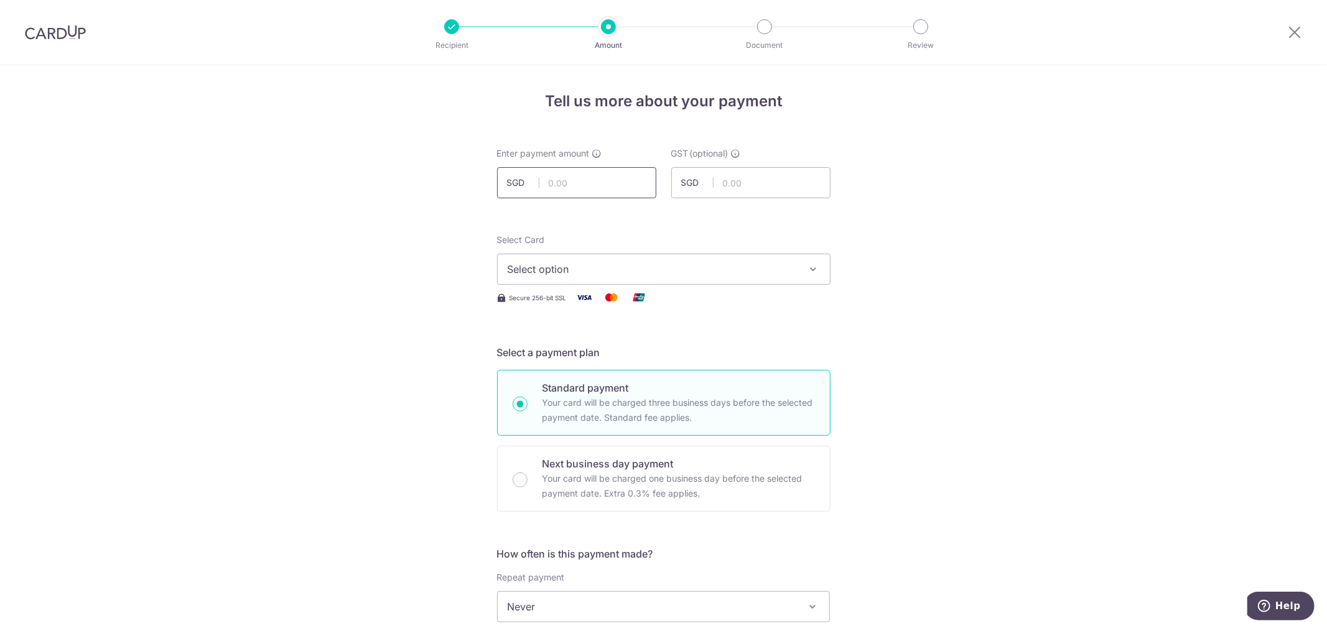
click at [588, 181] on input "text" at bounding box center [576, 182] width 159 height 31
type input "292.00"
type input "26.28"
click at [573, 271] on span "Select option" at bounding box center [653, 269] width 290 height 15
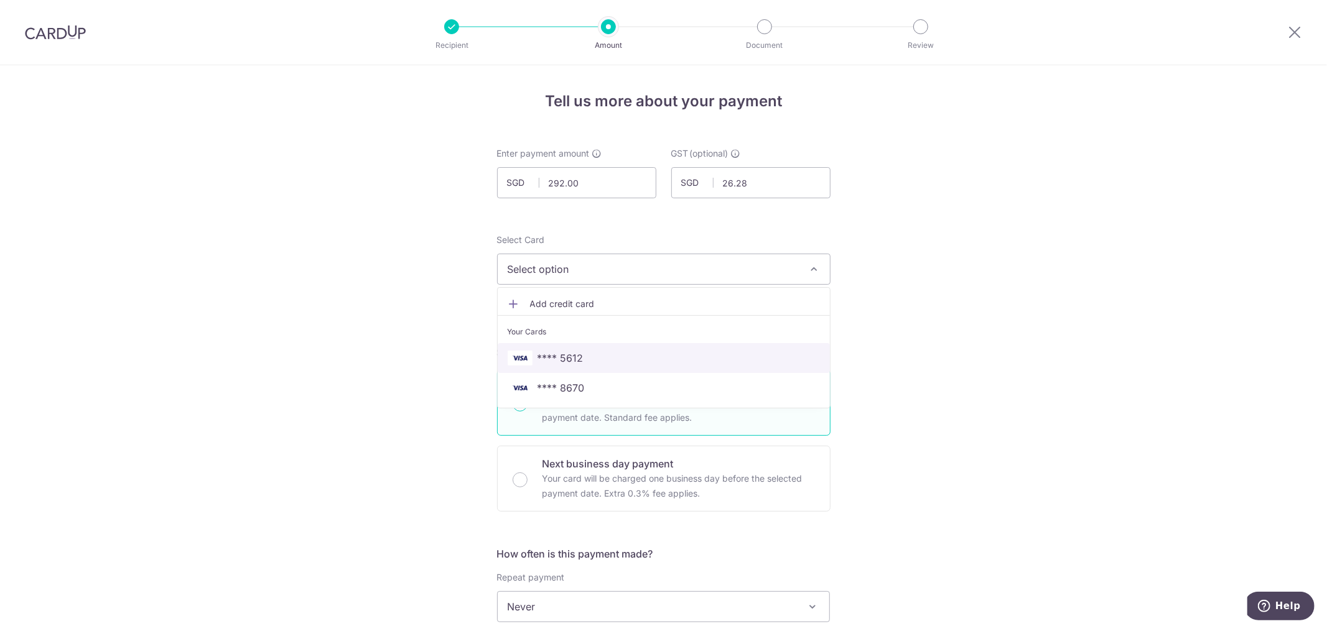
drag, startPoint x: 626, startPoint y: 355, endPoint x: 927, endPoint y: 391, distance: 302.6
click at [628, 355] on span "**** 5612" at bounding box center [664, 358] width 312 height 15
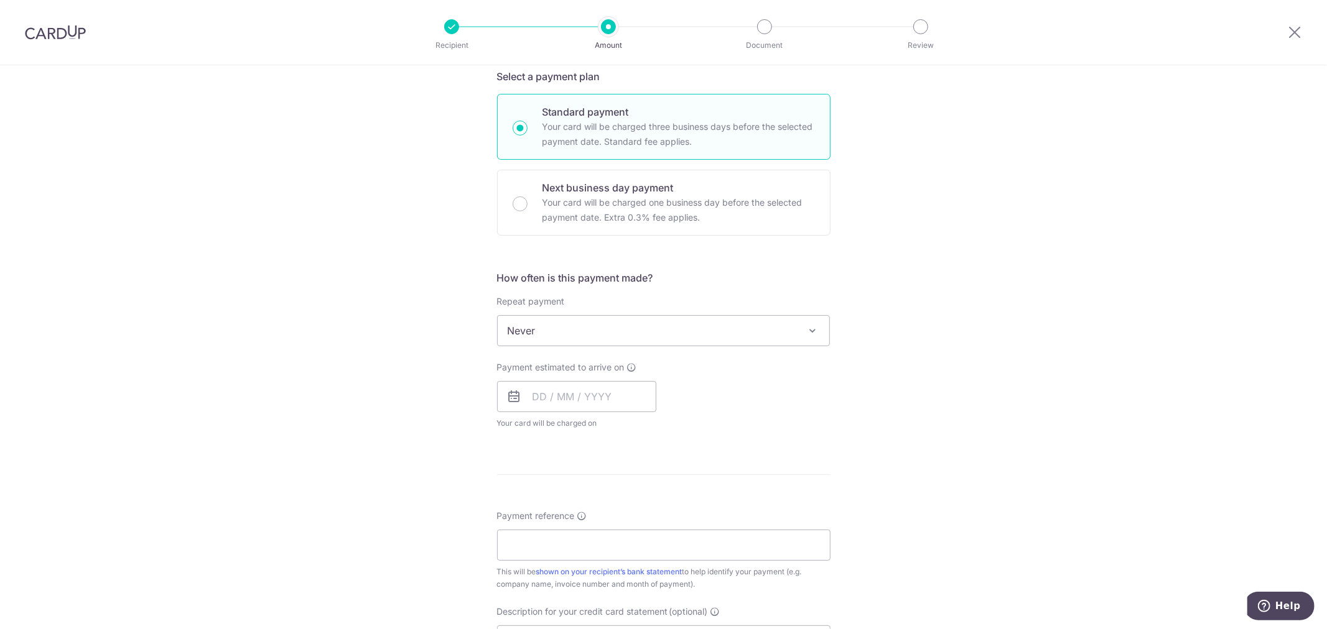
click at [571, 378] on div "Payment estimated to arrive on Your card will be charged on for the first payme…" at bounding box center [576, 395] width 159 height 68
click at [587, 395] on input "text" at bounding box center [576, 396] width 159 height 31
click at [543, 561] on link "18" at bounding box center [547, 560] width 20 height 20
type input "18/08/2025"
click at [0, 0] on div "Payment due and charge dates may be adjusted if it falls on weekends or public …" at bounding box center [0, 0] width 0 height 0
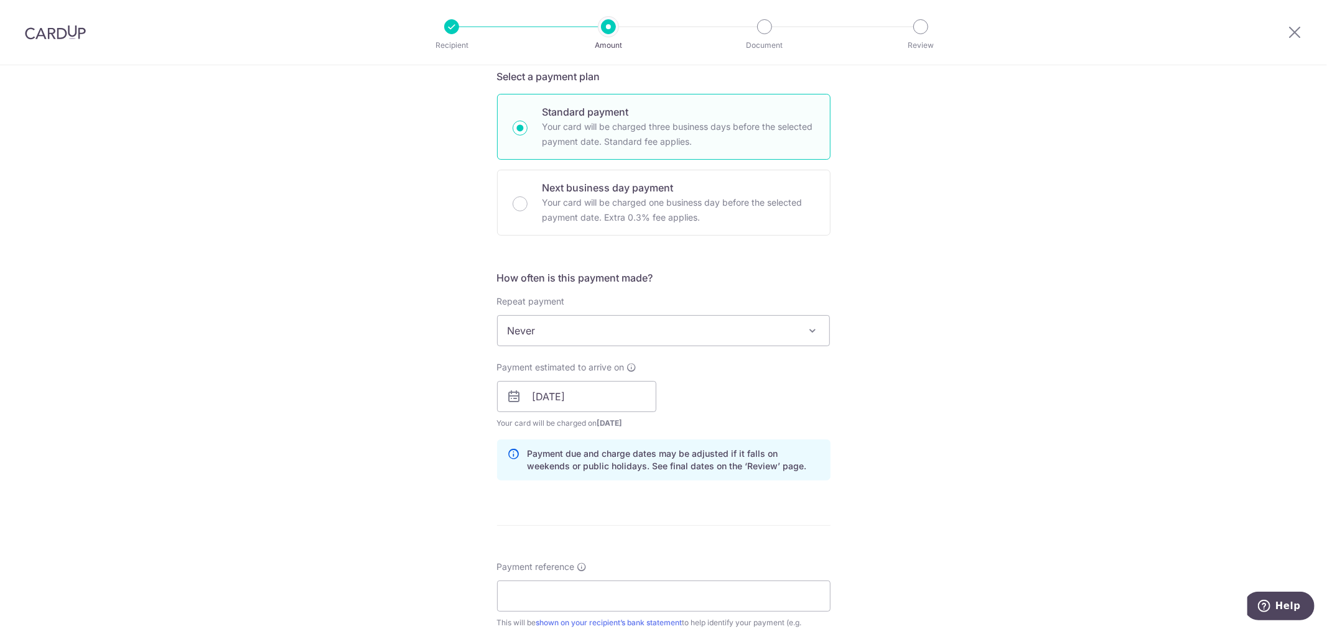
scroll to position [622, 0]
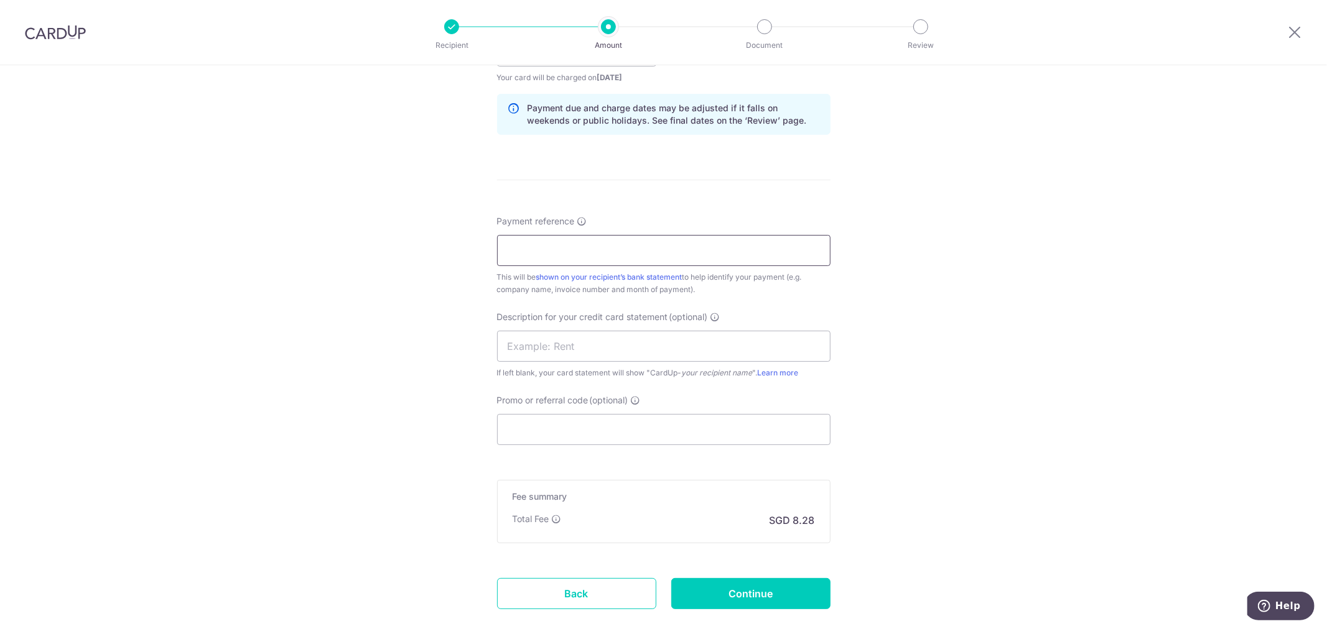
click at [548, 250] on input "Payment reference" at bounding box center [663, 250] width 333 height 31
type input "250765"
click at [552, 346] on input "text" at bounding box center [663, 346] width 333 height 31
type input "CONSUMABLES"
click at [532, 437] on input "Promo or referral code (optional)" at bounding box center [663, 429] width 333 height 31
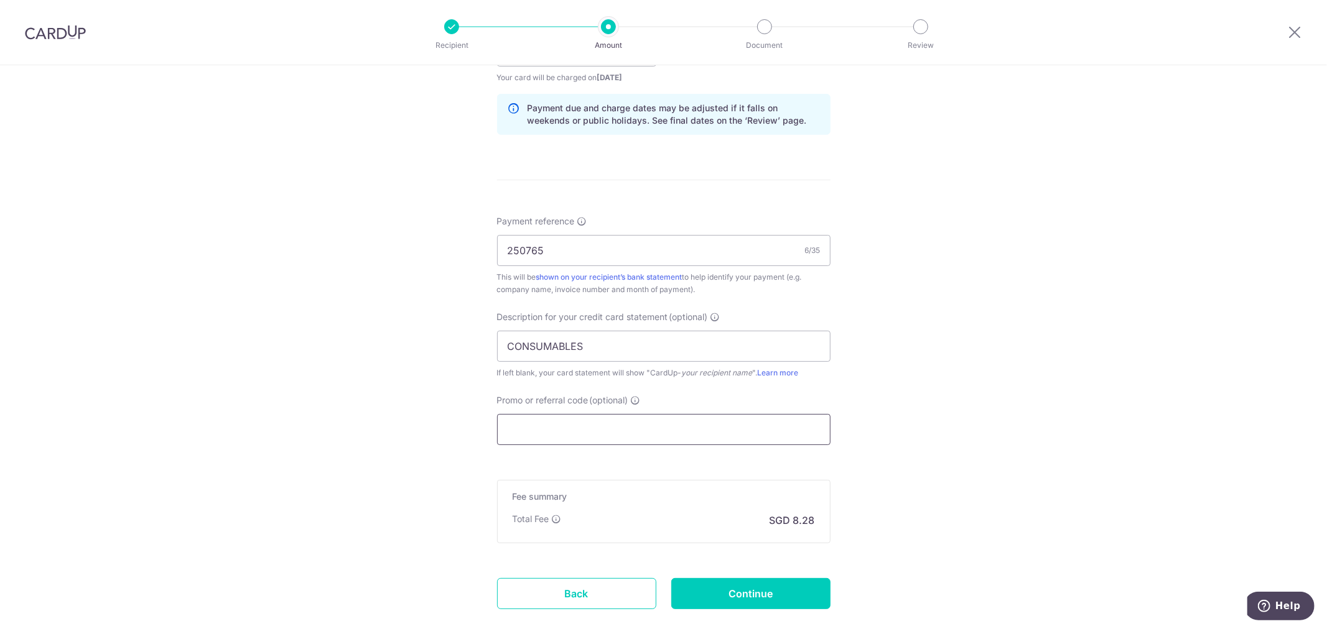
paste input "8539 7639"
type input "8539 7639"
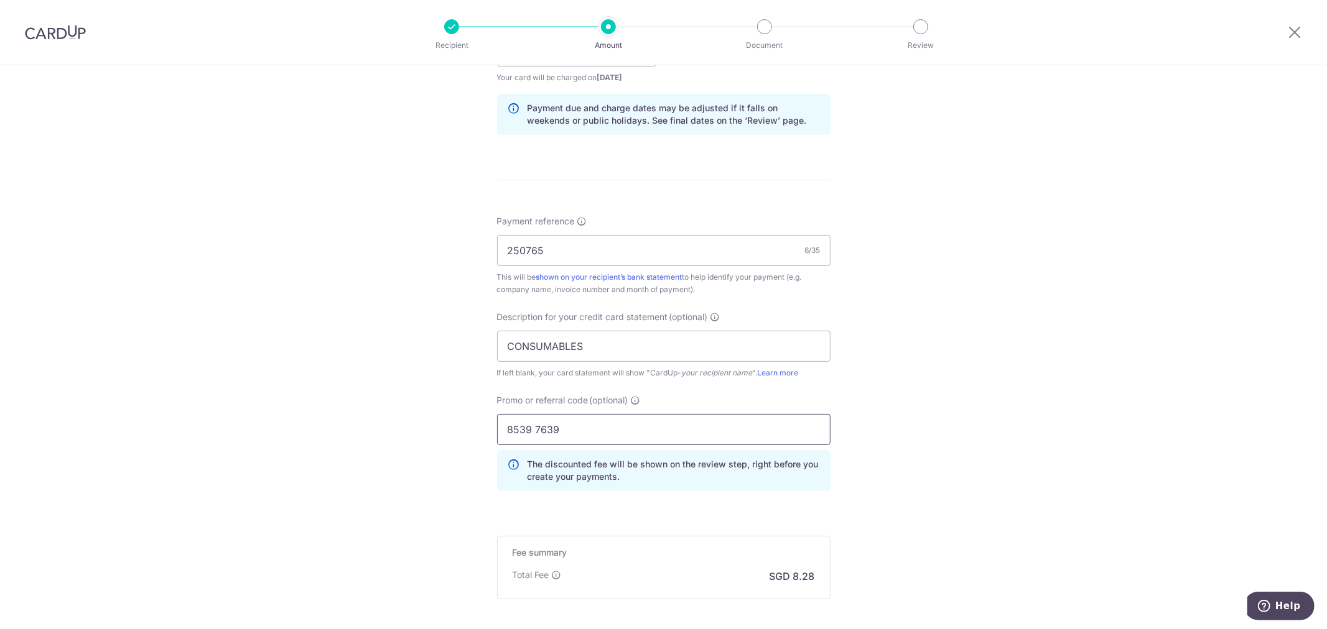
drag, startPoint x: 526, startPoint y: 432, endPoint x: 353, endPoint y: 414, distance: 173.2
click at [401, 424] on div "Tell us more about your payment Enter payment amount SGD 292.00 292.00 GST (opt…" at bounding box center [663, 100] width 1327 height 1315
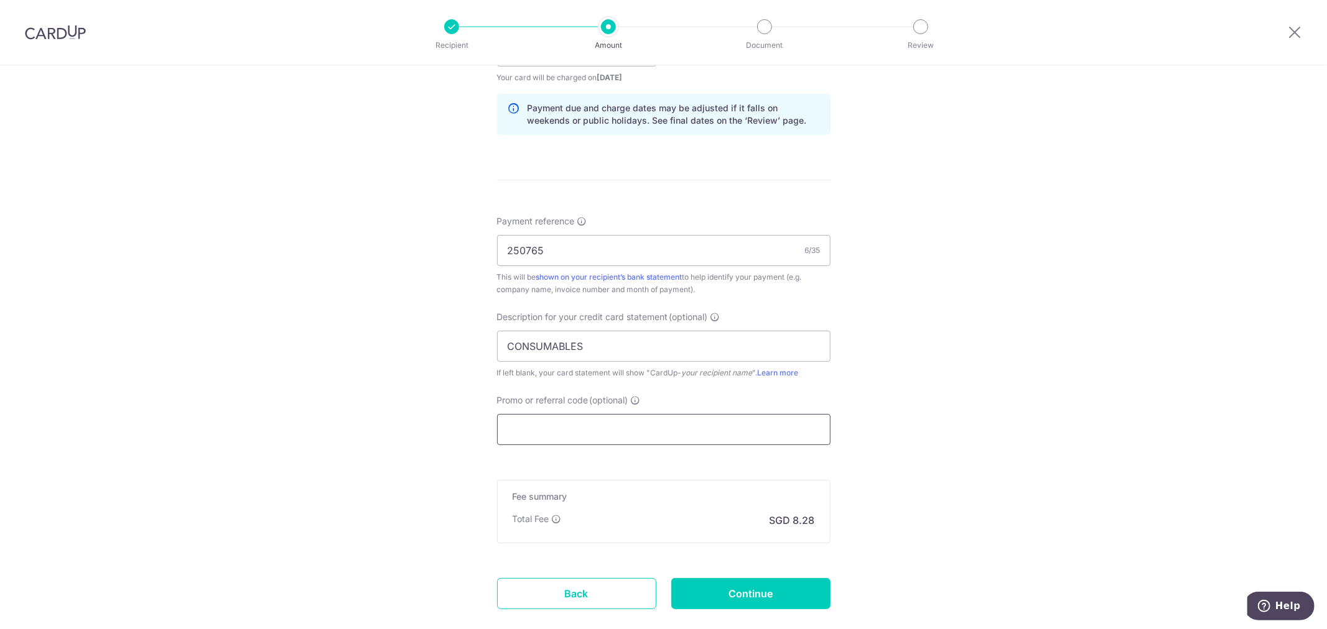
click at [527, 425] on input "Promo or referral code (optional)" at bounding box center [663, 429] width 333 height 31
paste input "MENDIS173"
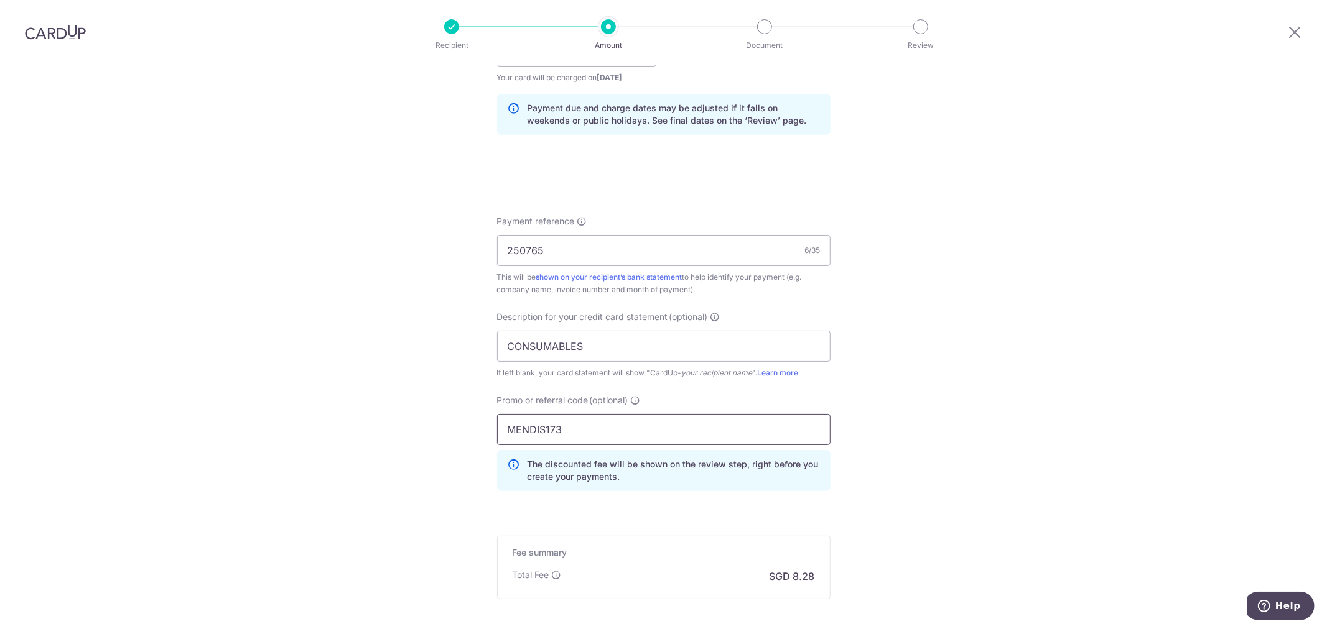
scroll to position [751, 0]
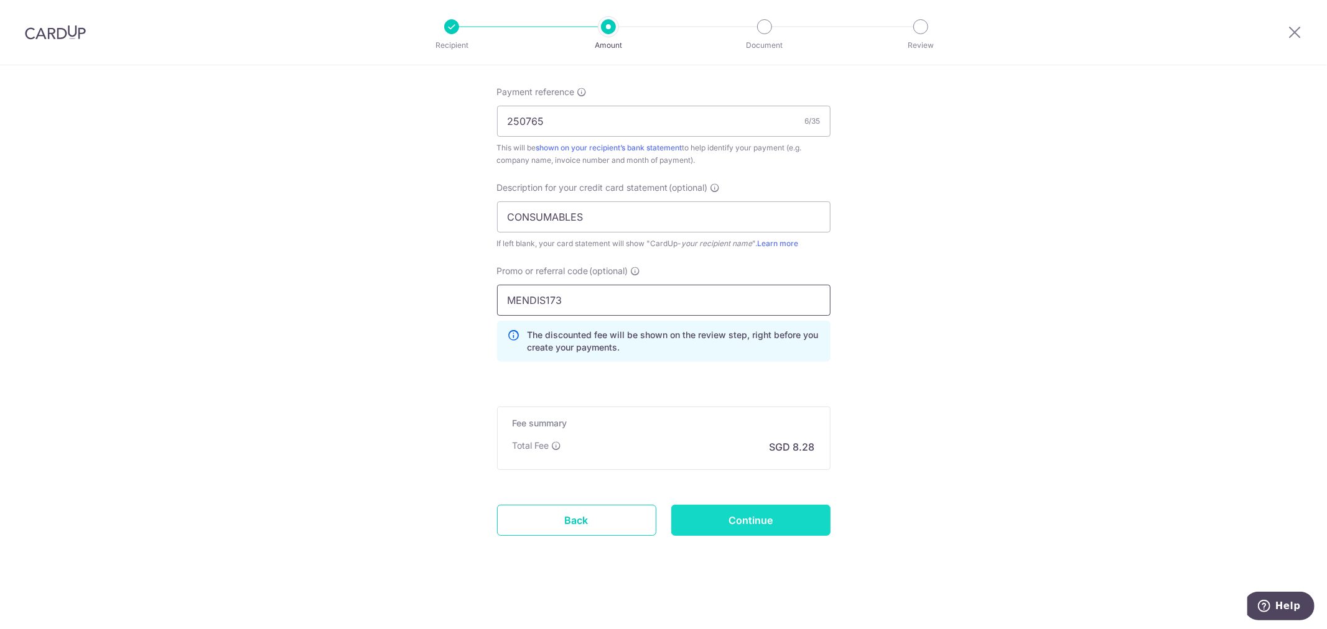
type input "MENDIS173"
click at [784, 519] on input "Continue" at bounding box center [750, 520] width 159 height 31
type input "Create Schedule"
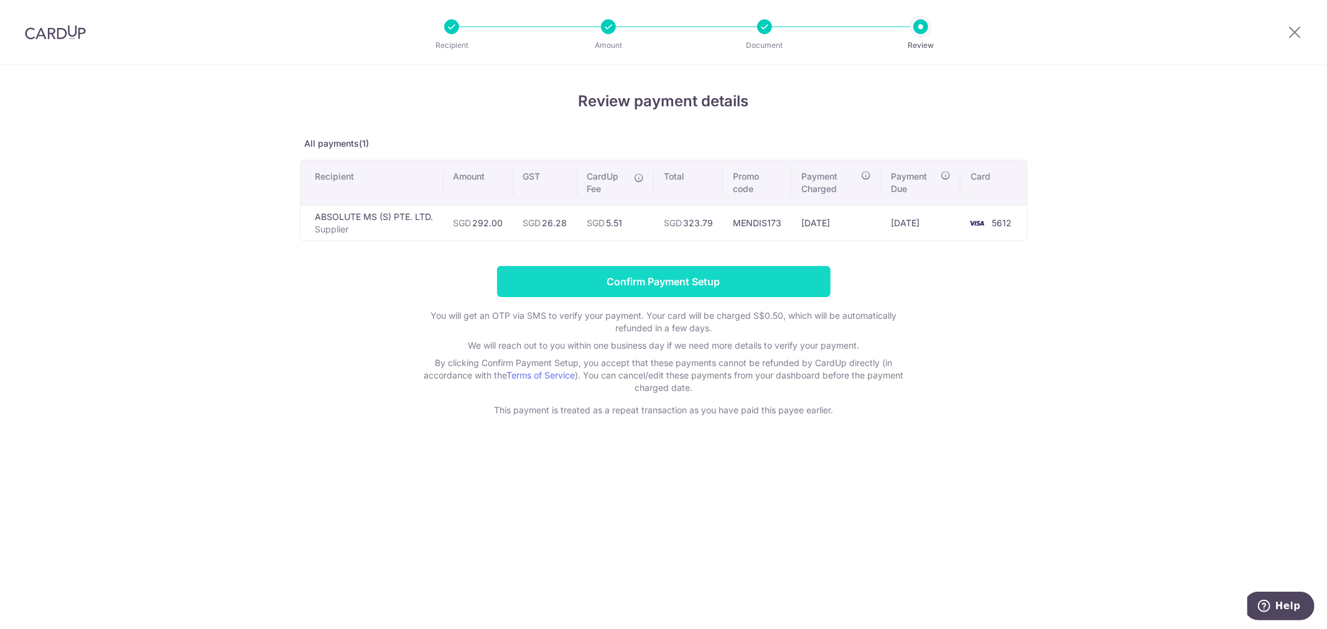
click at [697, 292] on input "Confirm Payment Setup" at bounding box center [663, 281] width 333 height 31
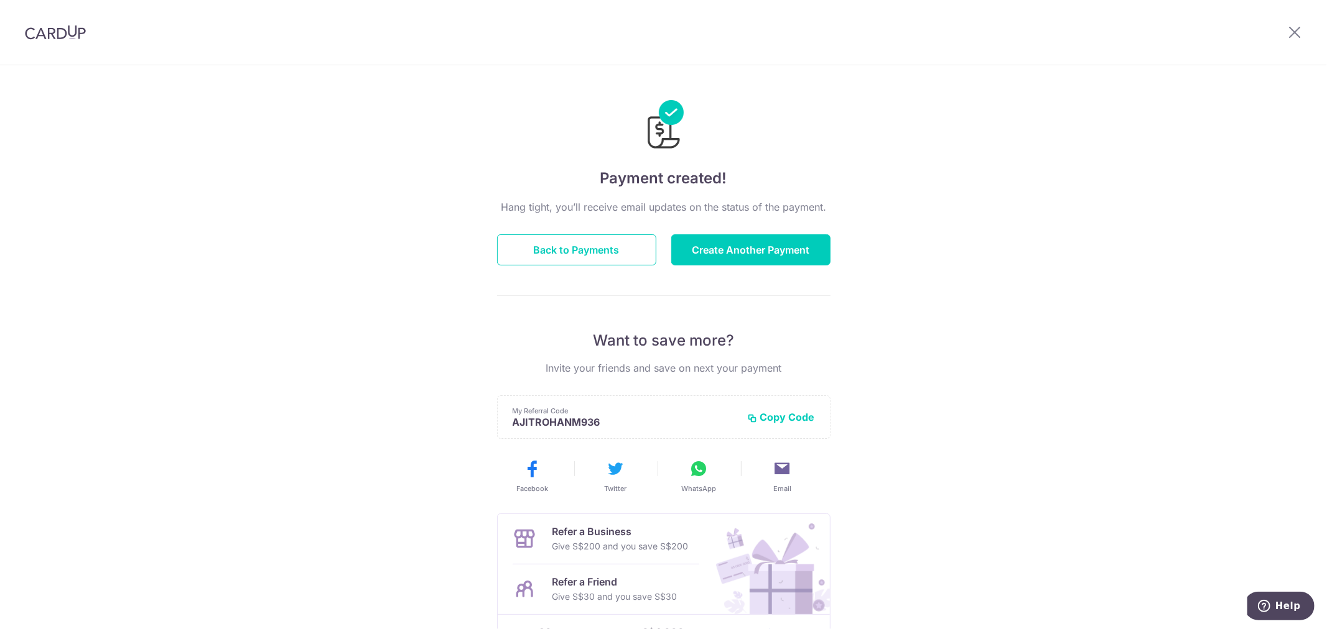
click at [1123, 255] on div "Payment created! Hang tight, you’ll receive email updates on the status of the …" at bounding box center [663, 397] width 1327 height 664
click at [1000, 412] on div "Payment created! Hang tight, you’ll receive email updates on the status of the …" at bounding box center [663, 397] width 1327 height 664
click at [768, 243] on button "Create Another Payment" at bounding box center [750, 249] width 159 height 31
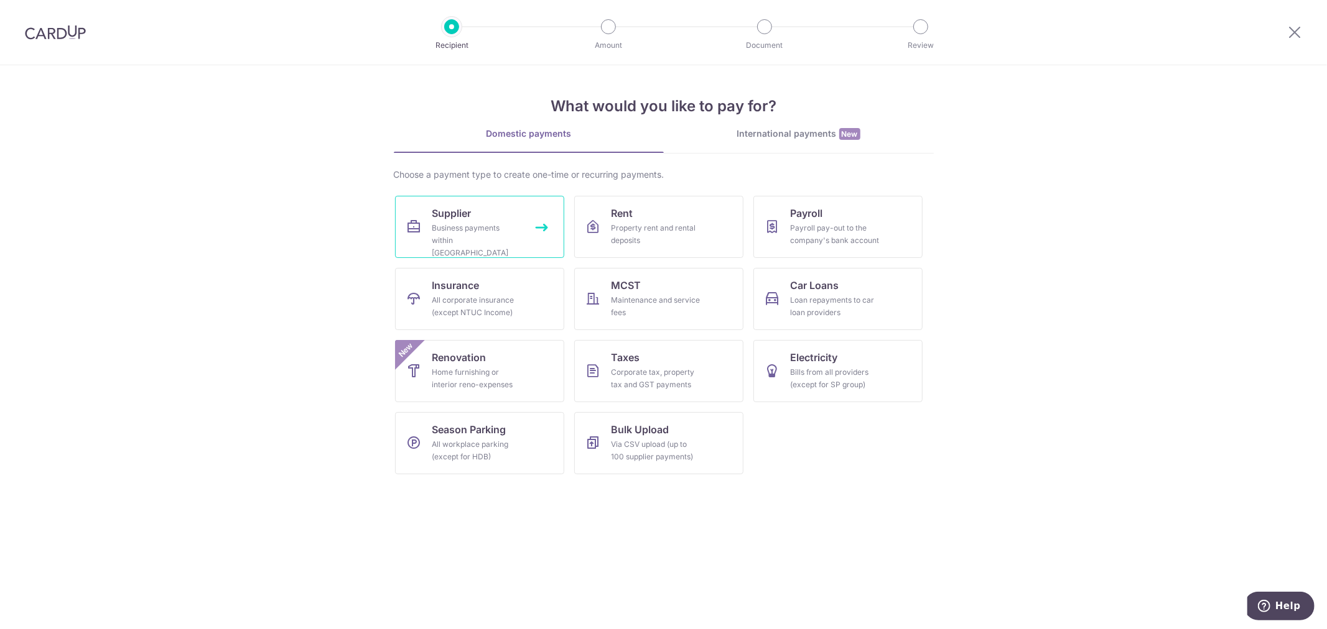
click at [488, 222] on div "Business payments within [GEOGRAPHIC_DATA]" at bounding box center [477, 240] width 90 height 37
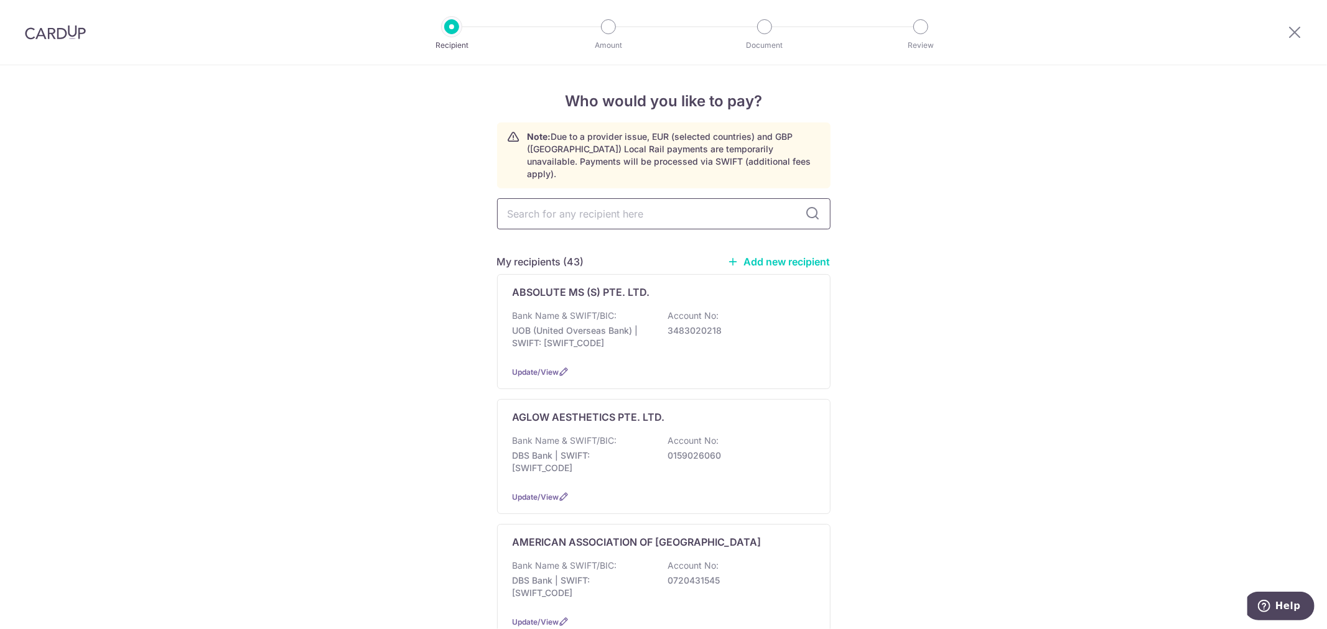
click at [614, 206] on input "text" at bounding box center [663, 213] width 333 height 31
type input "SOLTA"
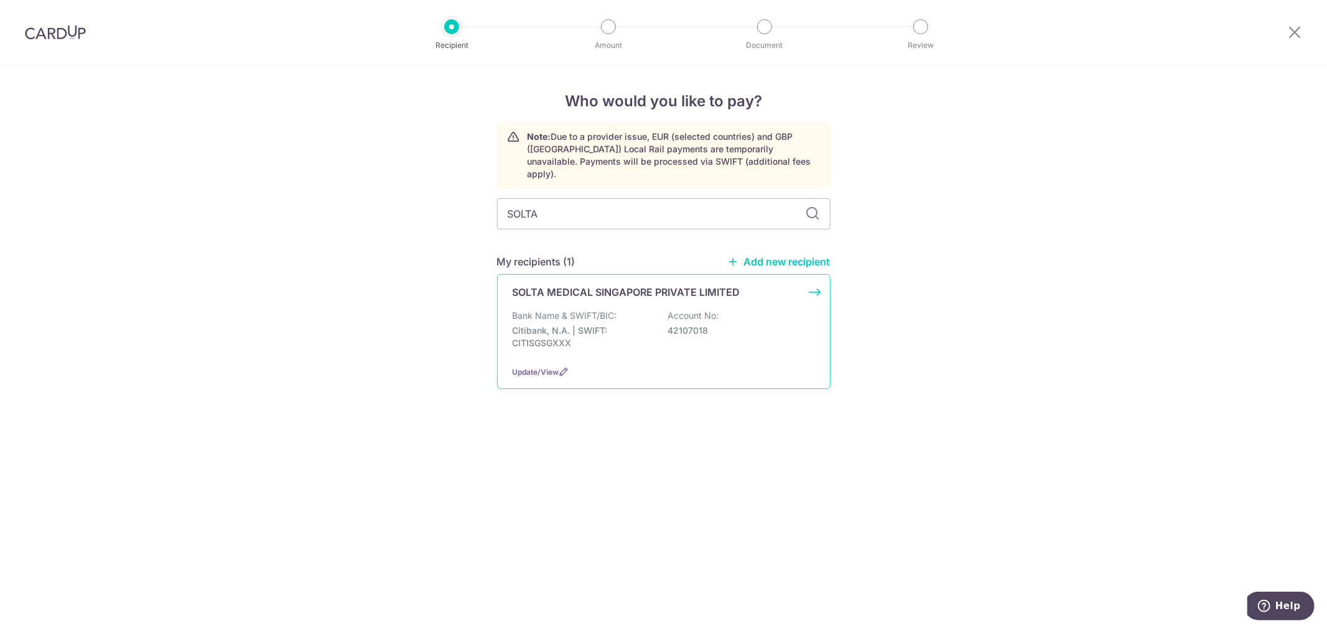
click at [761, 296] on div "SOLTA MEDICAL SINGAPORE PRIVATE LIMITED Bank Name & SWIFT/BIC: Citibank, N.A. |…" at bounding box center [663, 331] width 333 height 115
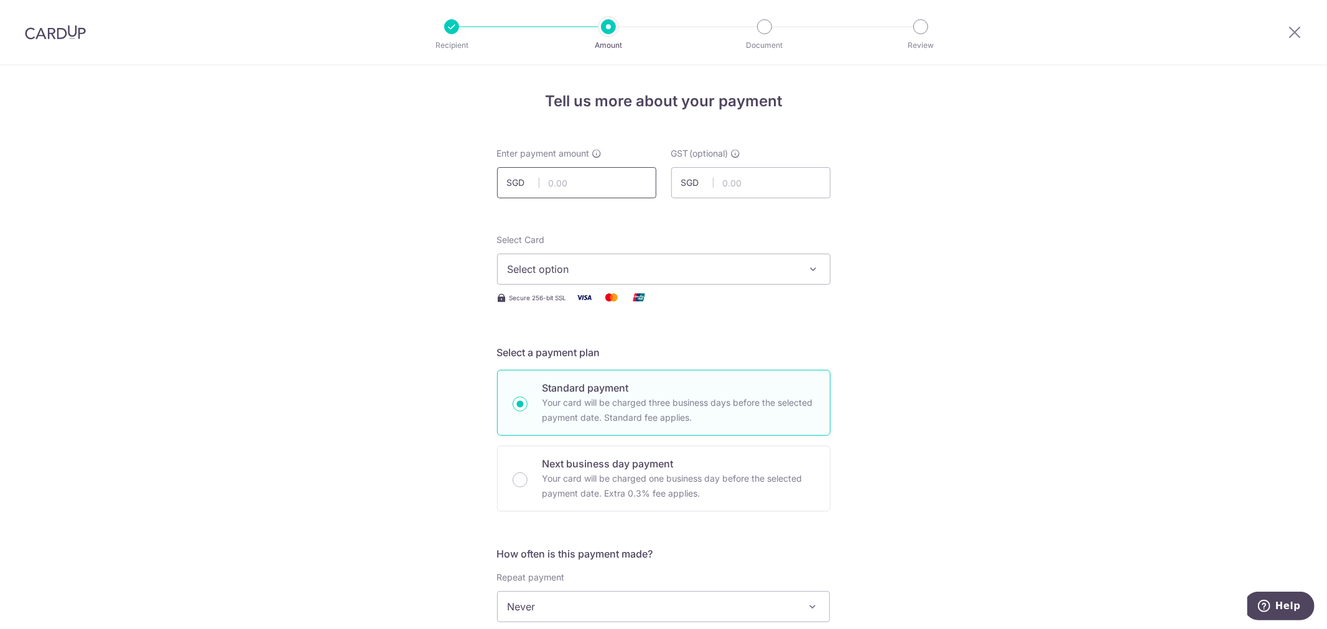
click at [613, 185] on input "text" at bounding box center [576, 182] width 159 height 31
click at [604, 179] on input "text" at bounding box center [576, 182] width 159 height 31
type input "5"
type input "5,385.00"
click at [720, 180] on input "text" at bounding box center [750, 182] width 159 height 31
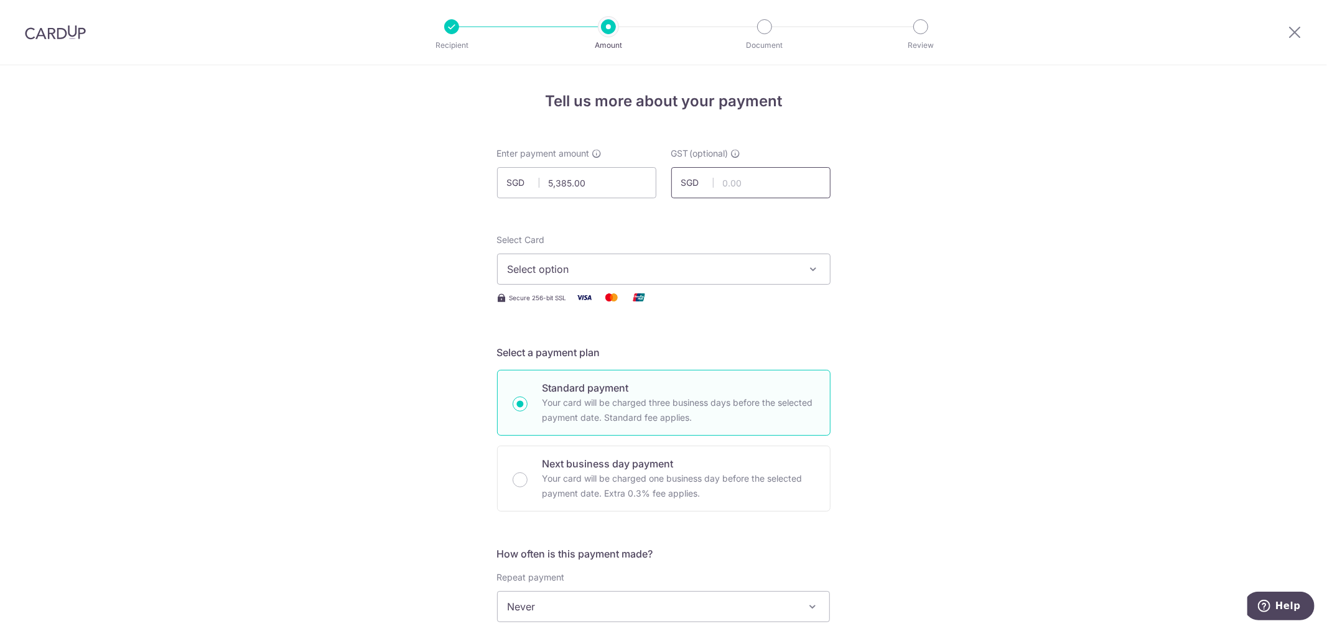
click at [751, 177] on input "text" at bounding box center [750, 182] width 159 height 31
type input "484.65"
click at [778, 269] on span "Select option" at bounding box center [653, 269] width 290 height 15
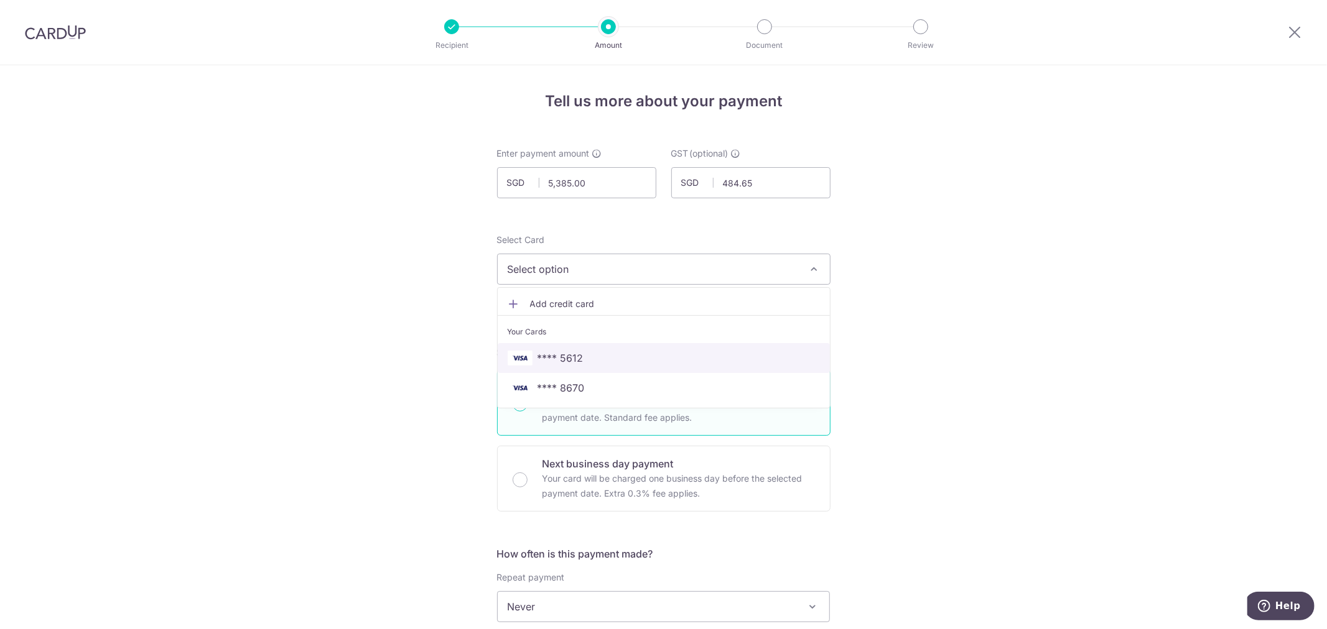
click at [580, 358] on span "**** 5612" at bounding box center [664, 358] width 312 height 15
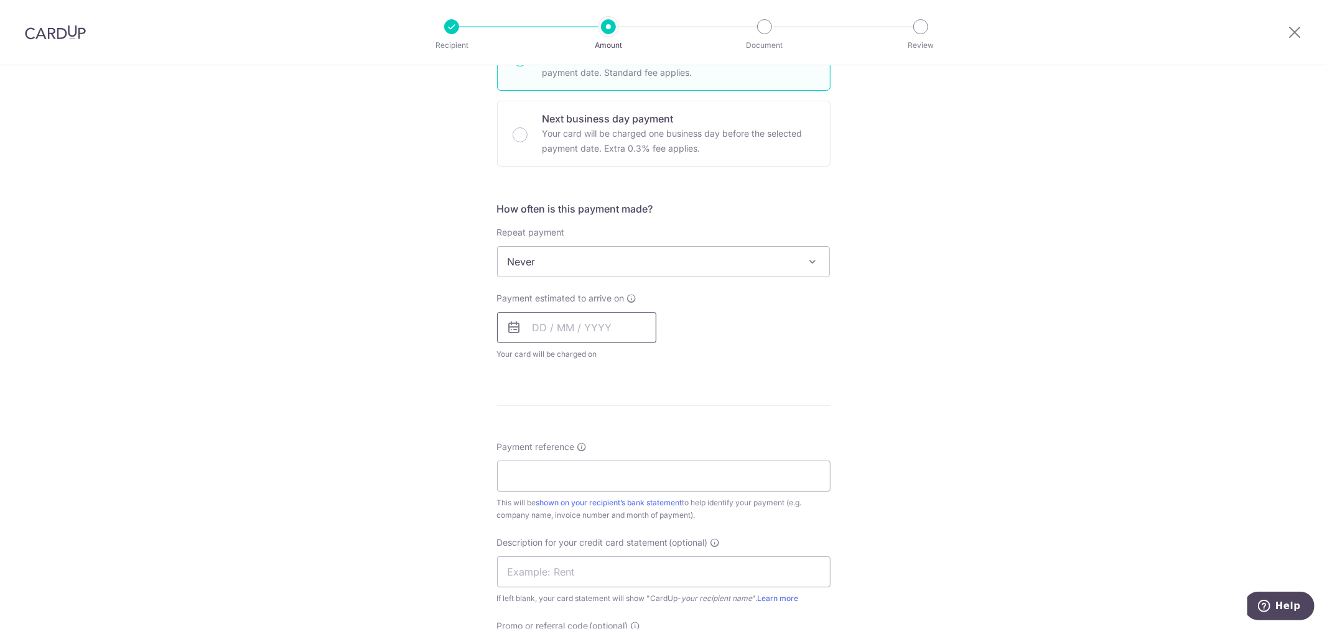
click at [595, 319] on input "text" at bounding box center [576, 327] width 159 height 31
click at [541, 493] on link "18" at bounding box center [547, 491] width 20 height 20
type input "18/08/2025"
click at [873, 410] on div "Tell us more about your payment Enter payment amount SGD 5,385.00 5385.00 GST (…" at bounding box center [663, 324] width 1327 height 1208
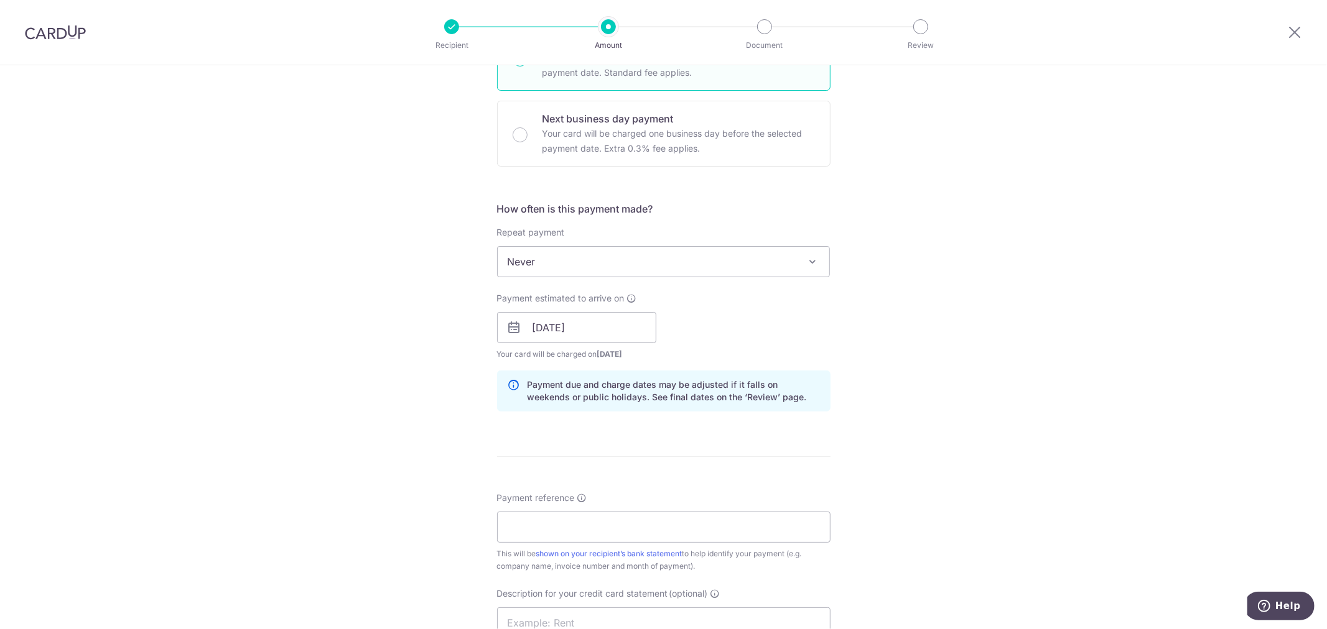
scroll to position [695, 0]
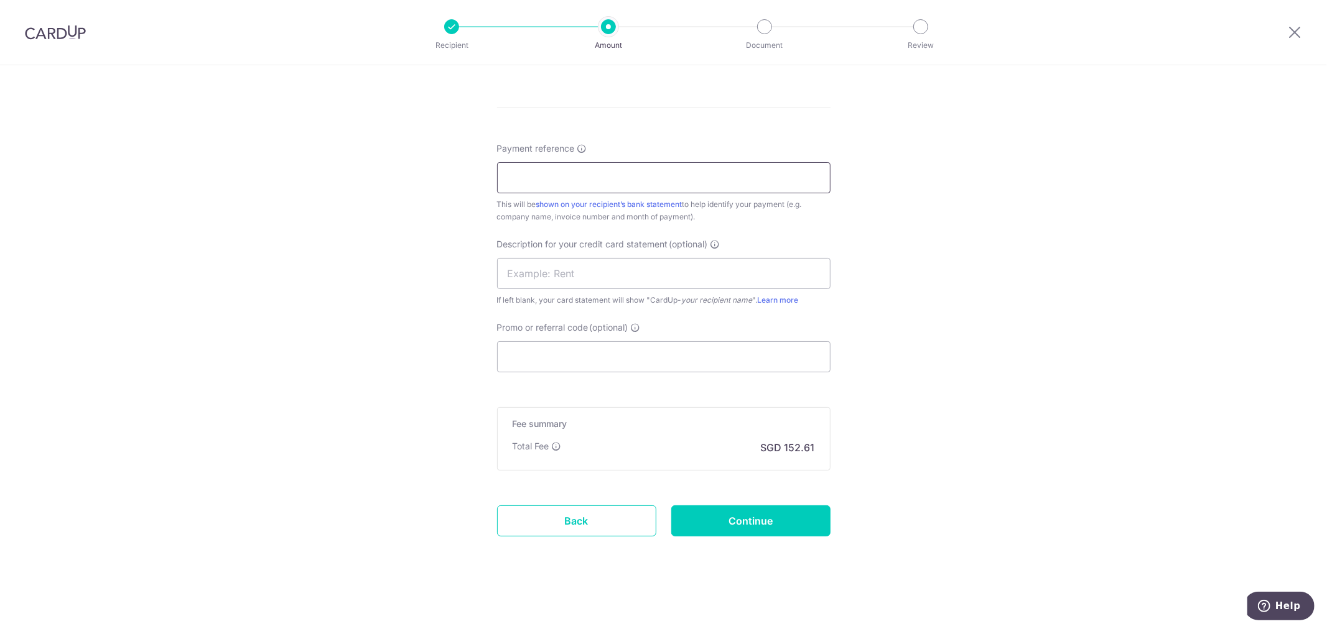
click at [556, 185] on input "Payment reference" at bounding box center [663, 177] width 333 height 31
click at [554, 173] on input "Payment reference" at bounding box center [663, 177] width 333 height 31
type input "SGIN0002109 SGIN0002110"
click at [892, 246] on div "Tell us more about your payment Enter payment amount SGD 5,385.00 5385.00 GST (…" at bounding box center [663, 0] width 1327 height 1259
click at [548, 280] on input "text" at bounding box center [663, 273] width 333 height 31
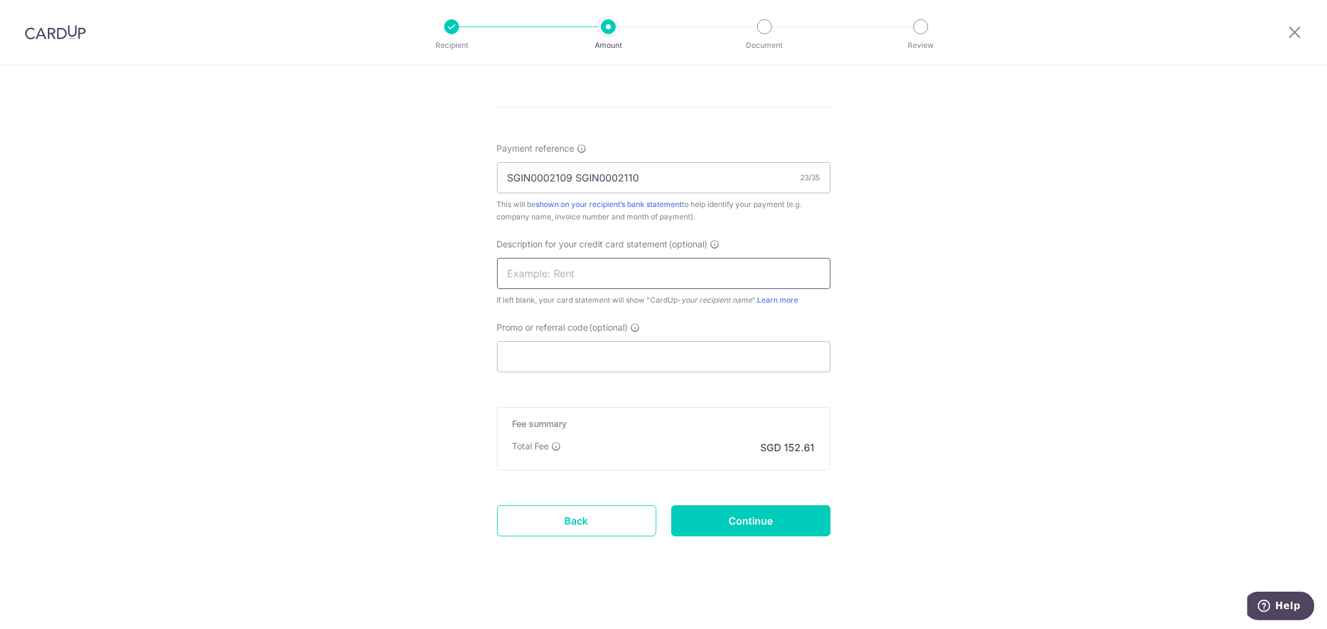
type input "CONSUMABLES"
click at [608, 351] on input "Promo or referral code (optional)" at bounding box center [663, 356] width 333 height 31
paste input "MENDIS173"
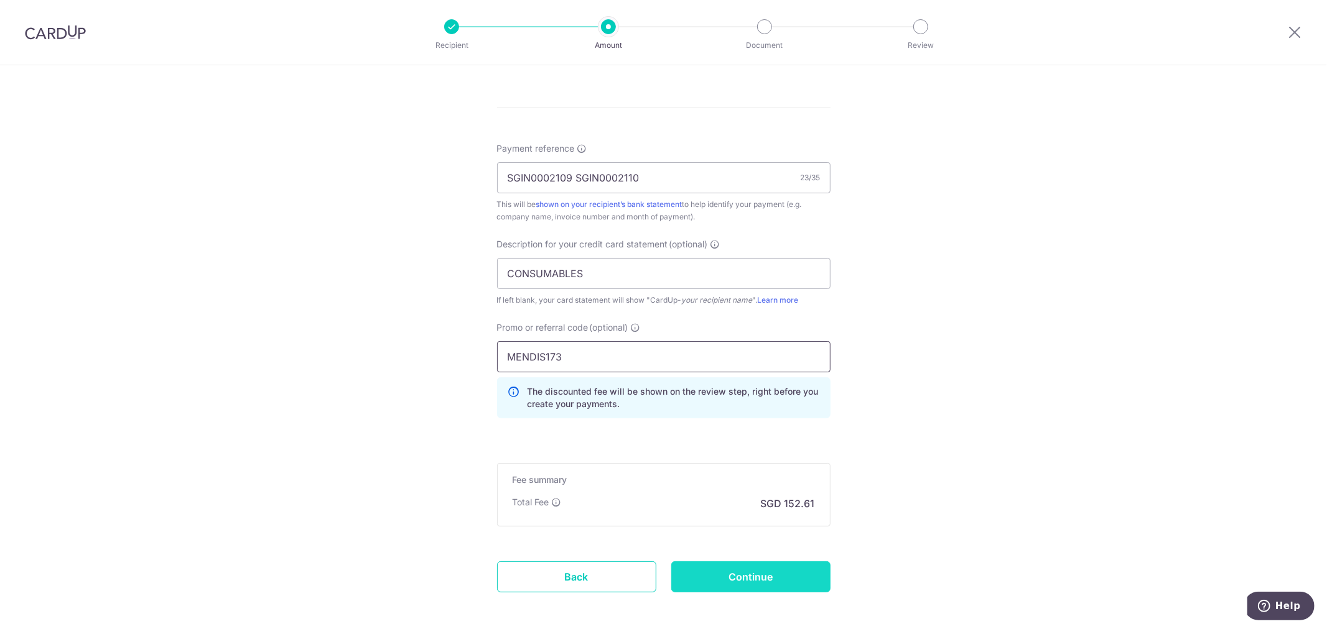
type input "MENDIS173"
click at [761, 573] on input "Continue" at bounding box center [750, 577] width 159 height 31
type input "Create Schedule"
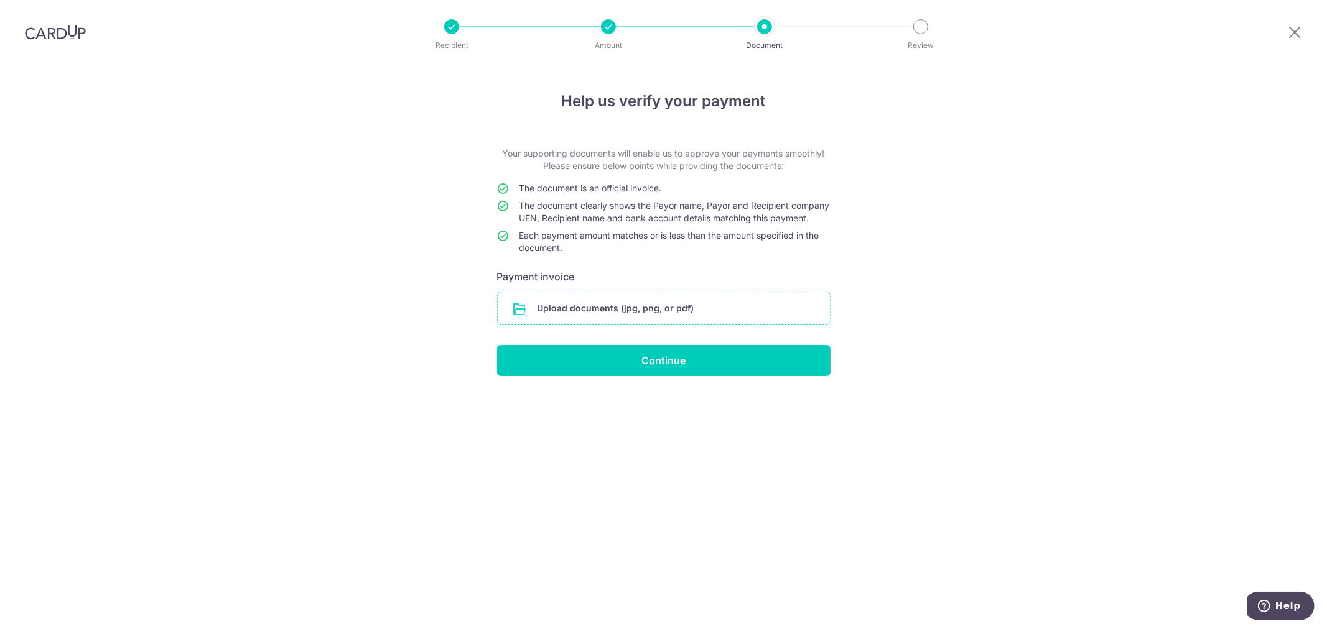
click at [552, 316] on input "file" at bounding box center [664, 308] width 332 height 32
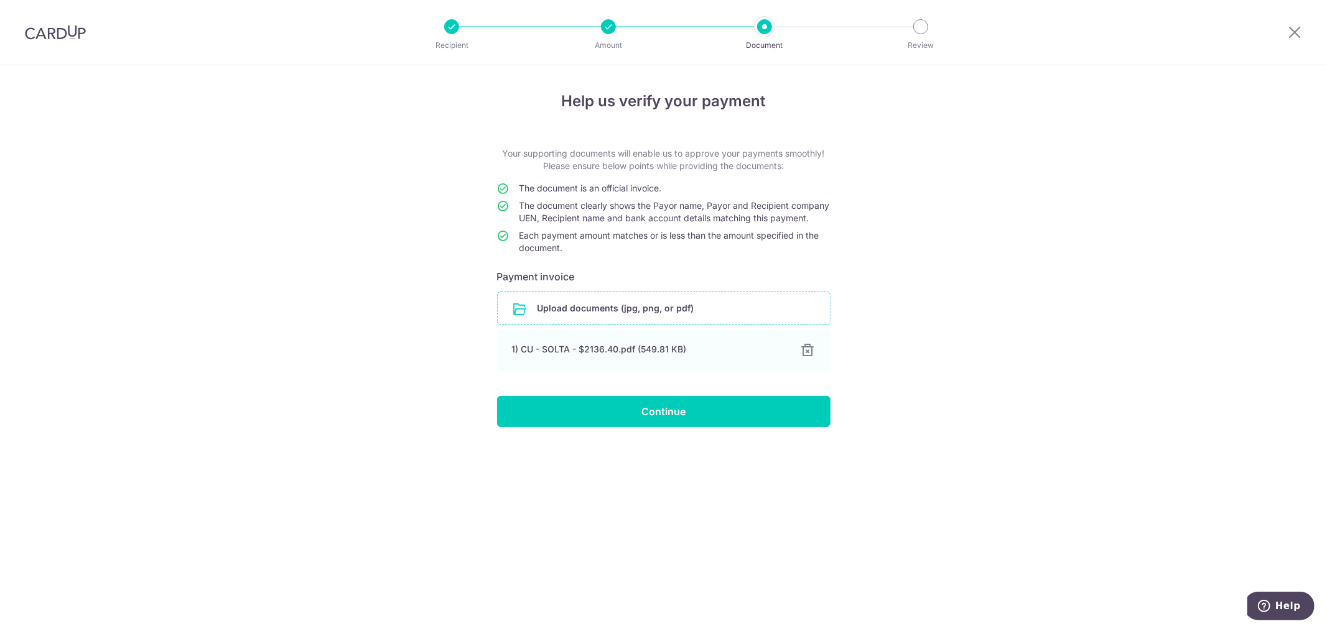
click at [618, 322] on input "file" at bounding box center [664, 308] width 332 height 32
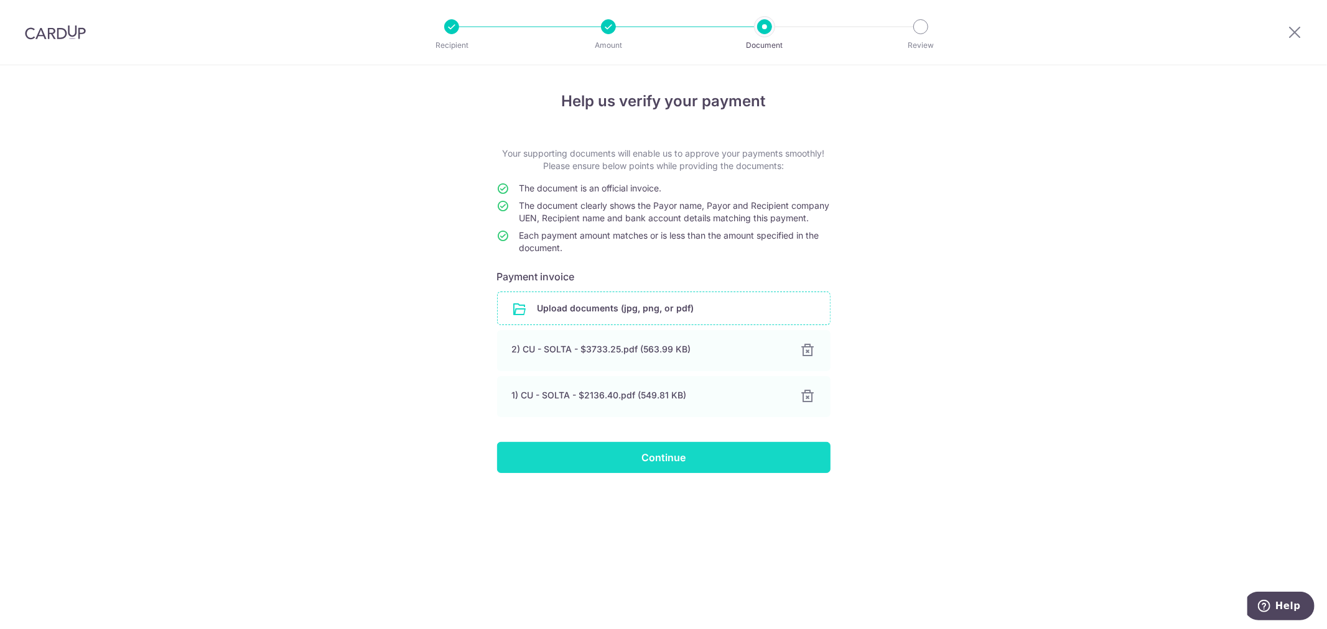
click at [637, 473] on input "Continue" at bounding box center [663, 457] width 333 height 31
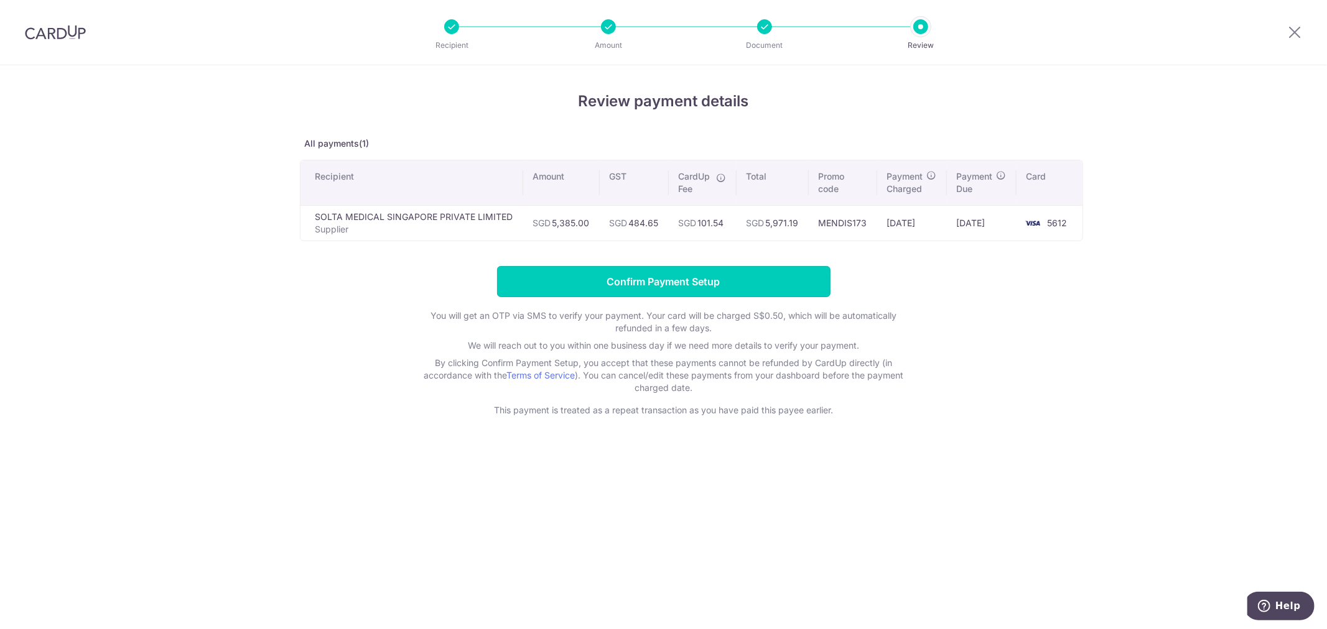
drag, startPoint x: 756, startPoint y: 274, endPoint x: 769, endPoint y: 281, distance: 14.7
click at [760, 281] on input "Confirm Payment Setup" at bounding box center [663, 281] width 333 height 31
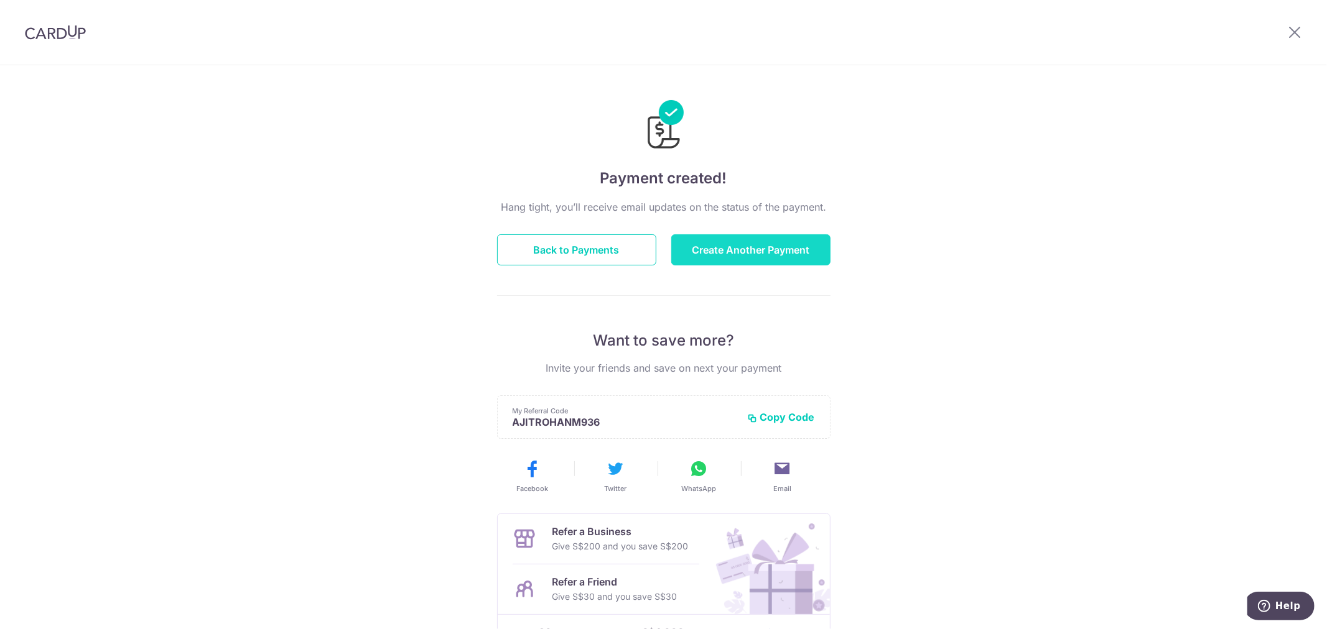
click at [754, 239] on button "Create Another Payment" at bounding box center [750, 249] width 159 height 31
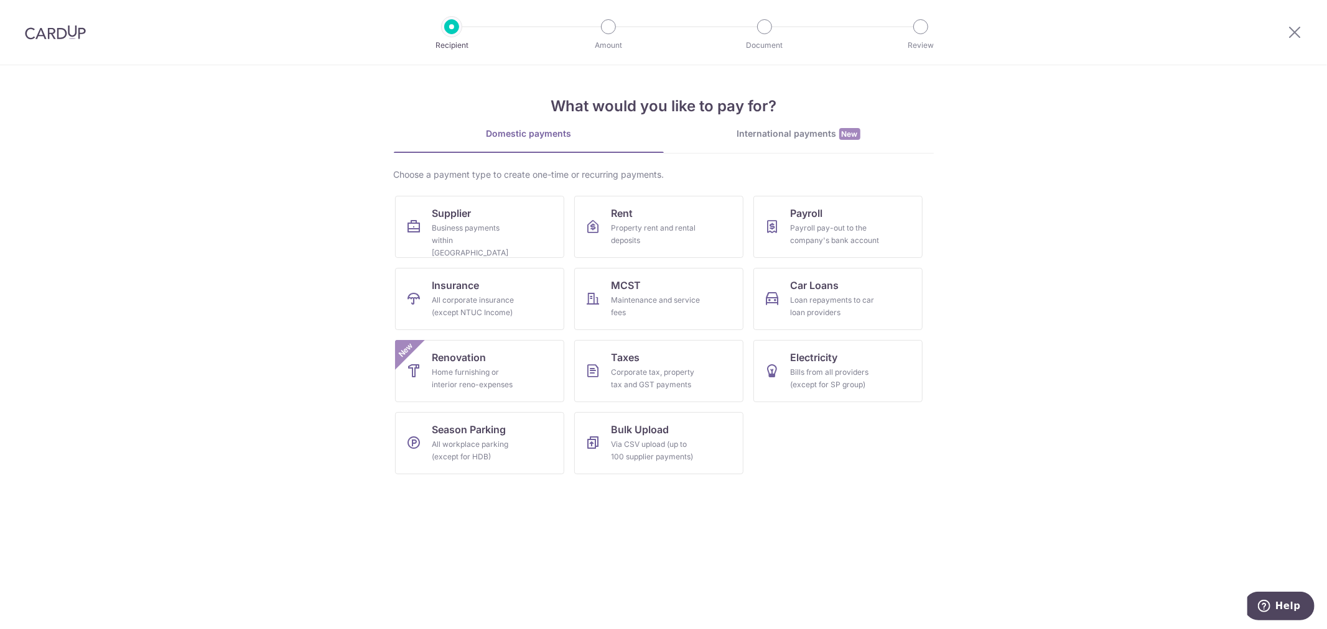
click at [1137, 485] on section "What would you like to pay for? Domestic payments International payments New Ch…" at bounding box center [663, 347] width 1327 height 564
click at [1027, 443] on section "What would you like to pay for? Domestic payments International payments New Ch…" at bounding box center [663, 347] width 1327 height 564
click at [1050, 526] on section "What would you like to pay for? Domestic payments International payments New Ch…" at bounding box center [663, 347] width 1327 height 564
click at [1092, 479] on section "What would you like to pay for? Domestic payments International payments New Ch…" at bounding box center [663, 347] width 1327 height 564
click at [1122, 397] on section "What would you like to pay for? Domestic payments International payments New Ch…" at bounding box center [663, 347] width 1327 height 564
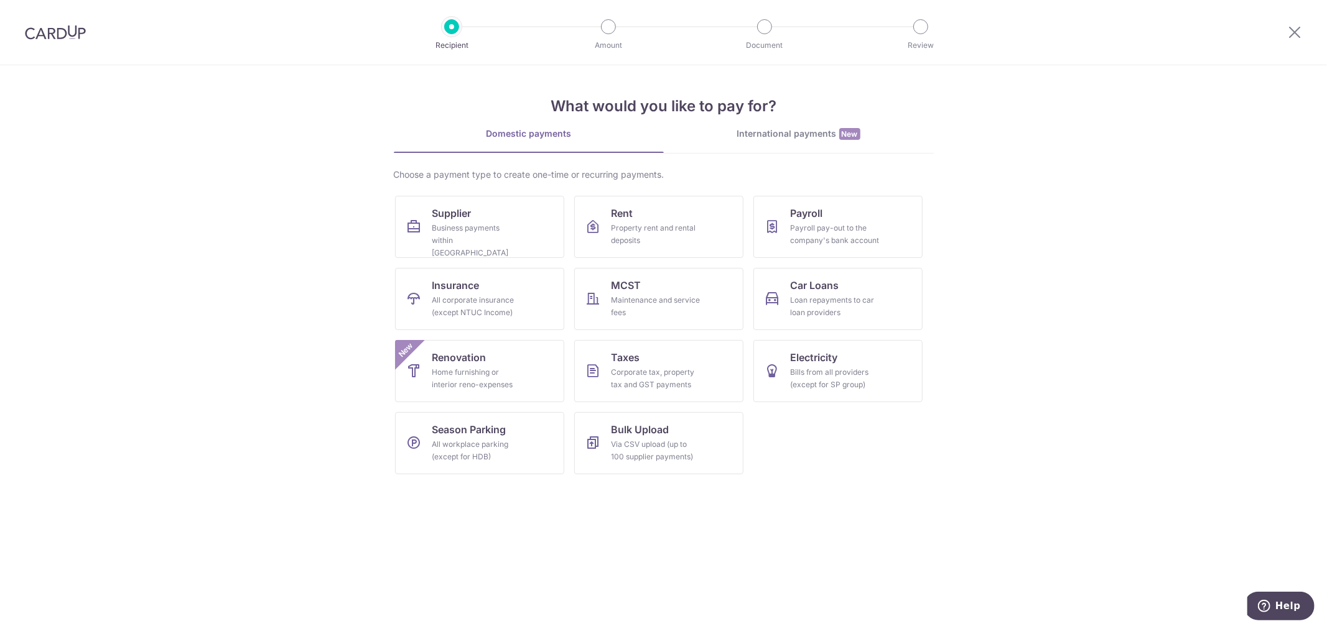
click at [954, 412] on section "What would you like to pay for? Domestic payments International payments New Ch…" at bounding box center [663, 347] width 1327 height 564
click at [503, 228] on div "Business payments within [GEOGRAPHIC_DATA]" at bounding box center [477, 240] width 90 height 37
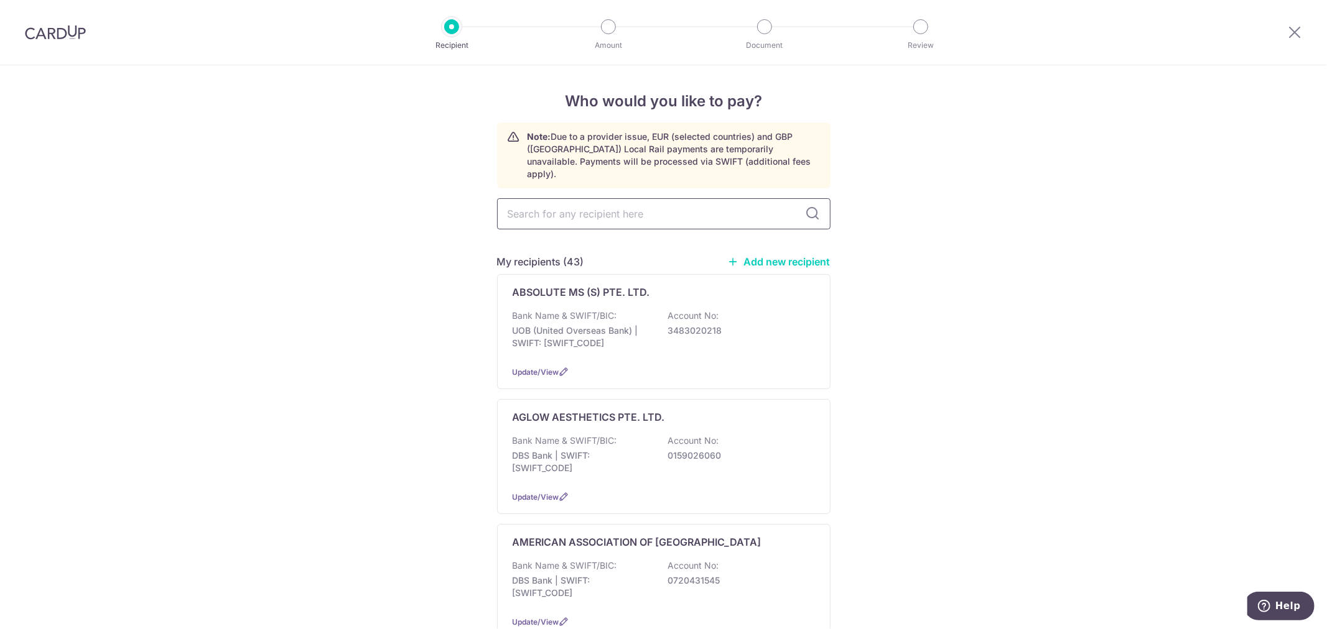
click at [624, 206] on input "text" at bounding box center [663, 213] width 333 height 31
type input "DERMAREV"
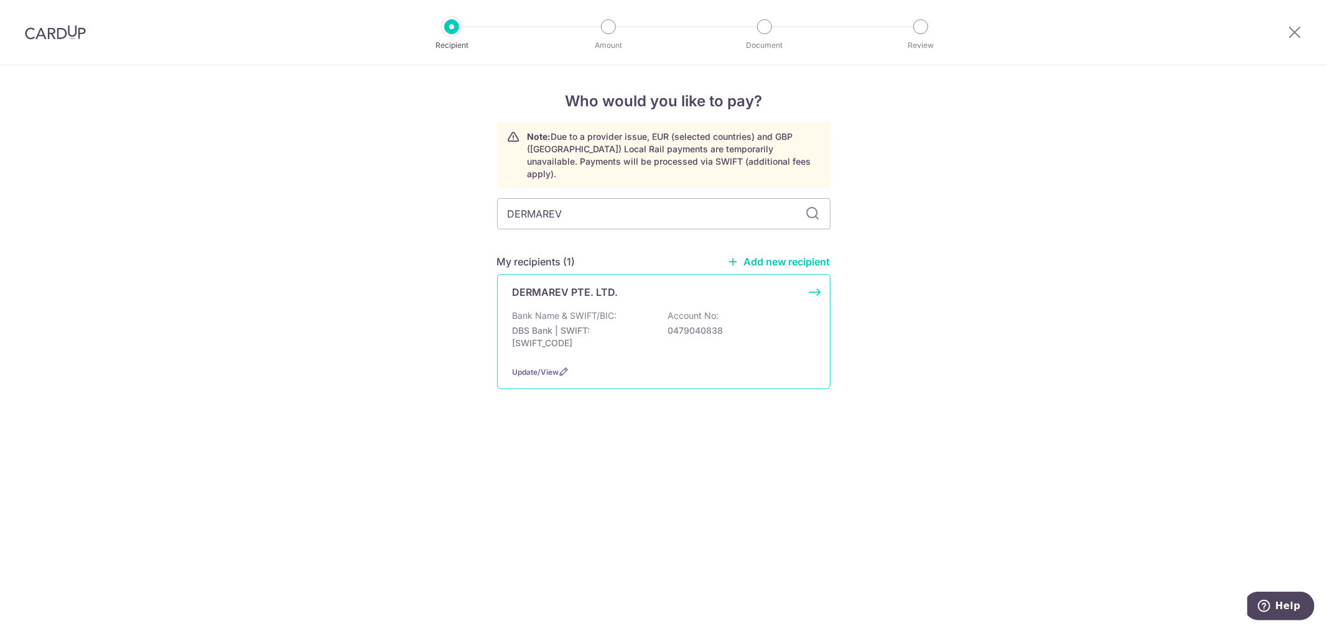
click at [735, 285] on div "DERMAREV PTE. LTD." at bounding box center [655, 292] width 287 height 15
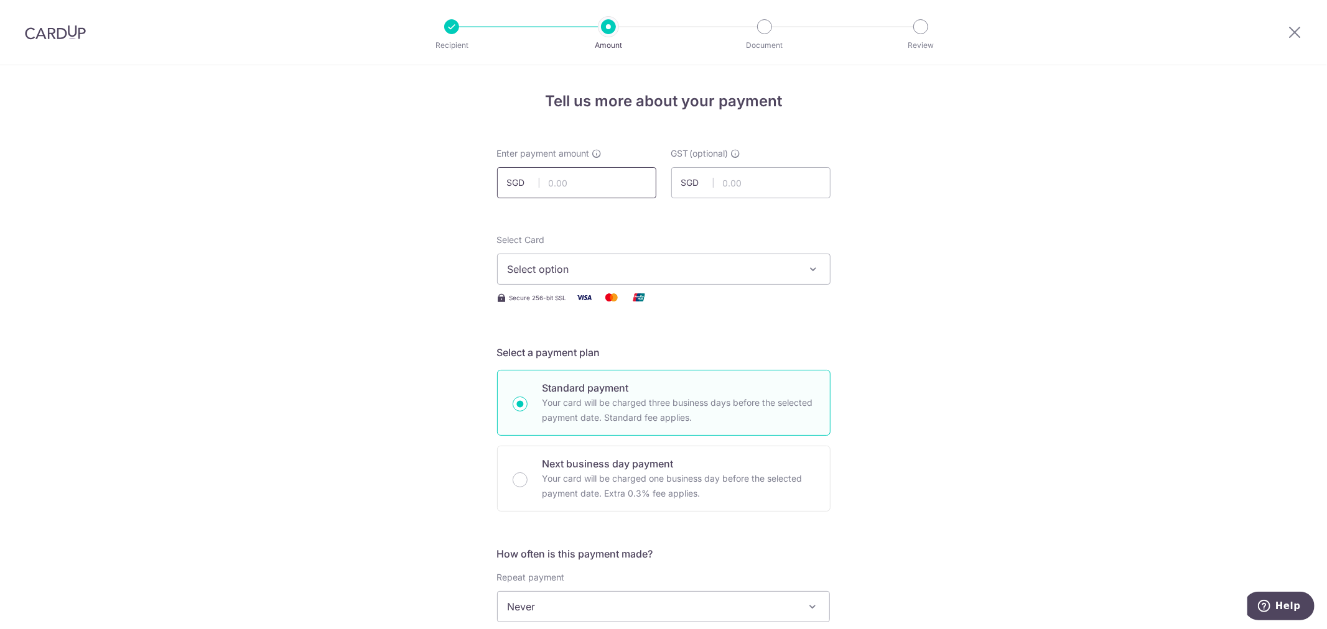
click at [600, 191] on input "text" at bounding box center [576, 182] width 159 height 31
type input "324.00"
type input "29.16"
click at [623, 270] on span "Select option" at bounding box center [653, 269] width 290 height 15
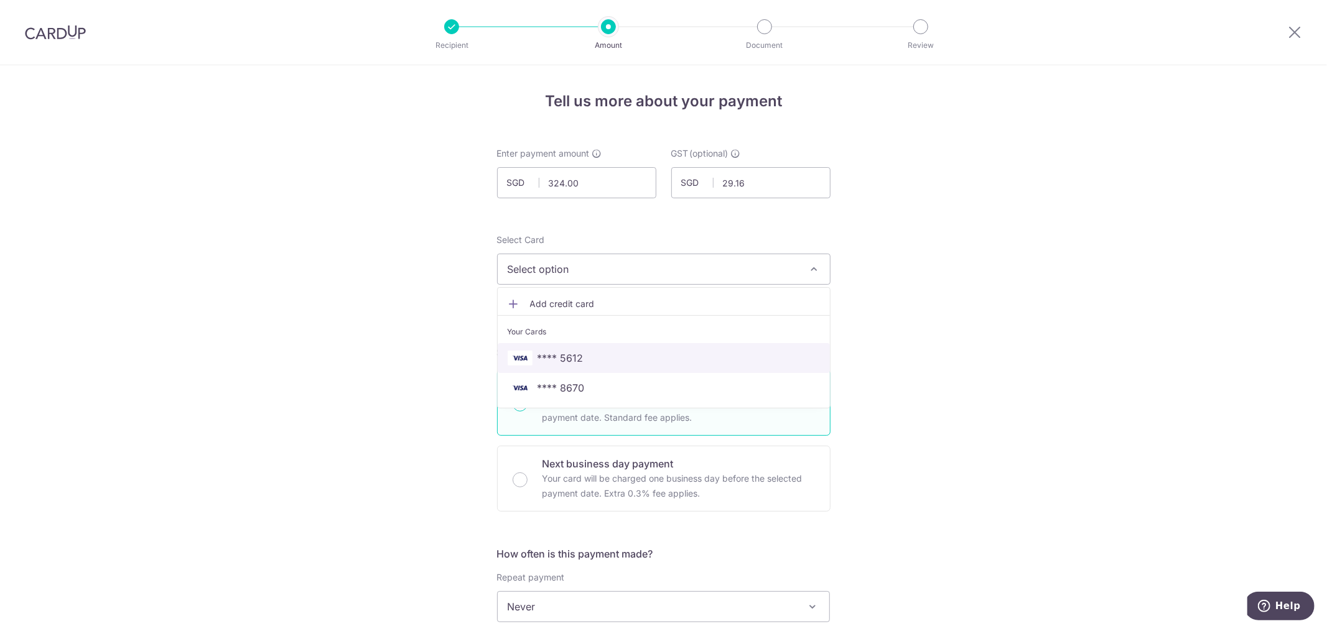
click at [582, 355] on span "**** 5612" at bounding box center [664, 358] width 312 height 15
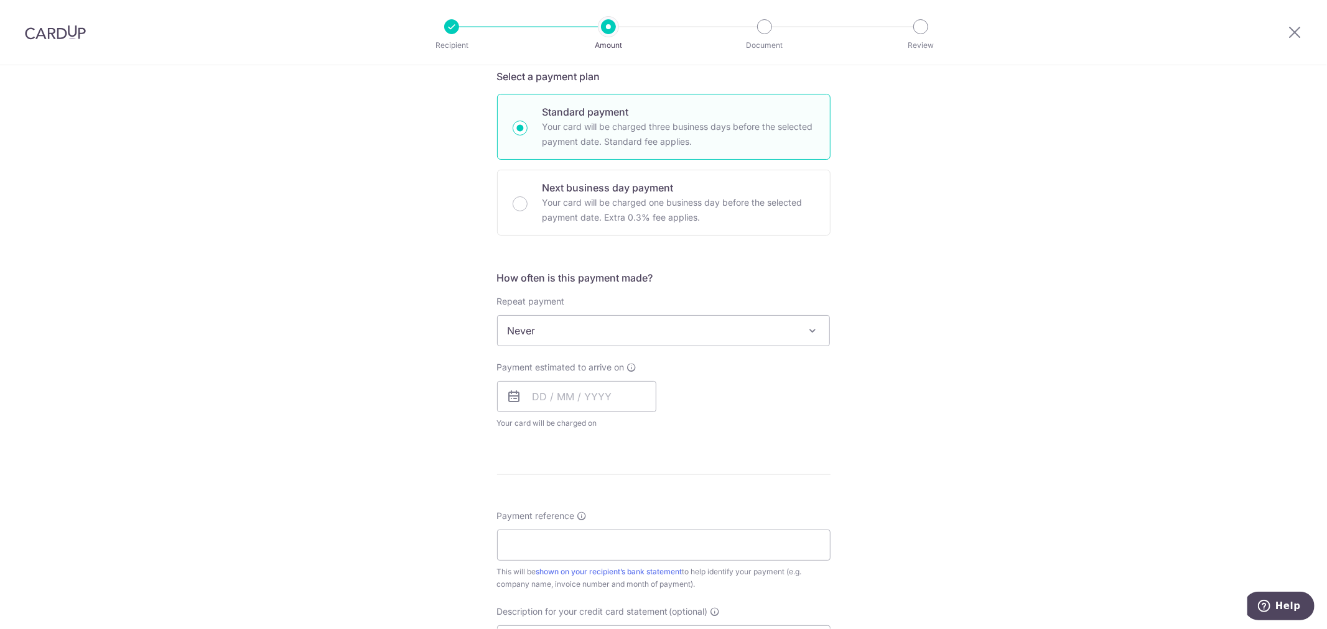
scroll to position [345, 0]
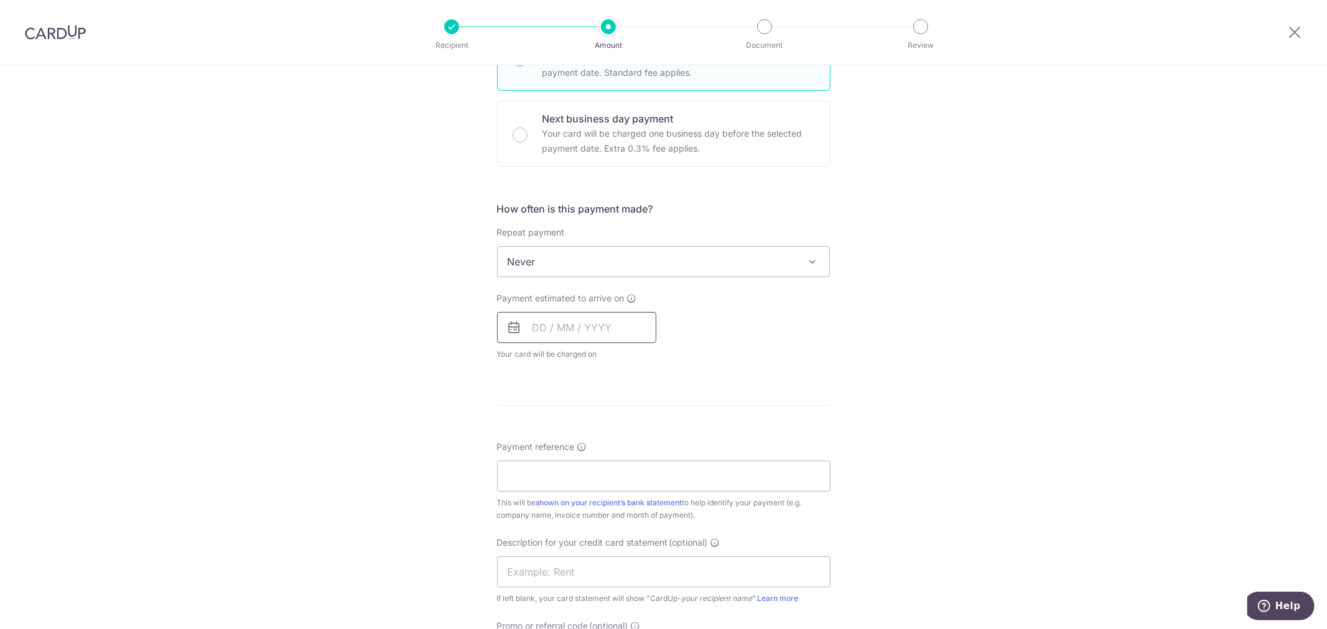
click at [588, 326] on input "text" at bounding box center [576, 327] width 159 height 31
click at [541, 496] on link "18" at bounding box center [547, 491] width 20 height 20
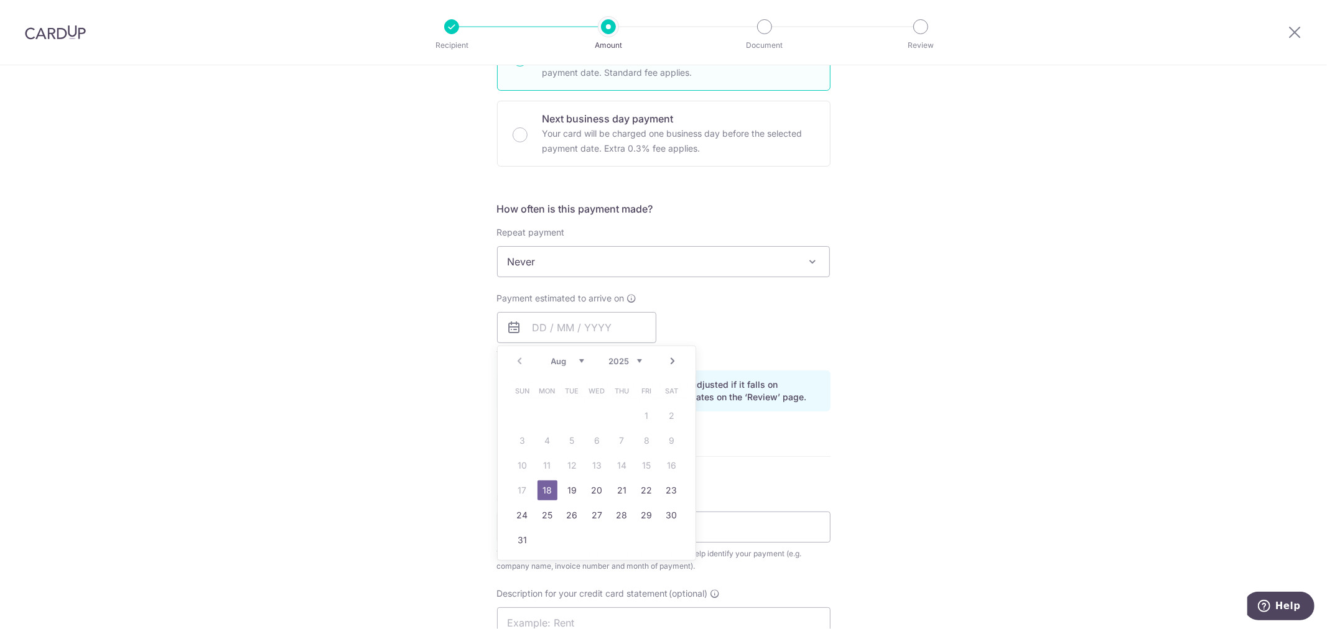
type input "[DATE]"
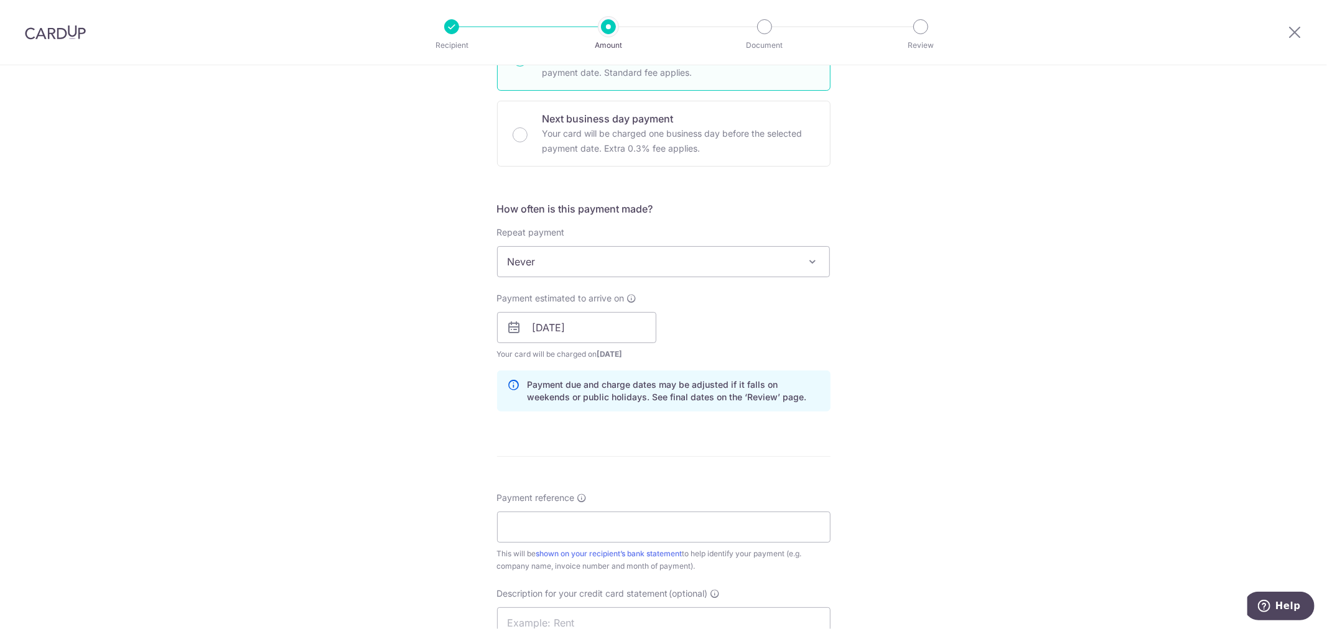
scroll to position [691, 0]
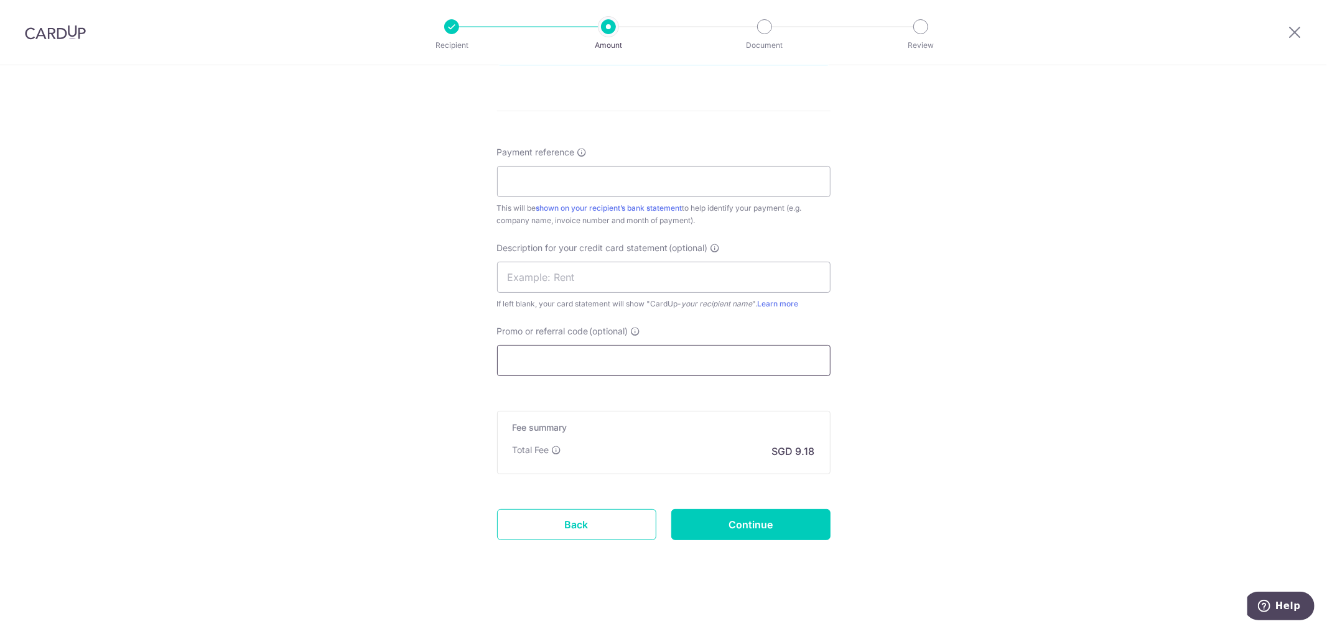
click at [595, 358] on input "Promo or referral code (optional)" at bounding box center [663, 360] width 333 height 31
paste input "MENDIS173"
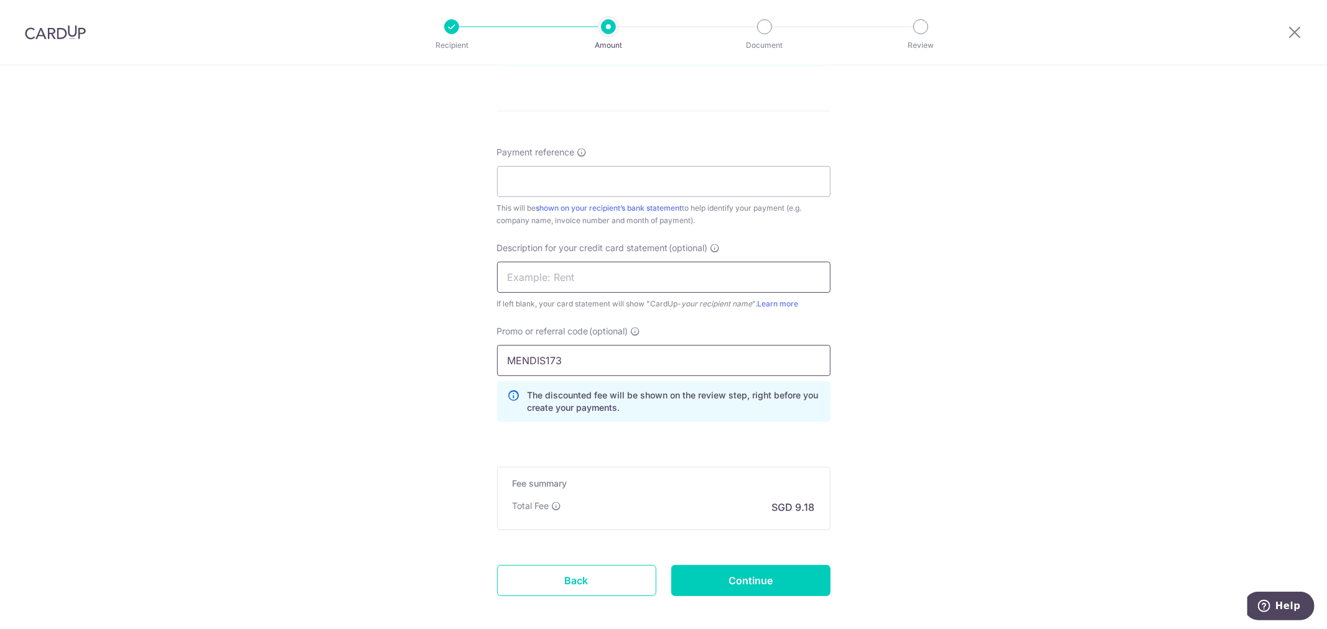
type input "MENDIS173"
click at [573, 283] on input "text" at bounding box center [663, 277] width 333 height 31
click at [562, 175] on input "Payment reference" at bounding box center [663, 181] width 333 height 31
type input "IN25081803"
click at [623, 276] on input "text" at bounding box center [663, 277] width 333 height 31
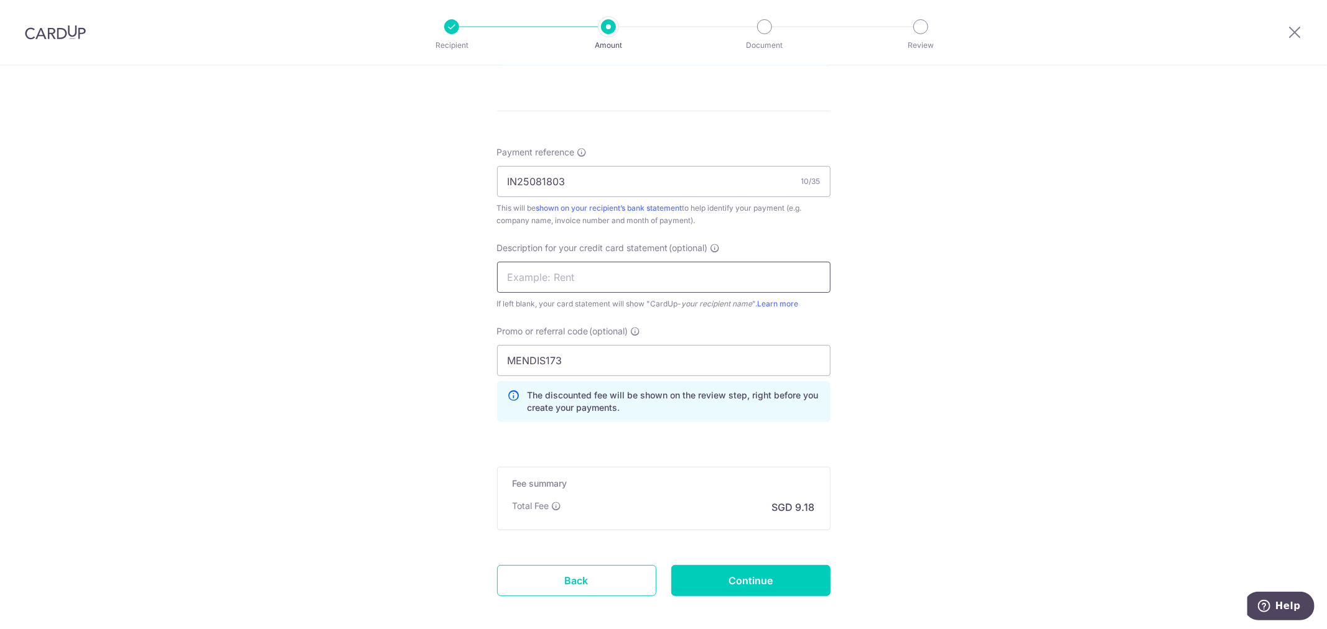
type input "CONSUMABLES"
click at [749, 570] on input "Continue" at bounding box center [750, 580] width 159 height 31
type input "Create Schedule"
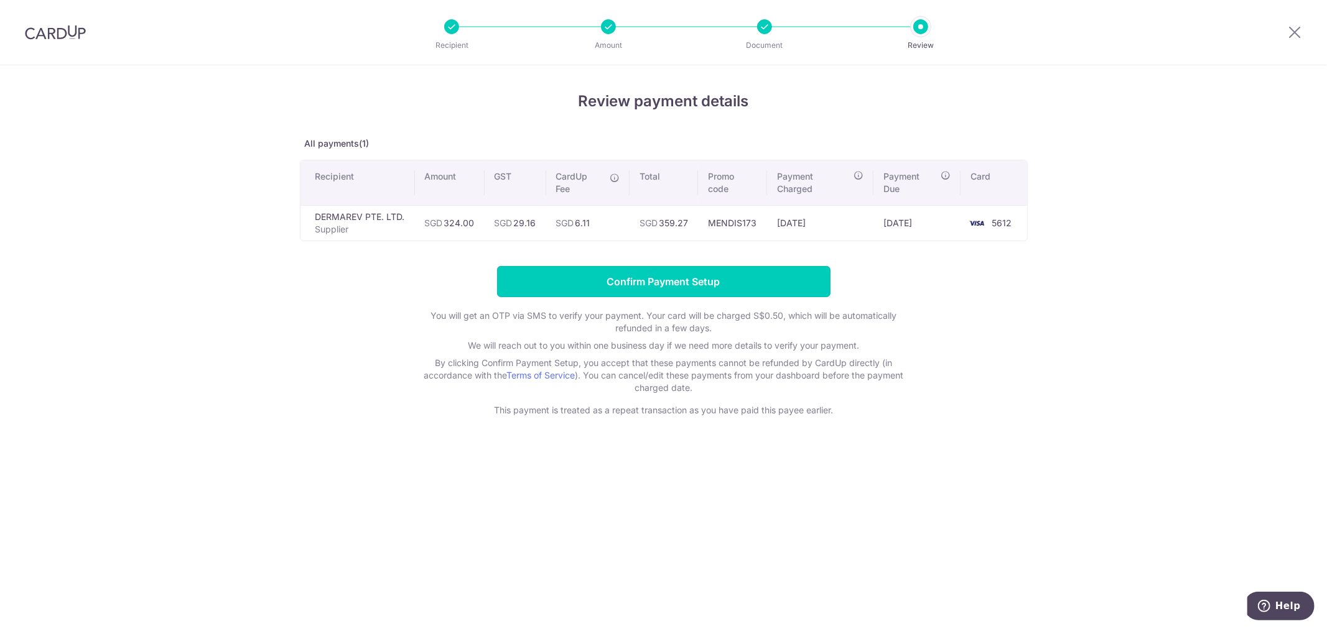
click at [725, 281] on input "Confirm Payment Setup" at bounding box center [663, 281] width 333 height 31
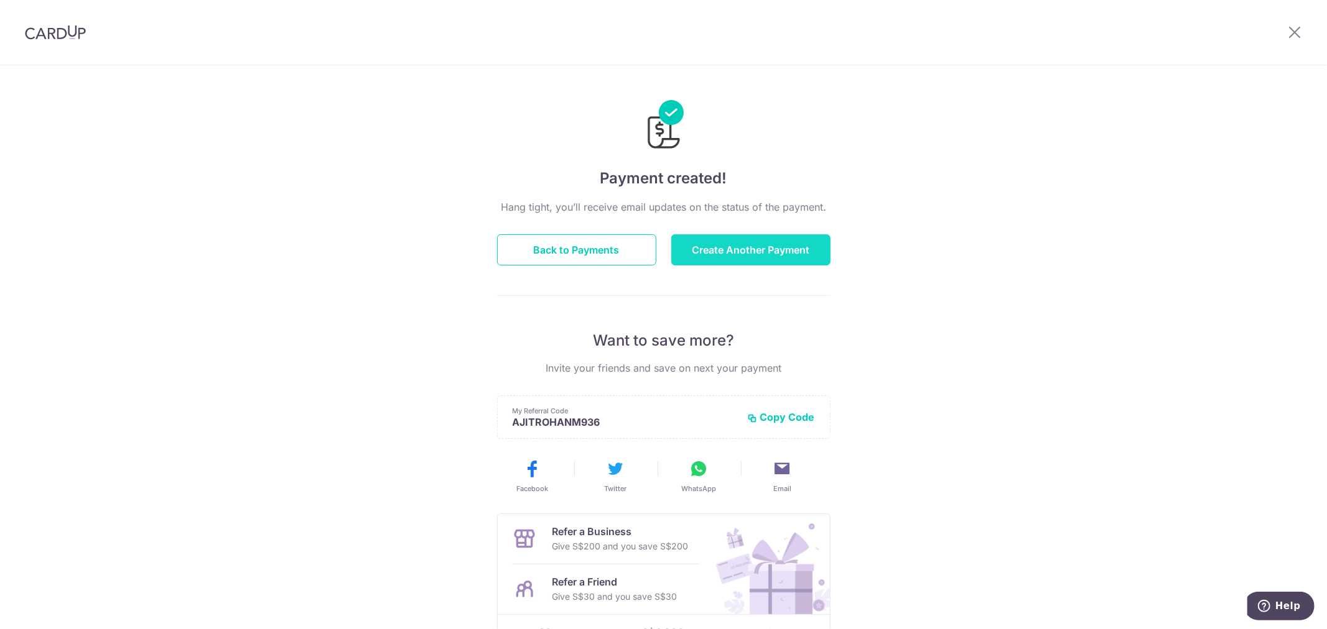
click at [719, 260] on button "Create Another Payment" at bounding box center [750, 249] width 159 height 31
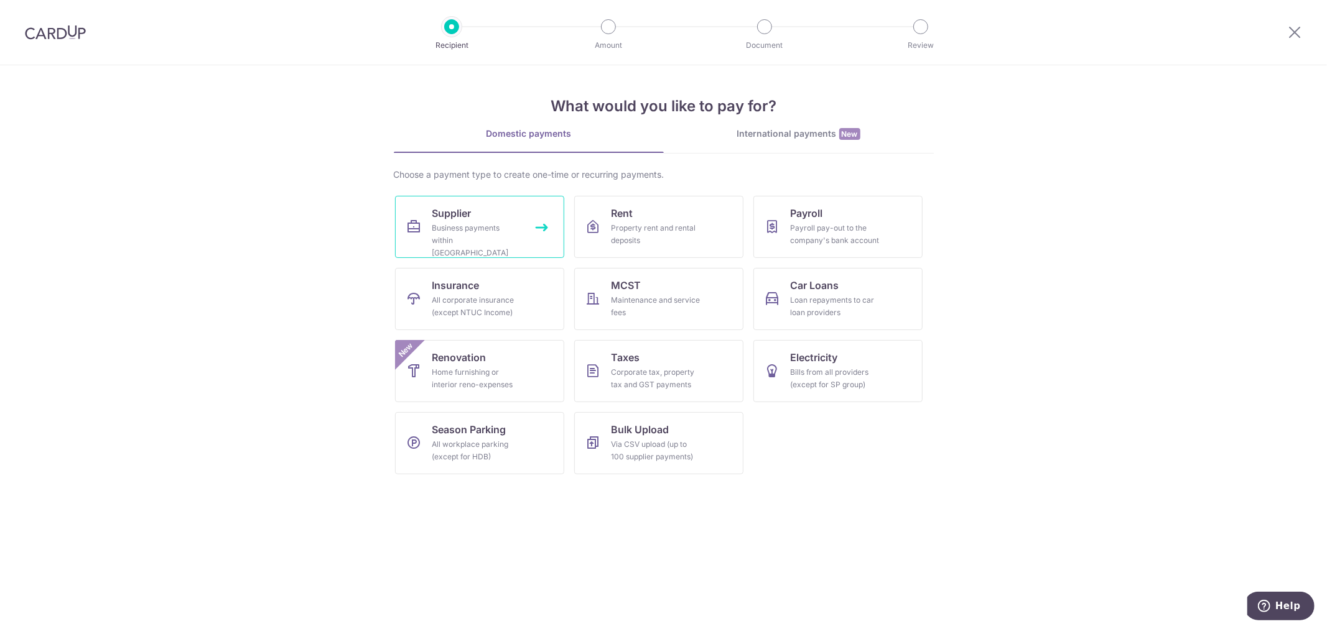
click at [494, 225] on div "Business payments within [GEOGRAPHIC_DATA]" at bounding box center [477, 240] width 90 height 37
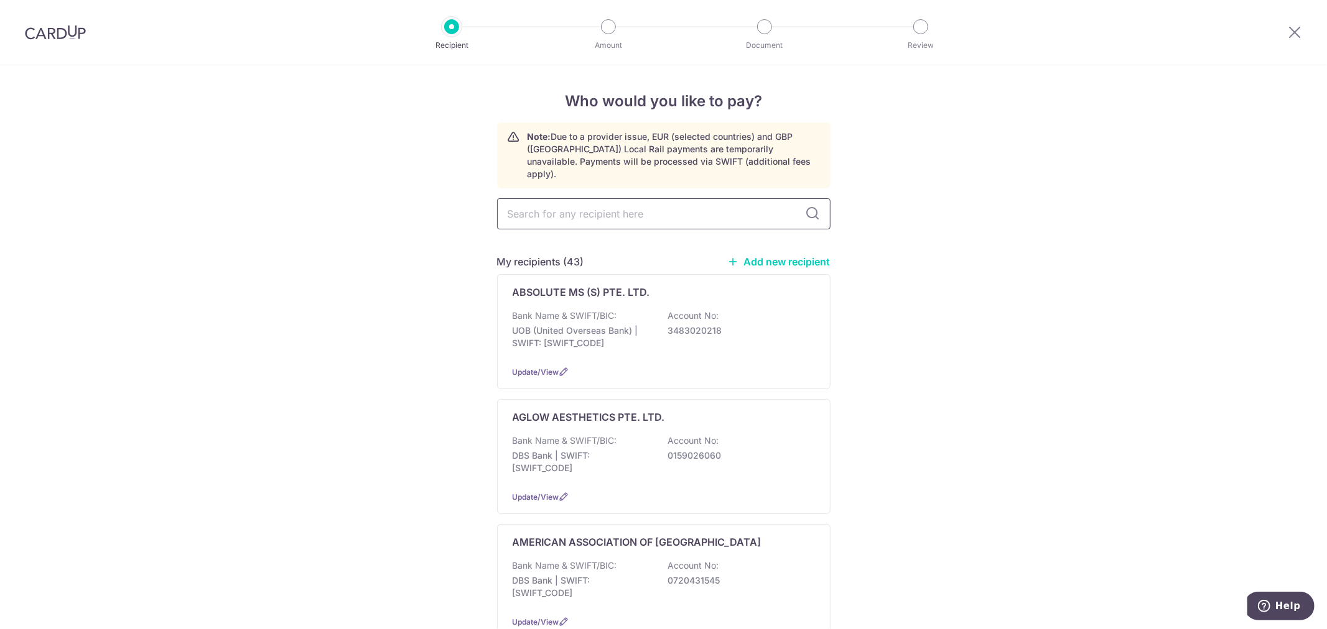
click at [592, 205] on input "text" at bounding box center [663, 213] width 333 height 31
type input "NEOASIA"
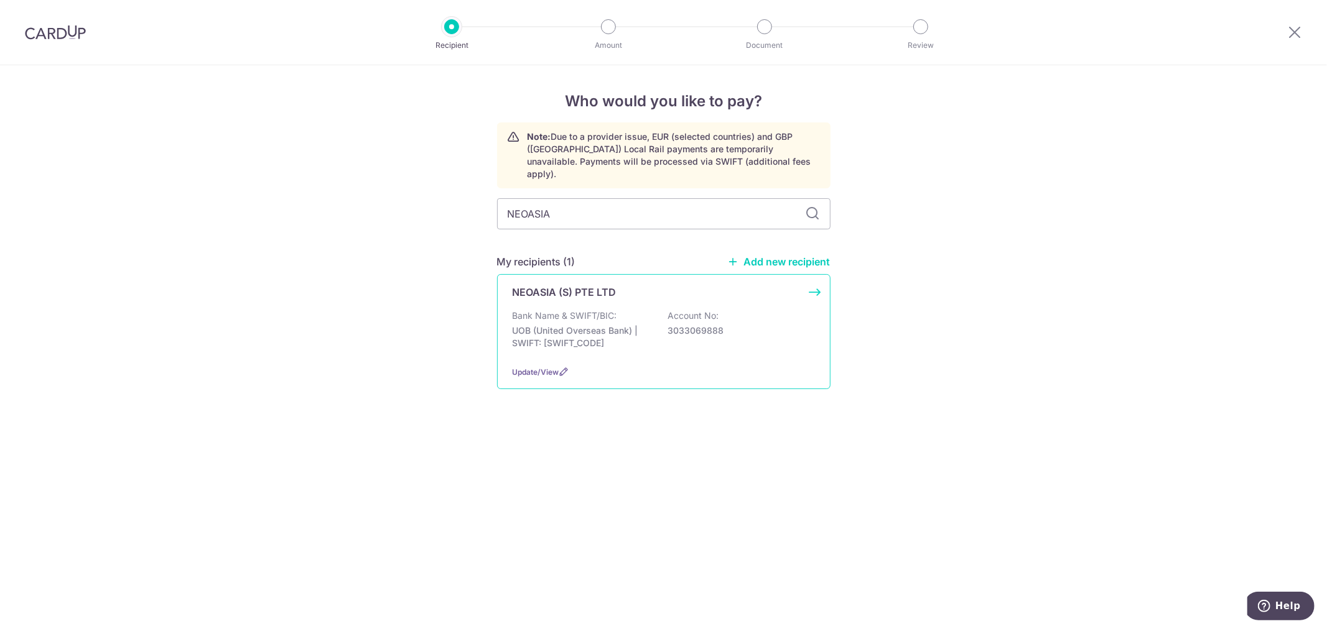
click at [767, 310] on div "Bank Name & SWIFT/BIC: UOB (United Overseas Bank) | SWIFT: [SWIFT_CODE] Account…" at bounding box center [663, 333] width 302 height 46
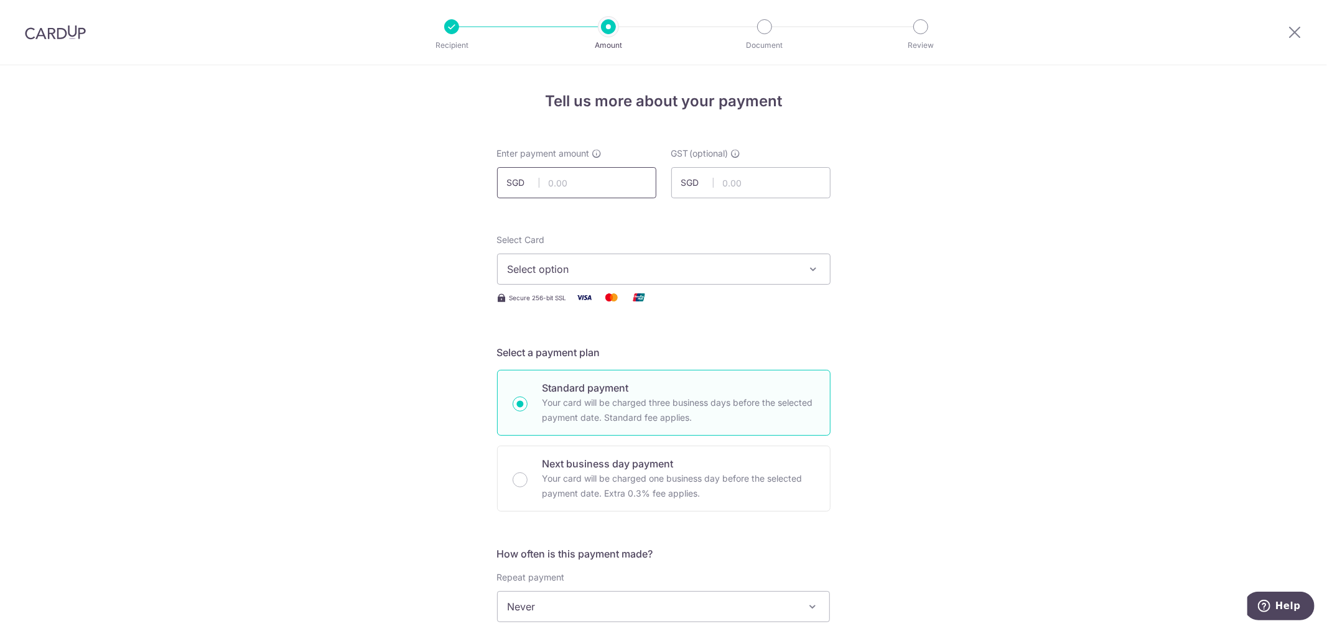
click at [579, 180] on input "text" at bounding box center [576, 182] width 159 height 31
type input "660.00"
type input "59.40"
click at [731, 262] on span "Select option" at bounding box center [653, 269] width 290 height 15
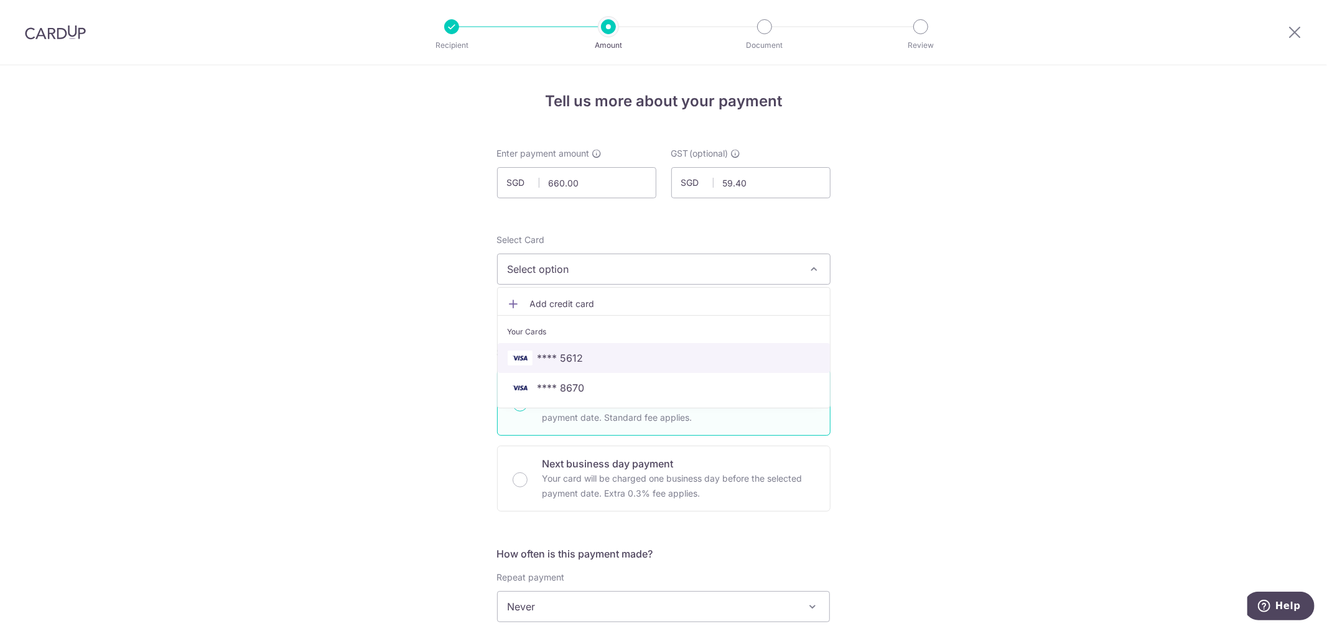
click at [582, 363] on span "**** 5612" at bounding box center [664, 358] width 312 height 15
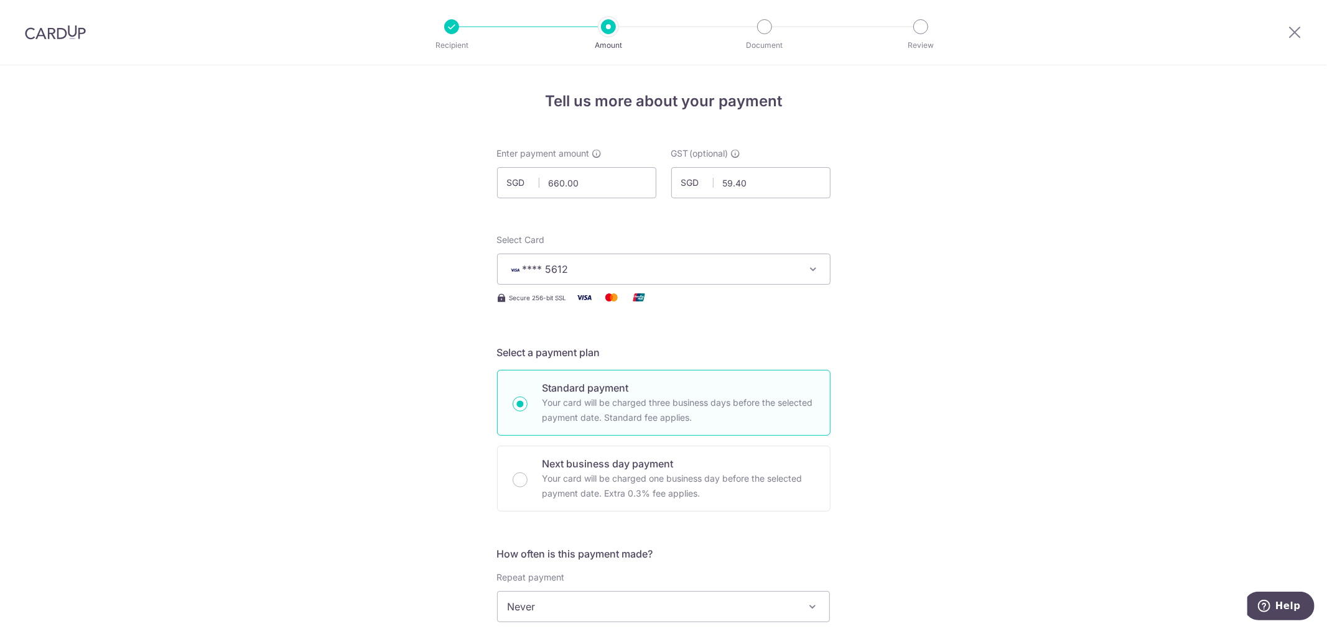
drag, startPoint x: 953, startPoint y: 412, endPoint x: 953, endPoint y: 421, distance: 9.4
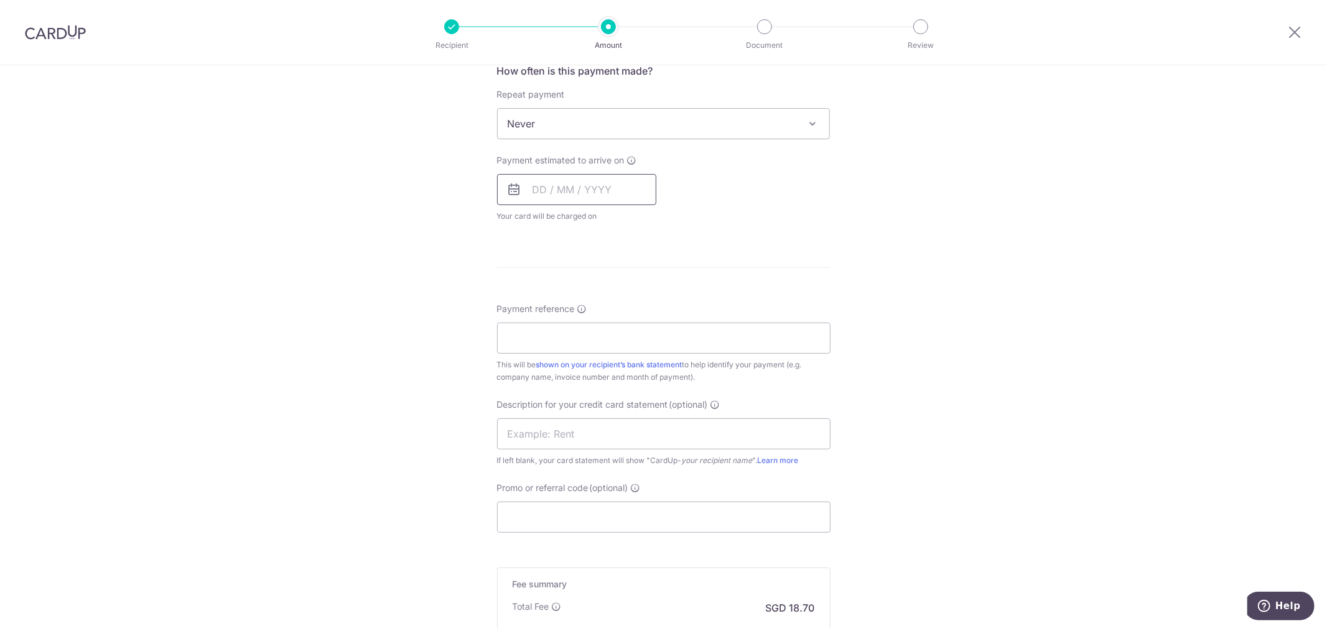
click at [568, 188] on input "text" at bounding box center [576, 189] width 159 height 31
drag, startPoint x: 536, startPoint y: 358, endPoint x: 879, endPoint y: 315, distance: 346.0
click at [537, 358] on link "18" at bounding box center [547, 353] width 20 height 20
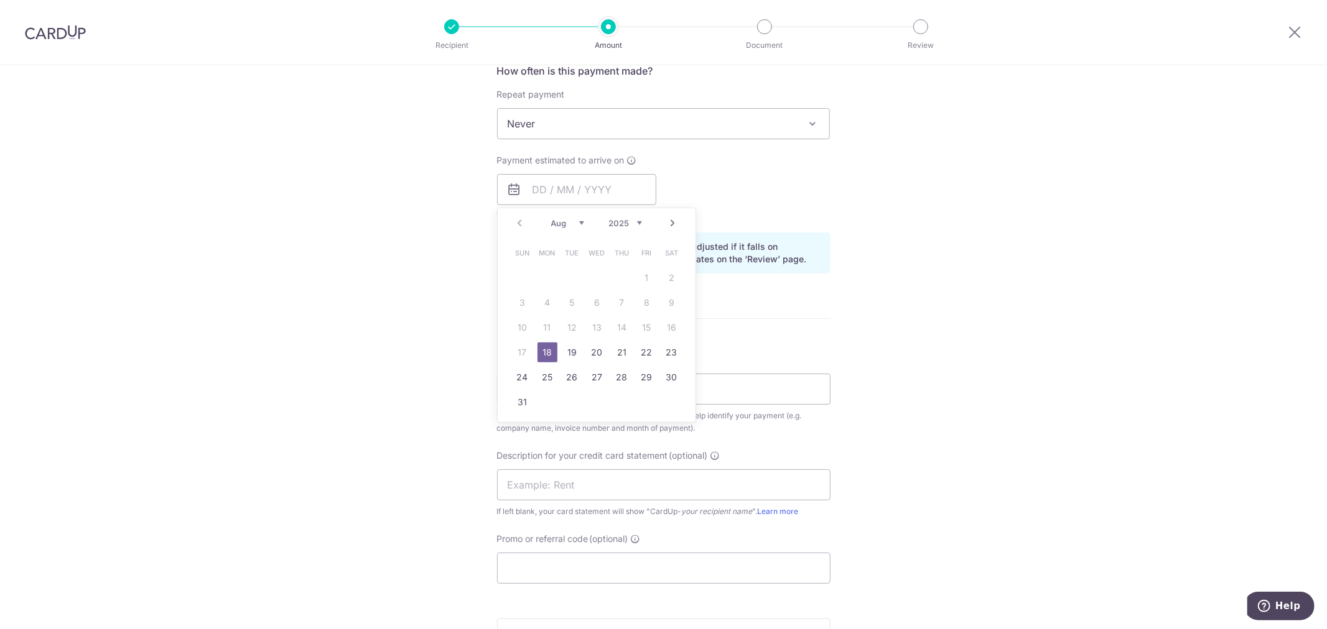
type input "18/08/2025"
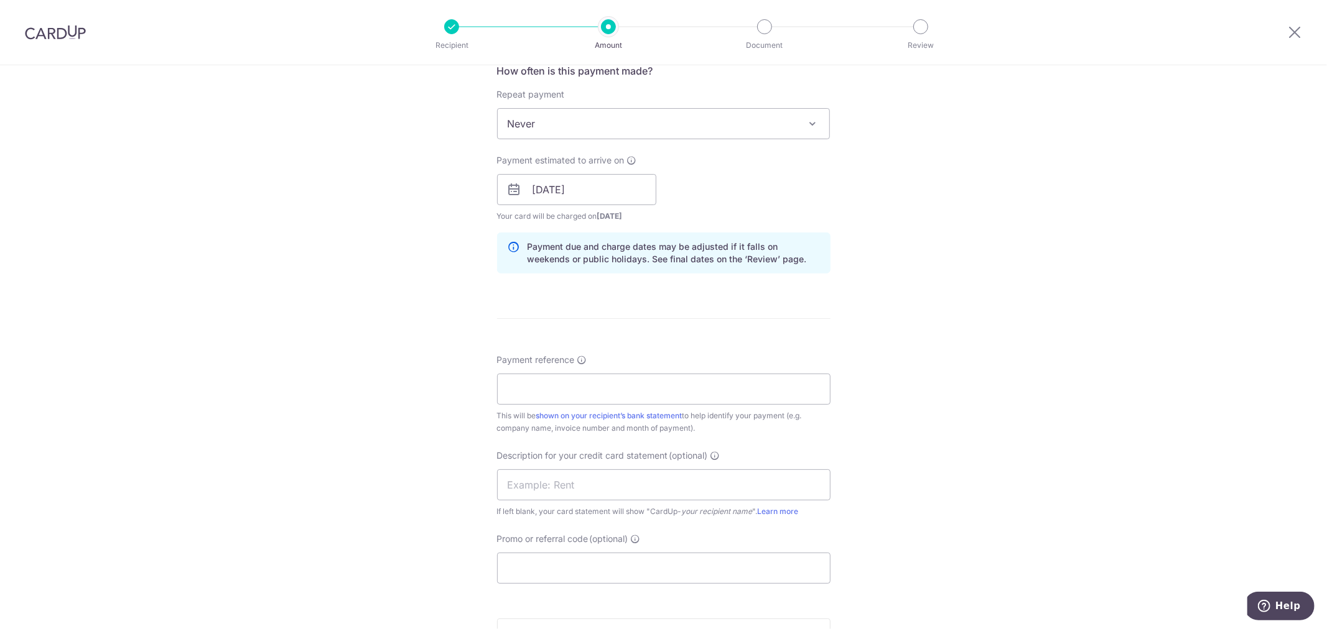
click at [791, 313] on form "Enter payment amount SGD 660.00 660.00 GST (optional) SGD 59.40 59.40 Select Ca…" at bounding box center [663, 223] width 333 height 1119
click at [574, 387] on input "Payment reference" at bounding box center [663, 389] width 333 height 31
type input "2508313"
click at [948, 413] on div "Tell us more about your payment Enter payment amount SGD 660.00 660.00 GST (opt…" at bounding box center [663, 211] width 1327 height 1259
click at [597, 473] on input "text" at bounding box center [663, 485] width 333 height 31
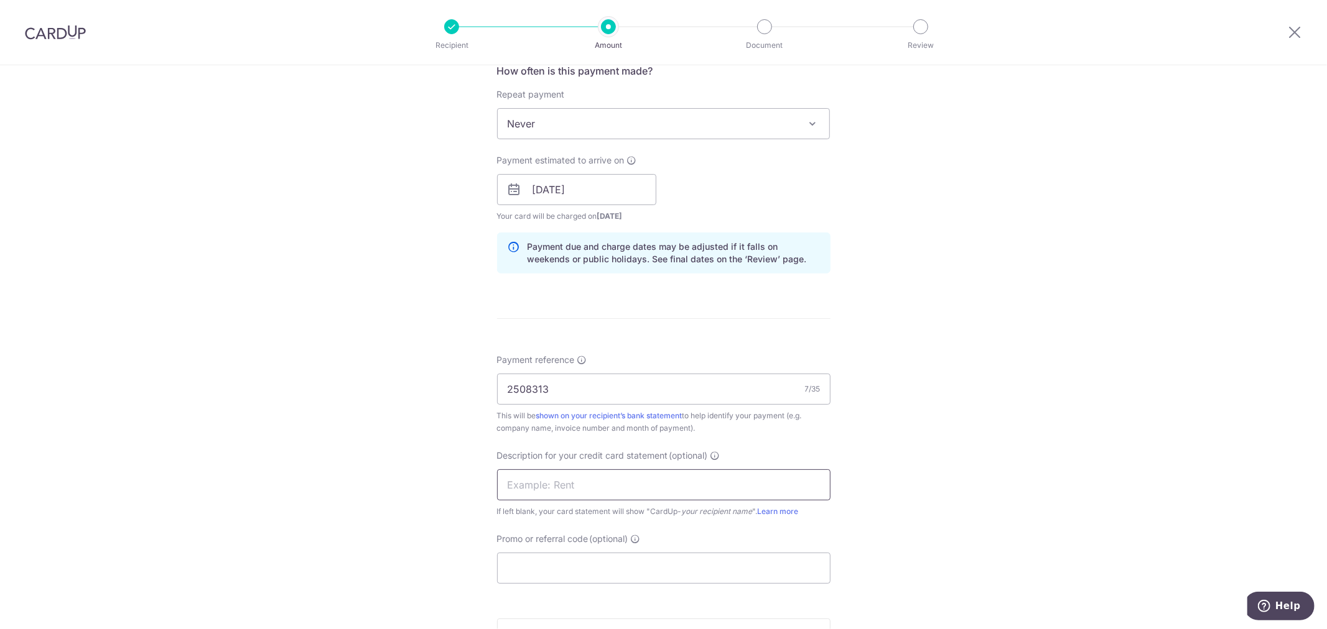
type input "CONSUMABLES"
click at [570, 568] on input "Promo or referral code (optional)" at bounding box center [663, 568] width 333 height 31
paste input "MENDIS173"
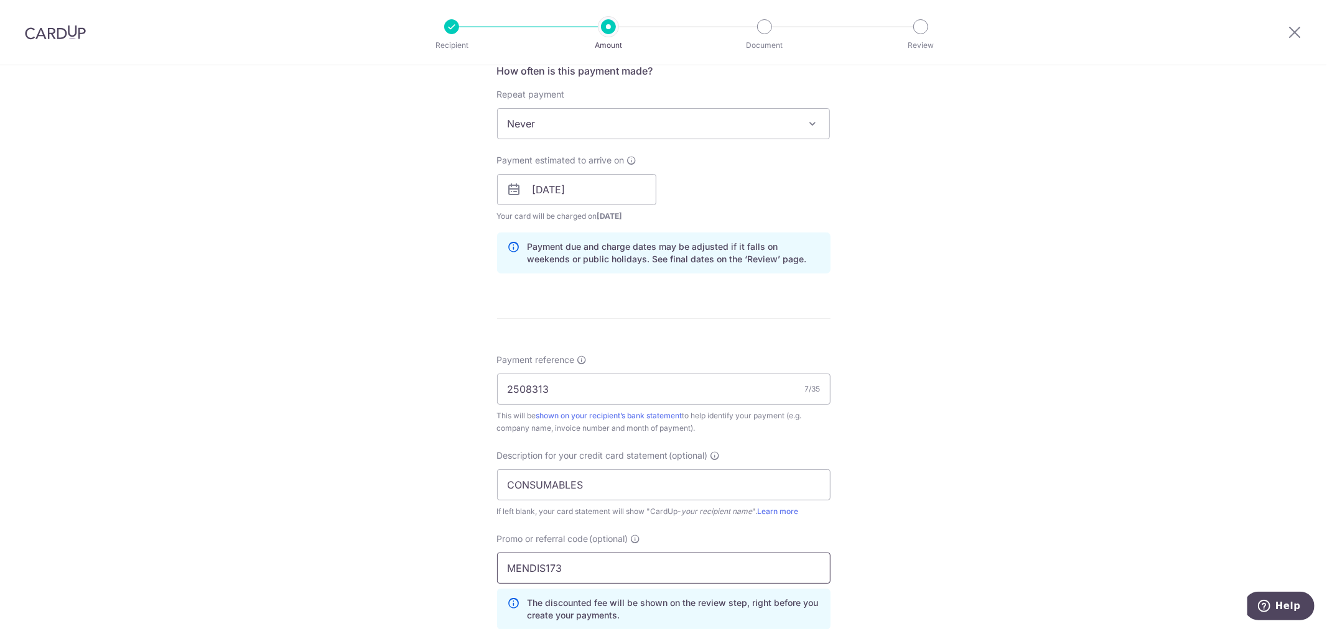
scroll to position [751, 0]
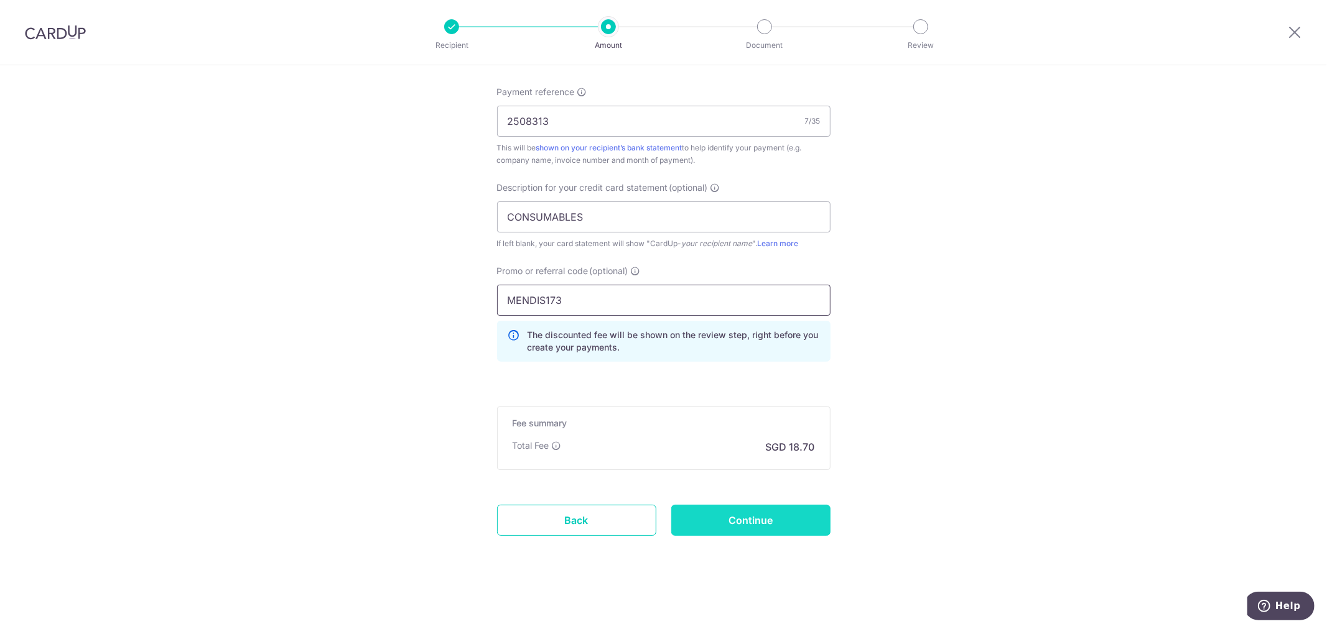
type input "MENDIS173"
drag, startPoint x: 728, startPoint y: 525, endPoint x: 745, endPoint y: 524, distance: 17.4
click at [728, 525] on input "Continue" at bounding box center [750, 520] width 159 height 31
type input "Create Schedule"
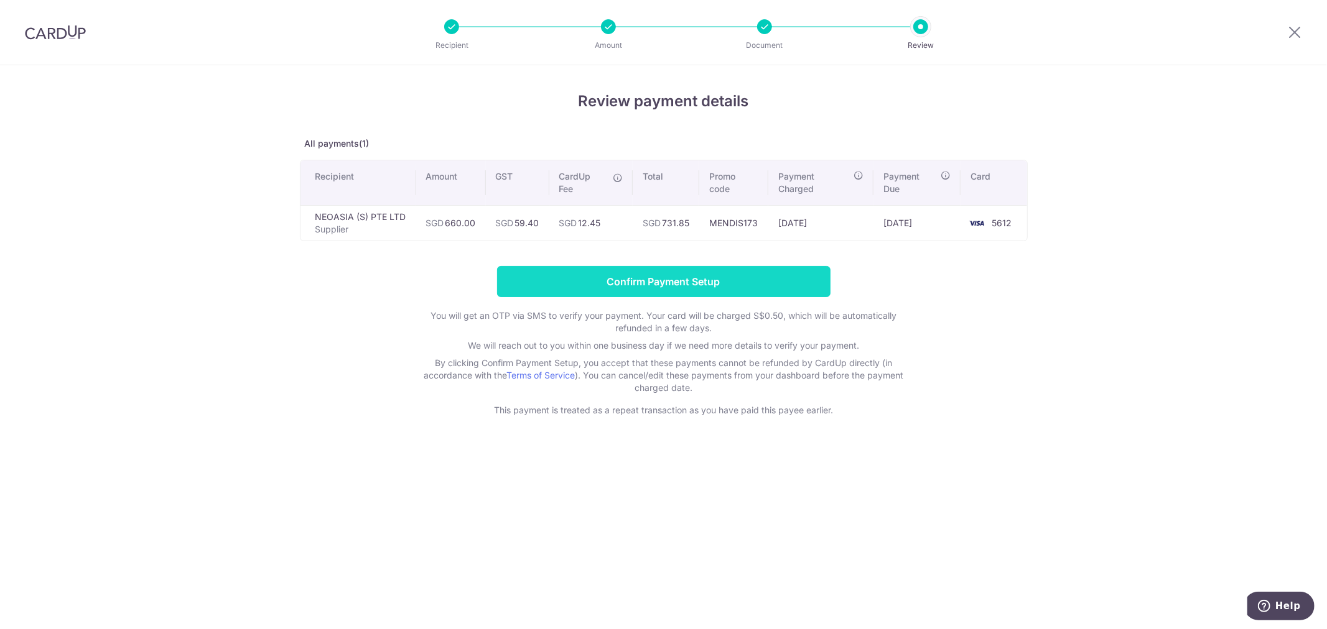
click at [697, 281] on input "Confirm Payment Setup" at bounding box center [663, 281] width 333 height 31
